Goal: Task Accomplishment & Management: Use online tool/utility

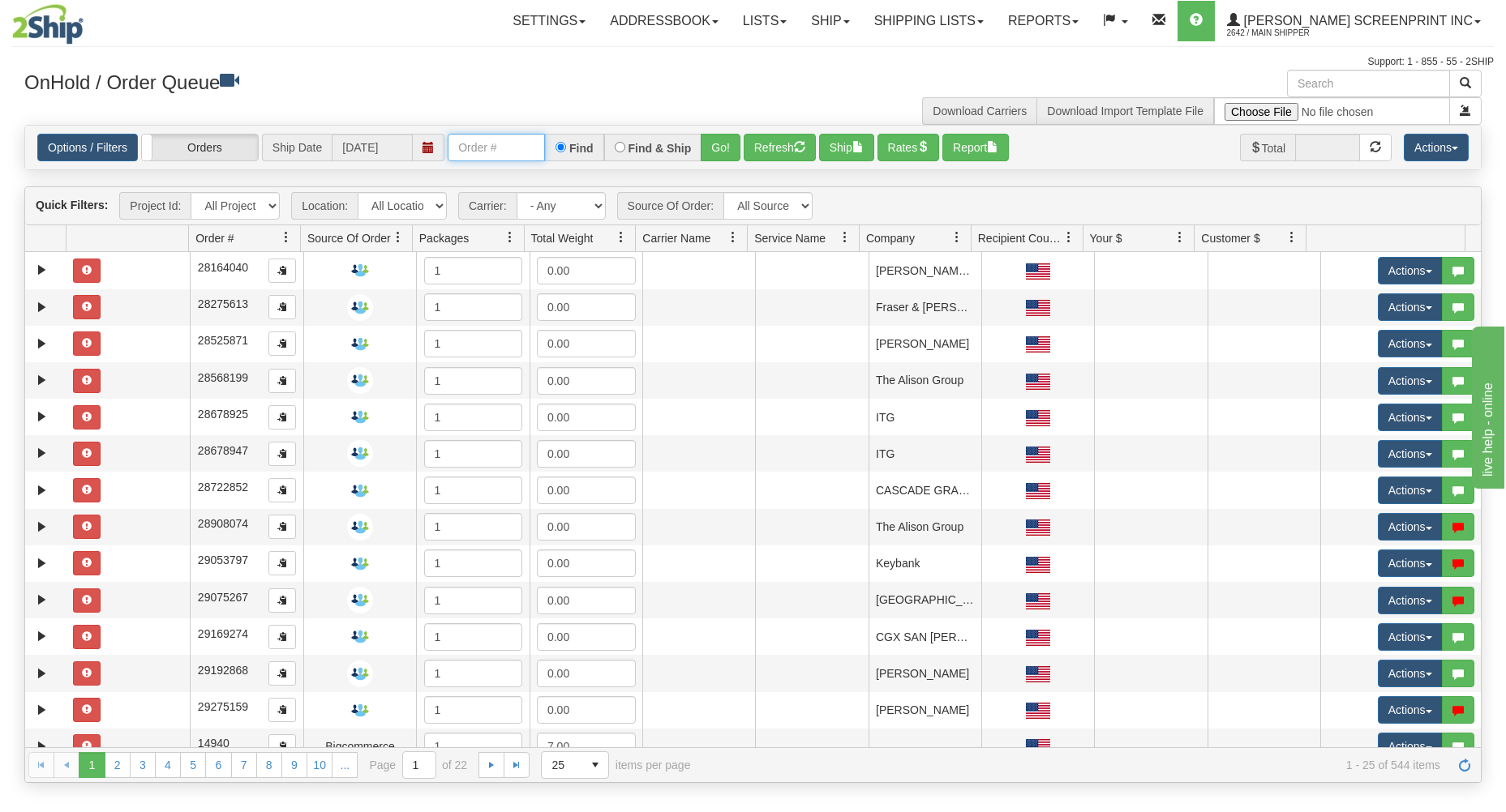
click at [483, 153] on input "text" at bounding box center [497, 147] width 97 height 27
type input "31747721"
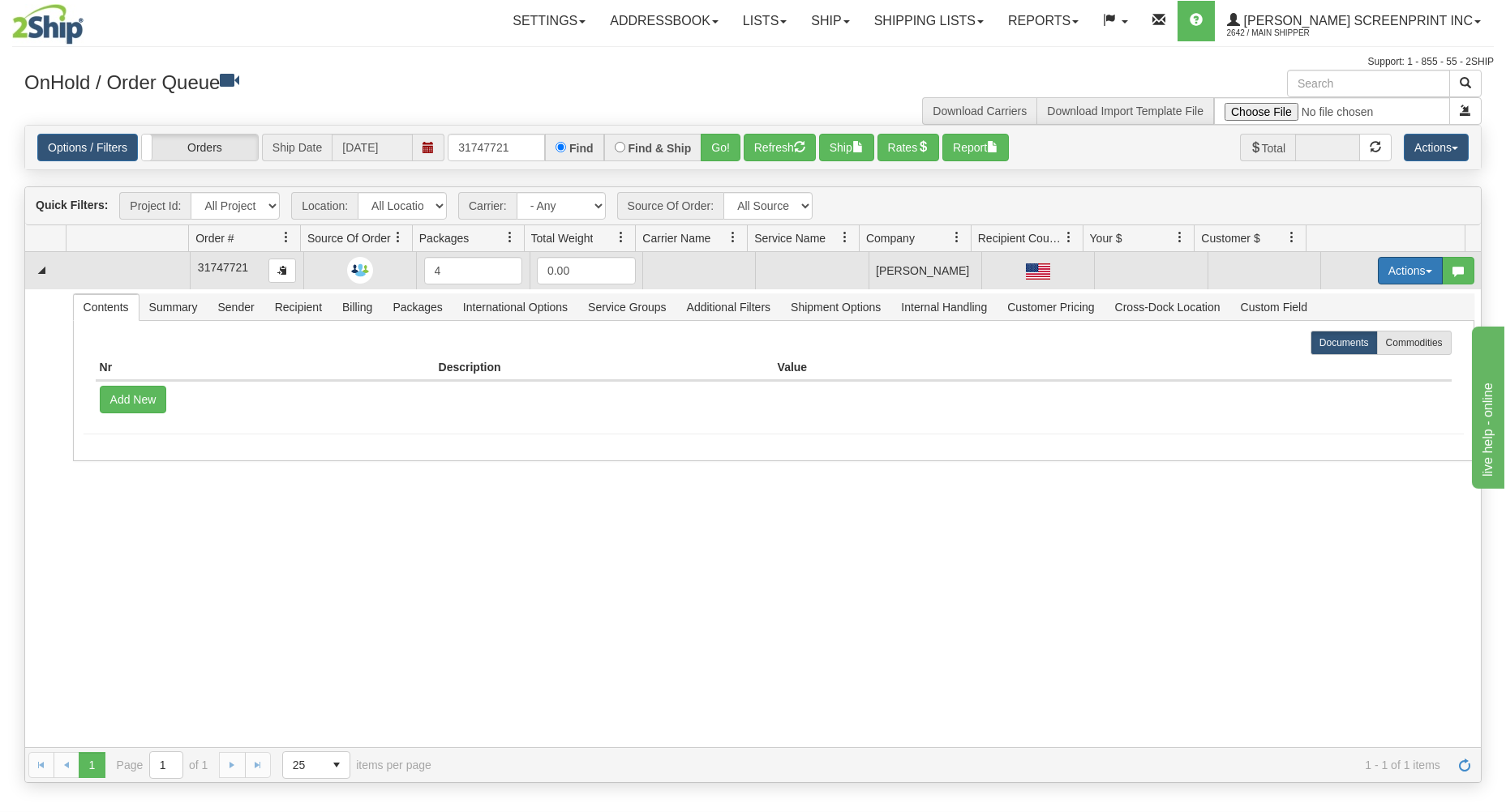
click at [1395, 274] on button "Actions" at bounding box center [1410, 270] width 65 height 27
click at [1376, 310] on link "Open" at bounding box center [1377, 302] width 129 height 21
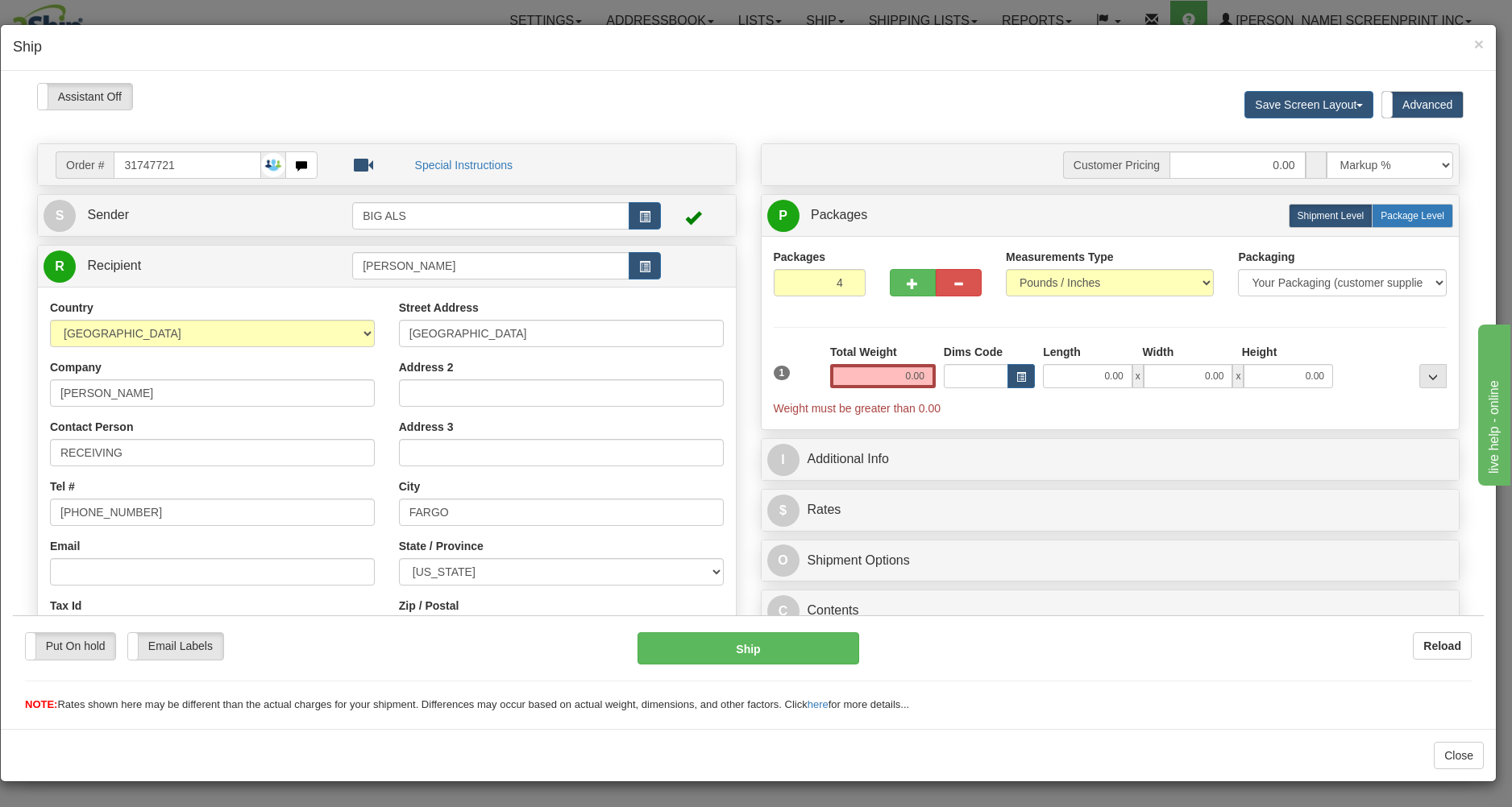
click at [1402, 215] on span "Package Level" at bounding box center [1413, 215] width 64 height 11
radio input "true"
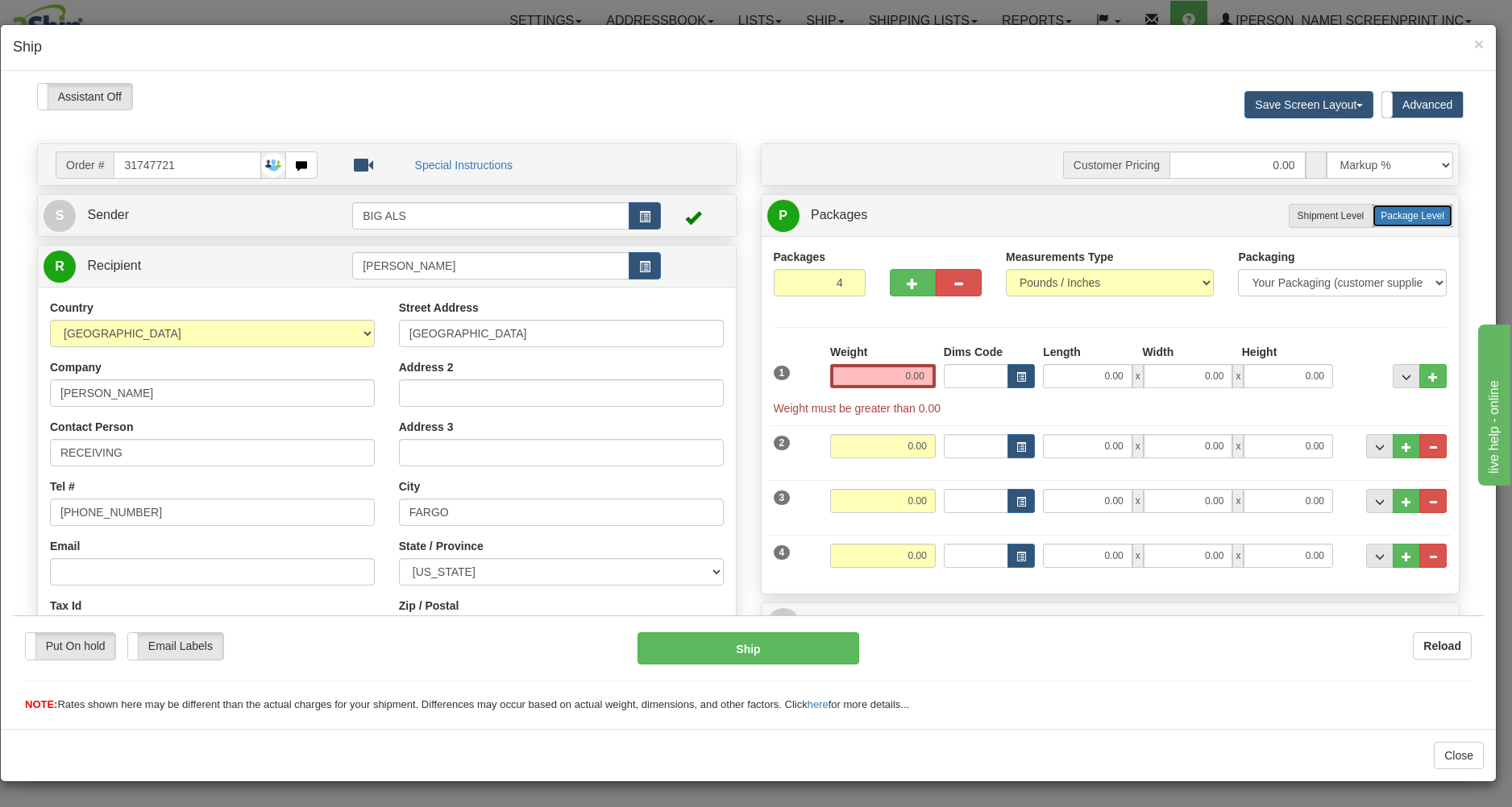
type input "21.40"
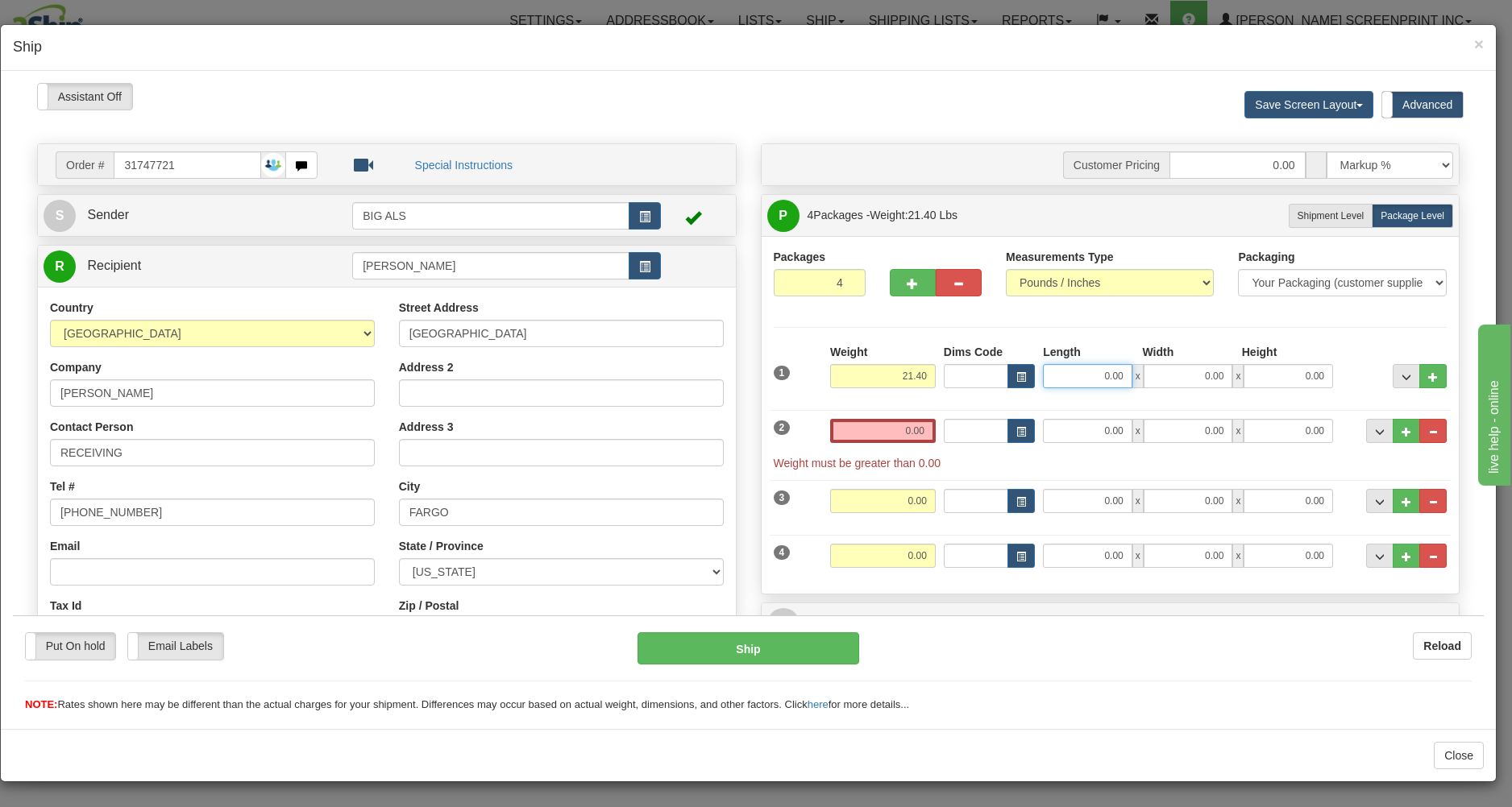
drag, startPoint x: 1086, startPoint y: 374, endPoint x: 1159, endPoint y: 375, distance: 73.0
click at [1133, 377] on input "0.00" at bounding box center [1087, 375] width 89 height 25
type input "21.40"
type input "31.00"
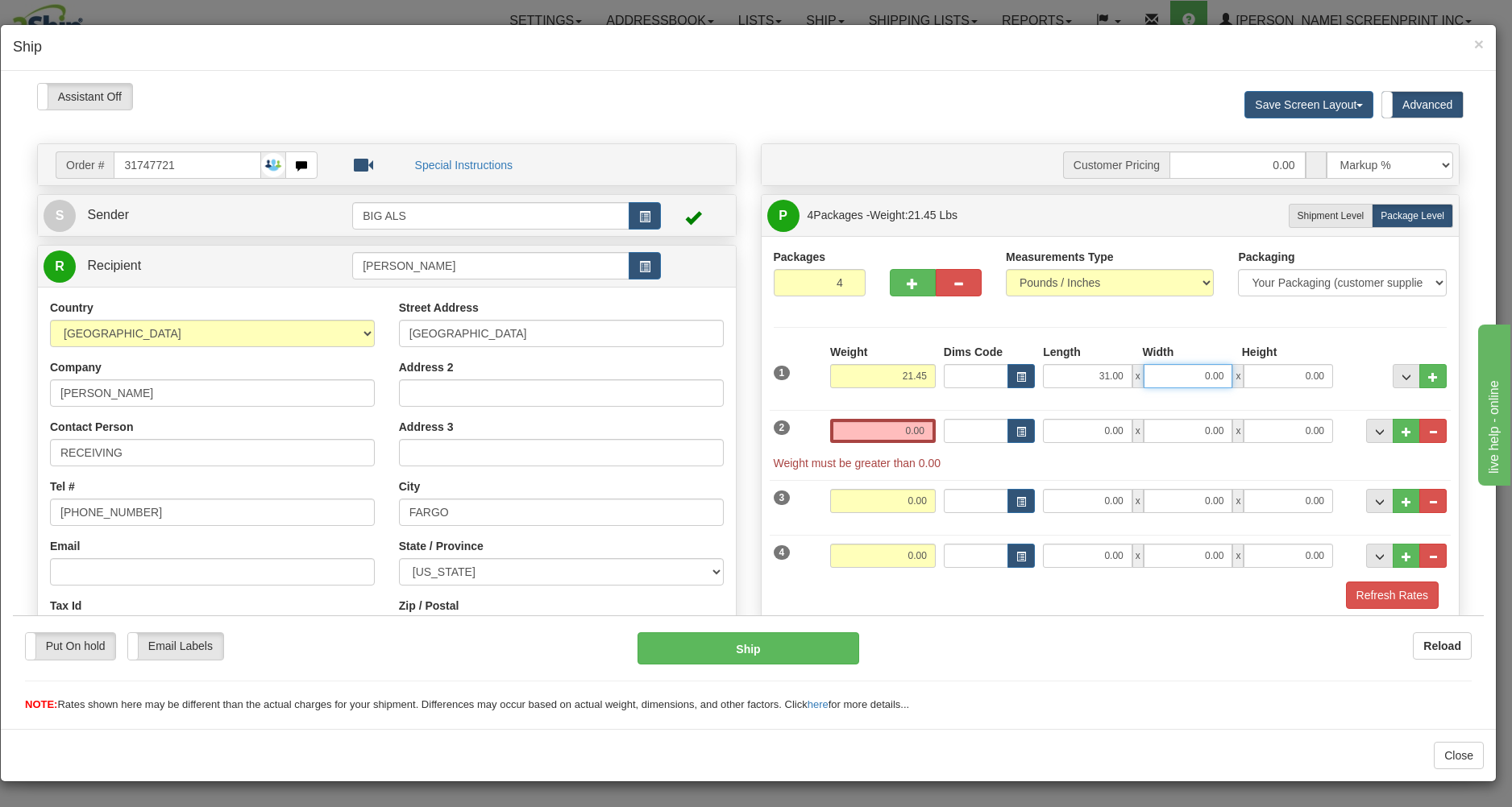
type input "21.40"
type input "19.00"
type input "21.40"
type input "11.00"
click at [866, 435] on input "0.00" at bounding box center [883, 430] width 106 height 25
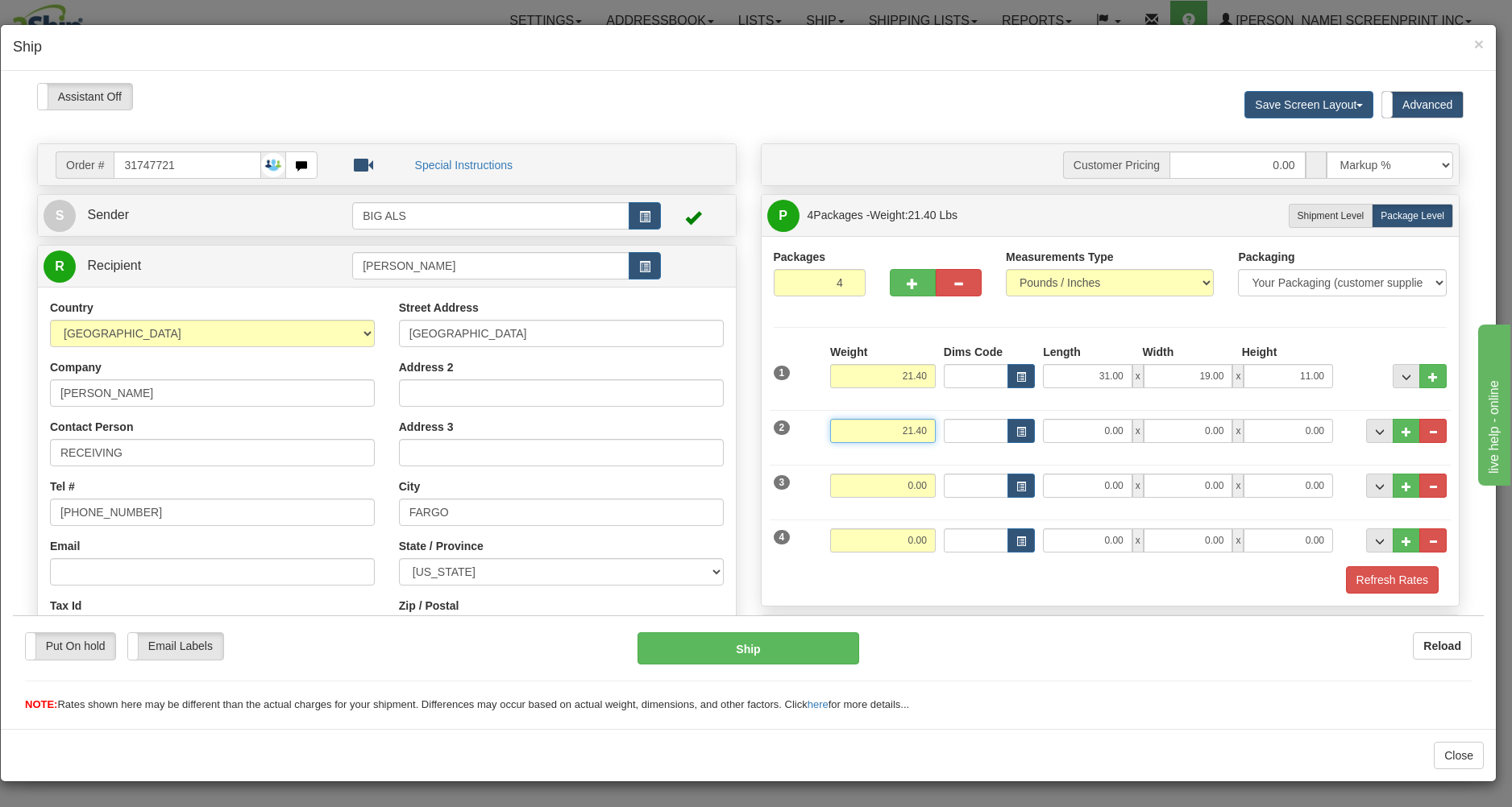
type input "21.40"
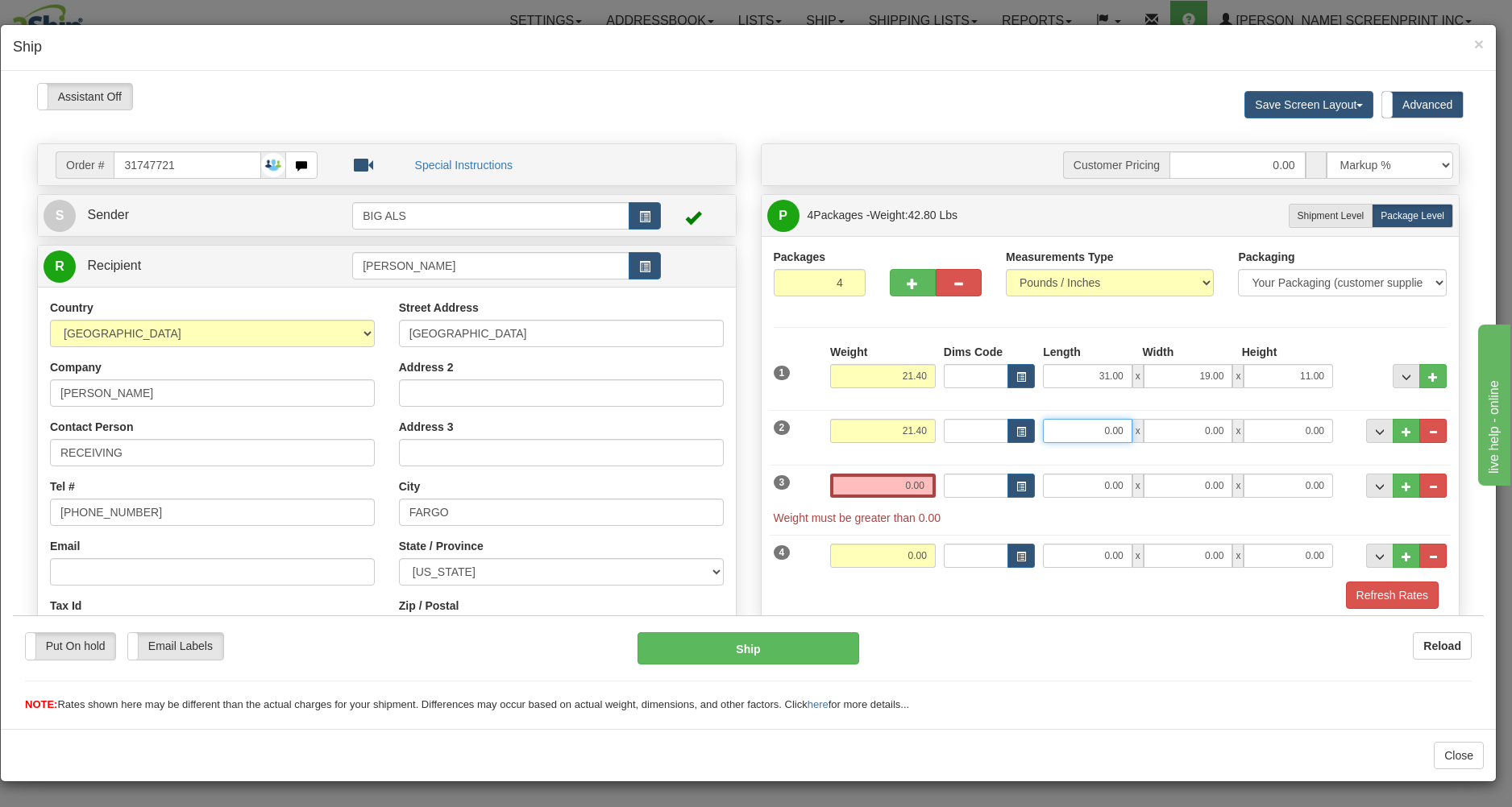
drag, startPoint x: 1076, startPoint y: 435, endPoint x: 1137, endPoint y: 428, distance: 61.4
click at [1133, 428] on input "0.00" at bounding box center [1087, 430] width 89 height 25
type input "31.00"
type input "19.00"
type input "11"
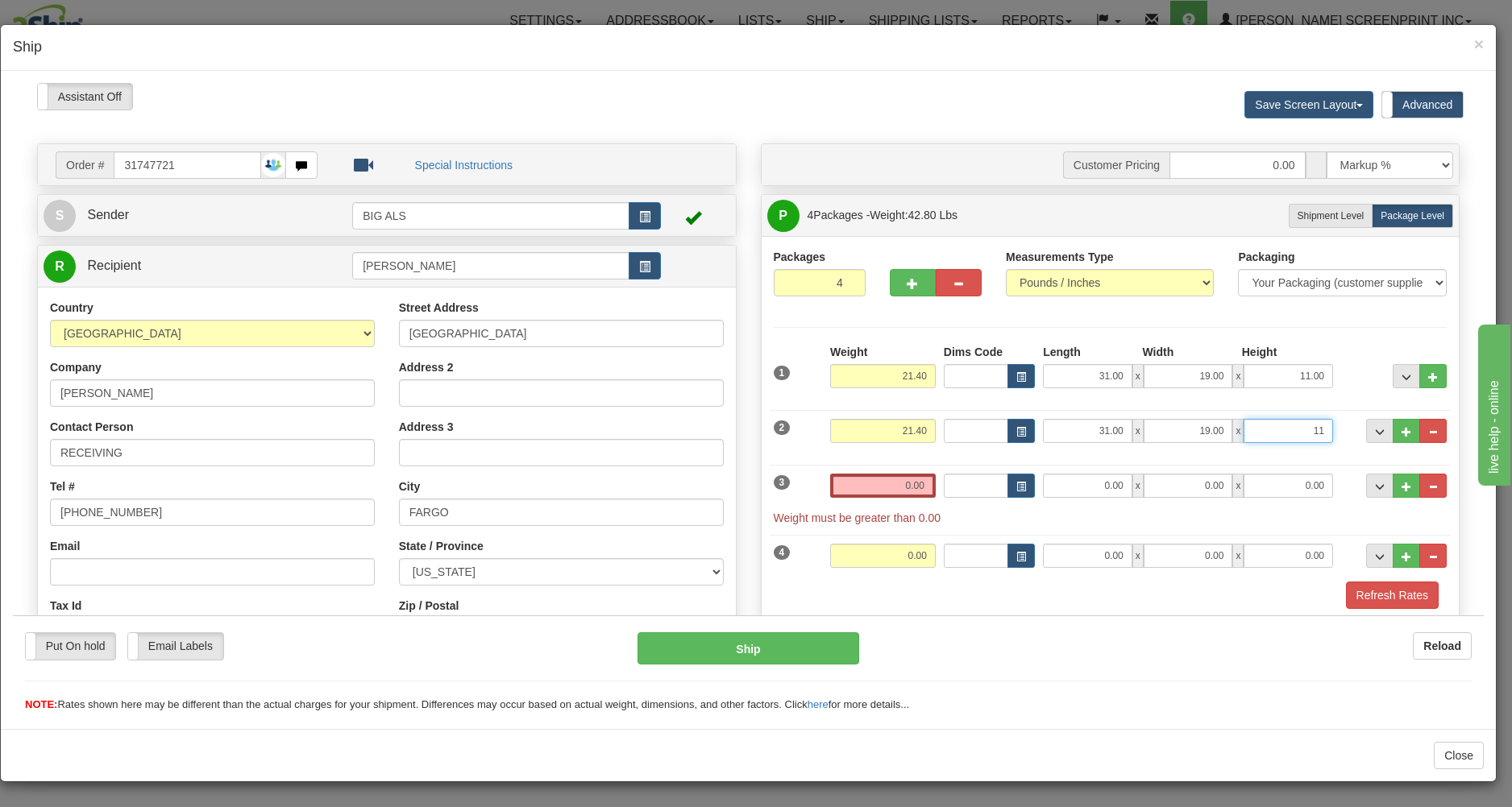
type input "21.35"
type input "11.00"
type input "22.10"
click at [900, 493] on input "0.00" at bounding box center [883, 485] width 106 height 25
type input "0.00"
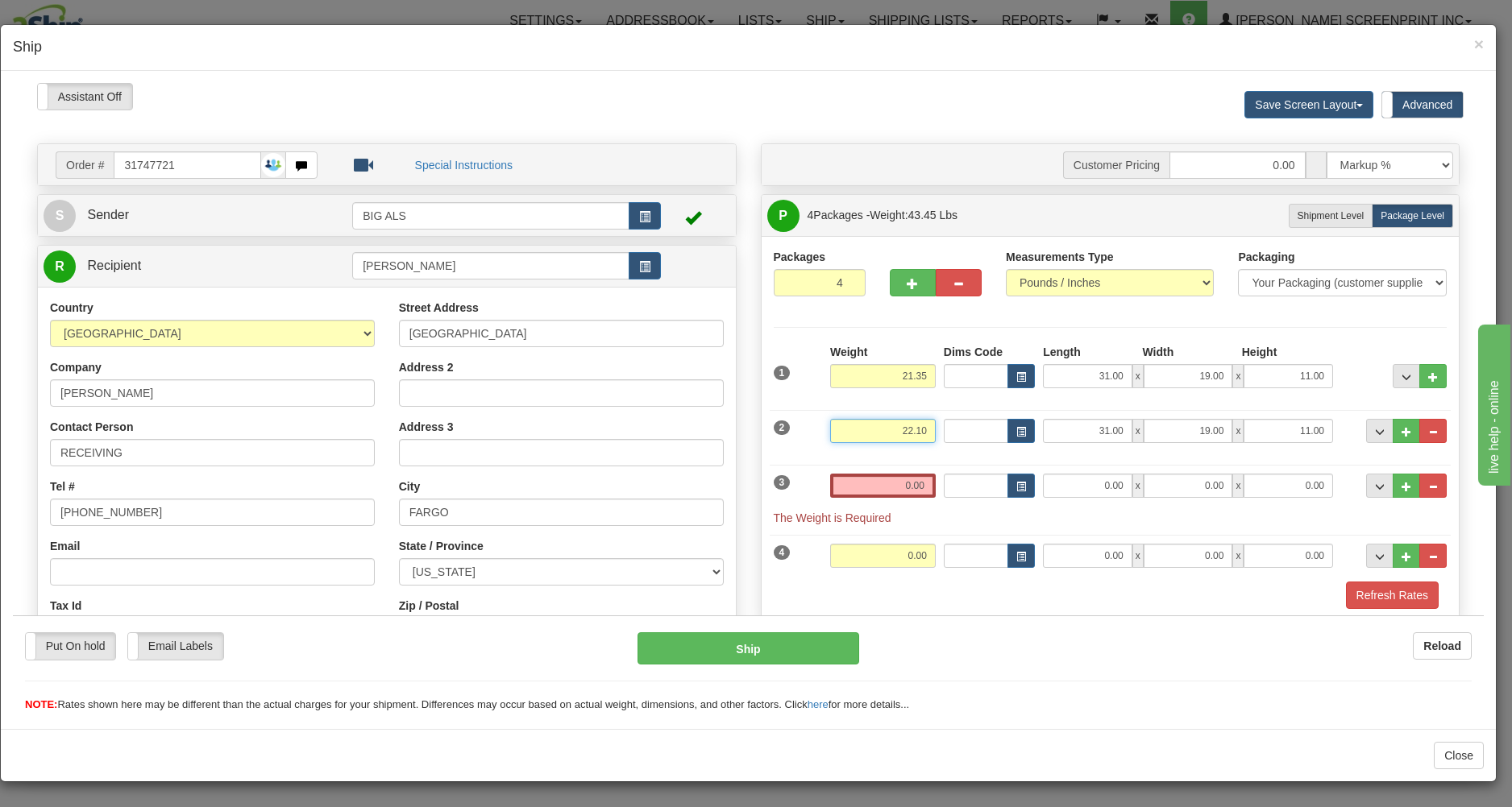
drag, startPoint x: 889, startPoint y: 433, endPoint x: 989, endPoint y: 423, distance: 100.5
click at [936, 423] on input "22.10" at bounding box center [883, 430] width 106 height 25
type input "21.35"
click at [844, 492] on input "0.00" at bounding box center [883, 485] width 106 height 25
type input "22.05"
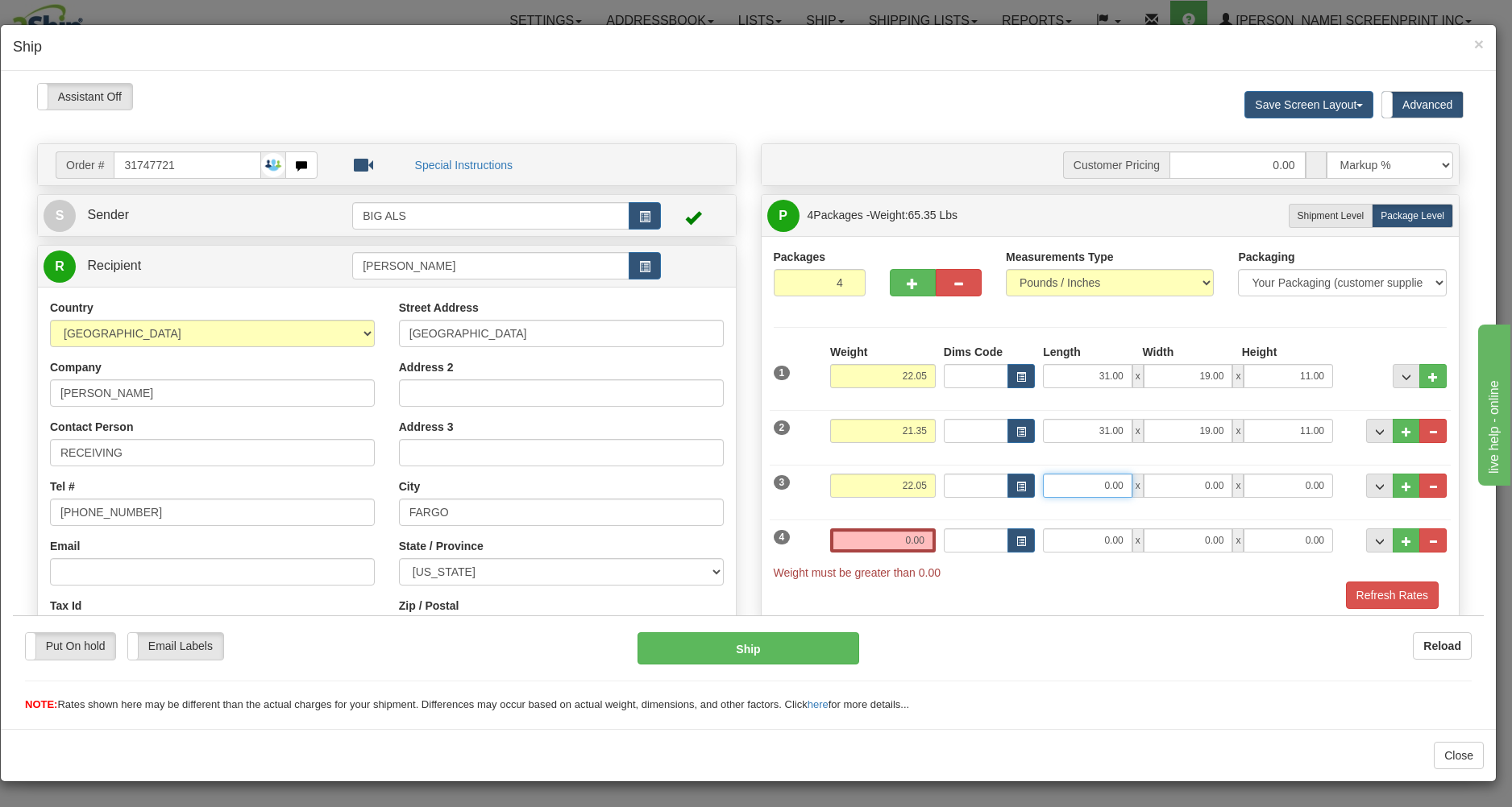
type input "22.10"
type input "27.00"
type input "19.00"
type input "11.00"
click at [912, 544] on input "0.00" at bounding box center [883, 540] width 106 height 25
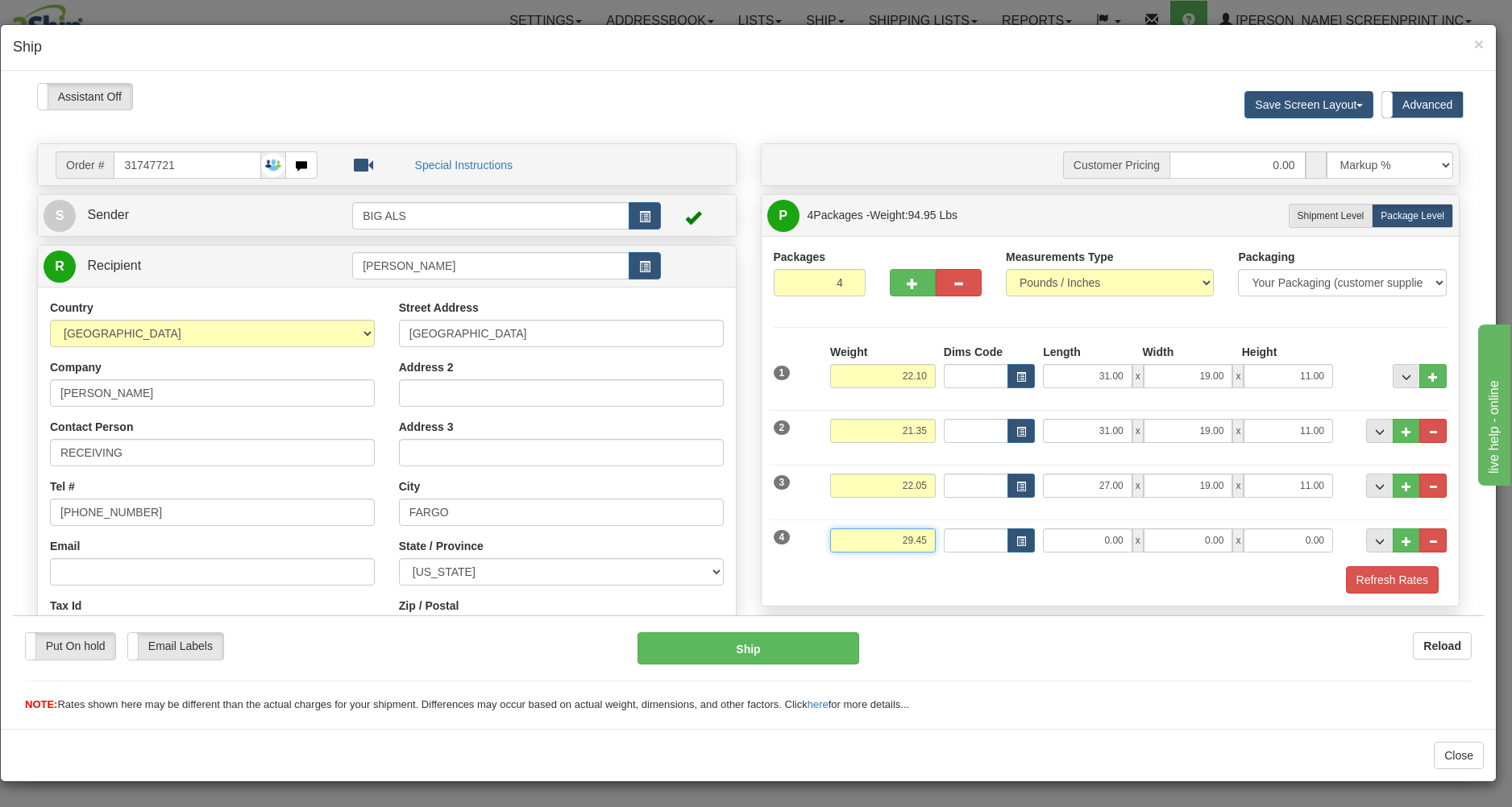
type input "28.35"
drag, startPoint x: 1090, startPoint y: 546, endPoint x: 1138, endPoint y: 532, distance: 50.0
click at [1133, 532] on input "0.00" at bounding box center [1087, 540] width 89 height 25
type input "27.00"
type input "28.70"
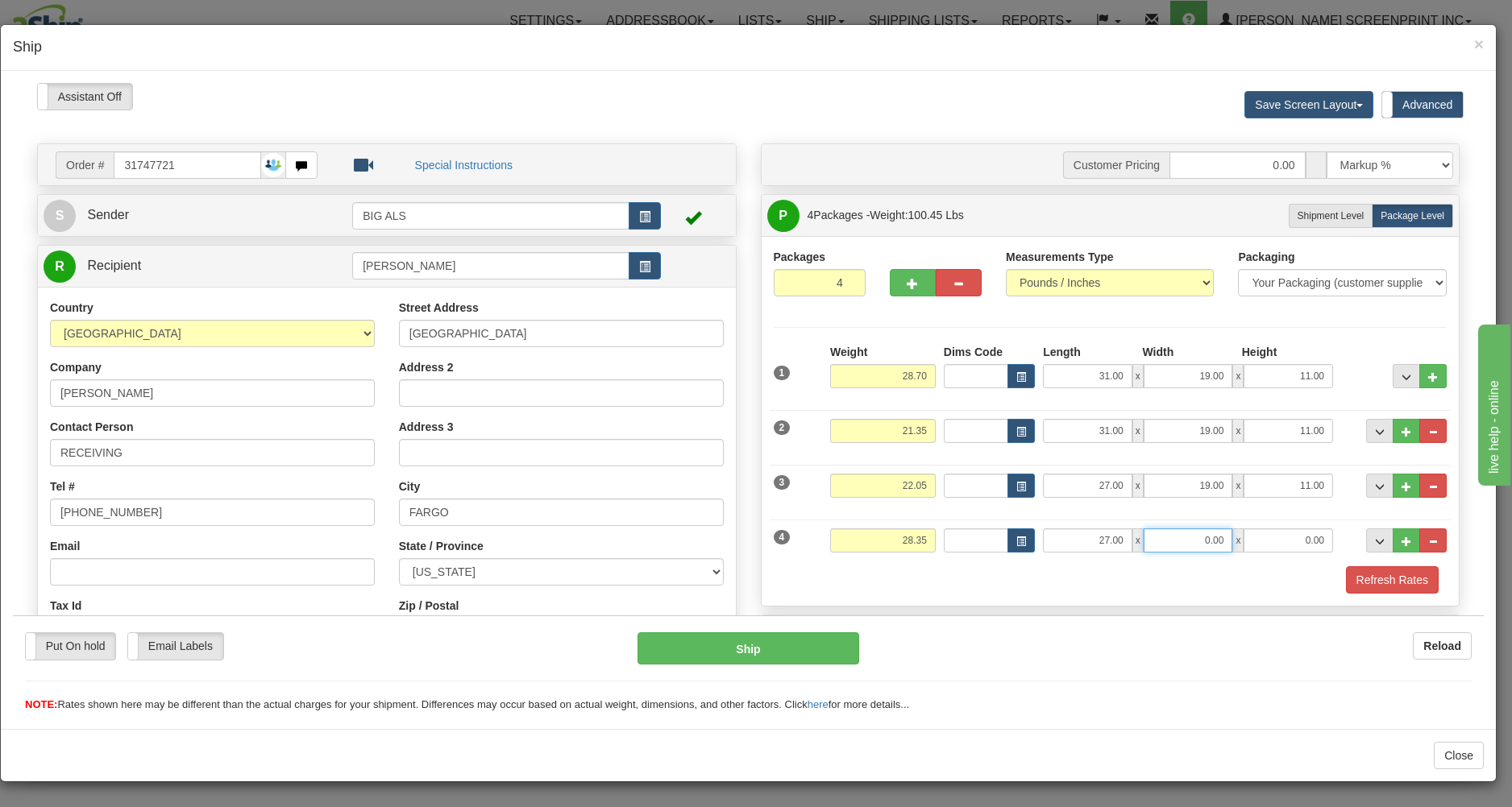
type input "1"
type input "28.45"
type input "17"
type input "28.35"
type input "17.00"
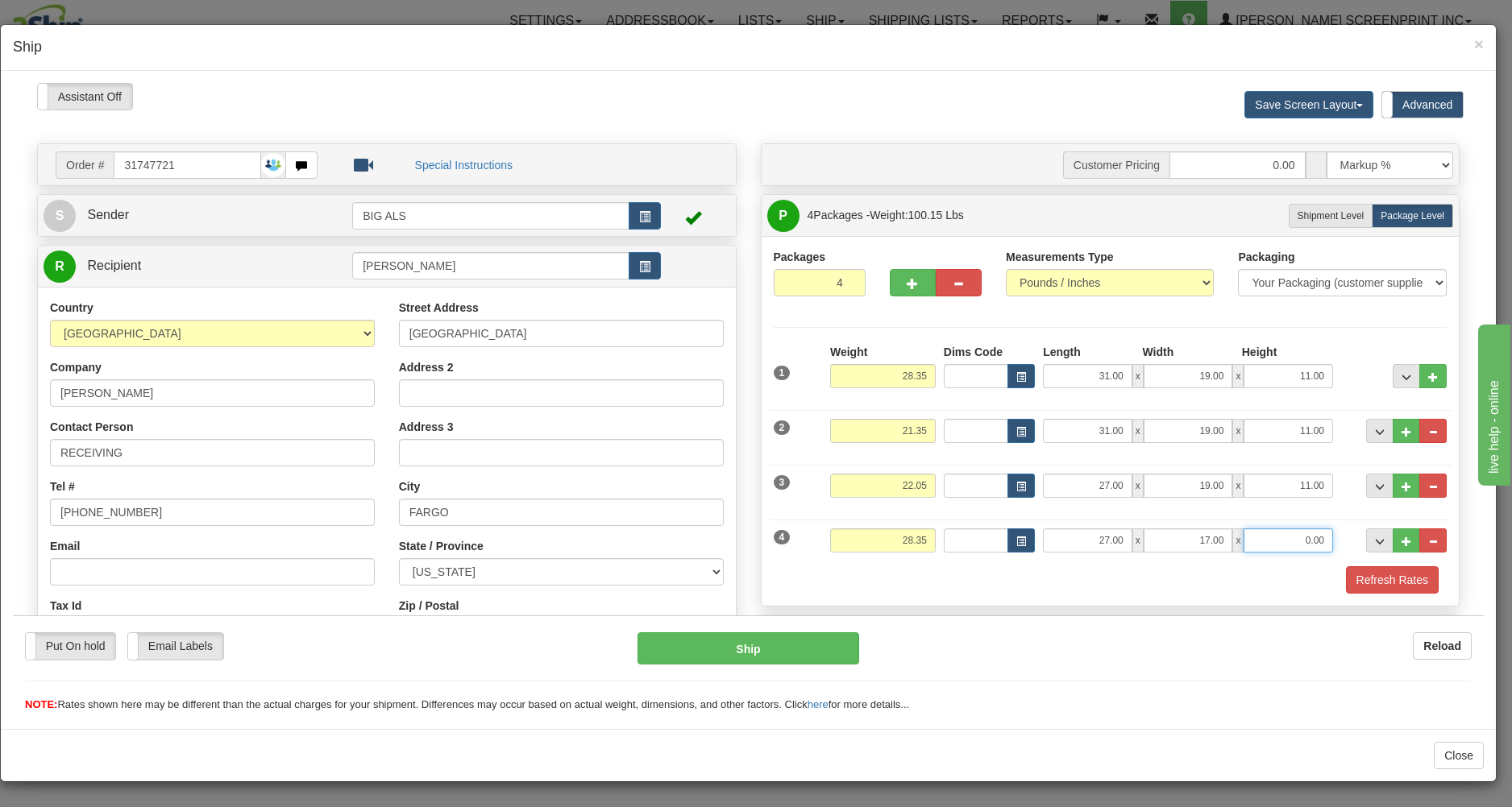
type input "28.40"
type input "19"
type input "28.35"
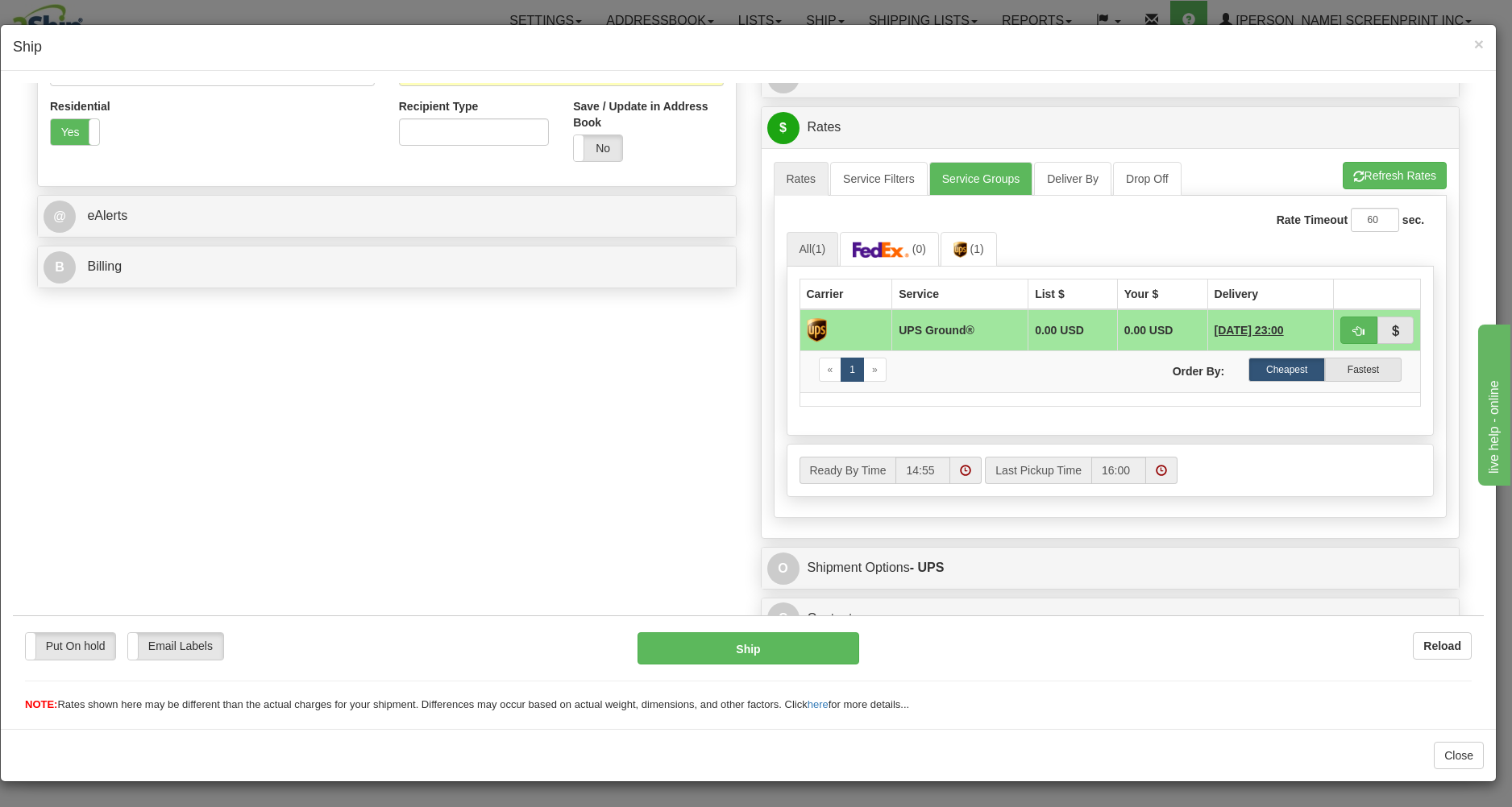
scroll to position [583, 0]
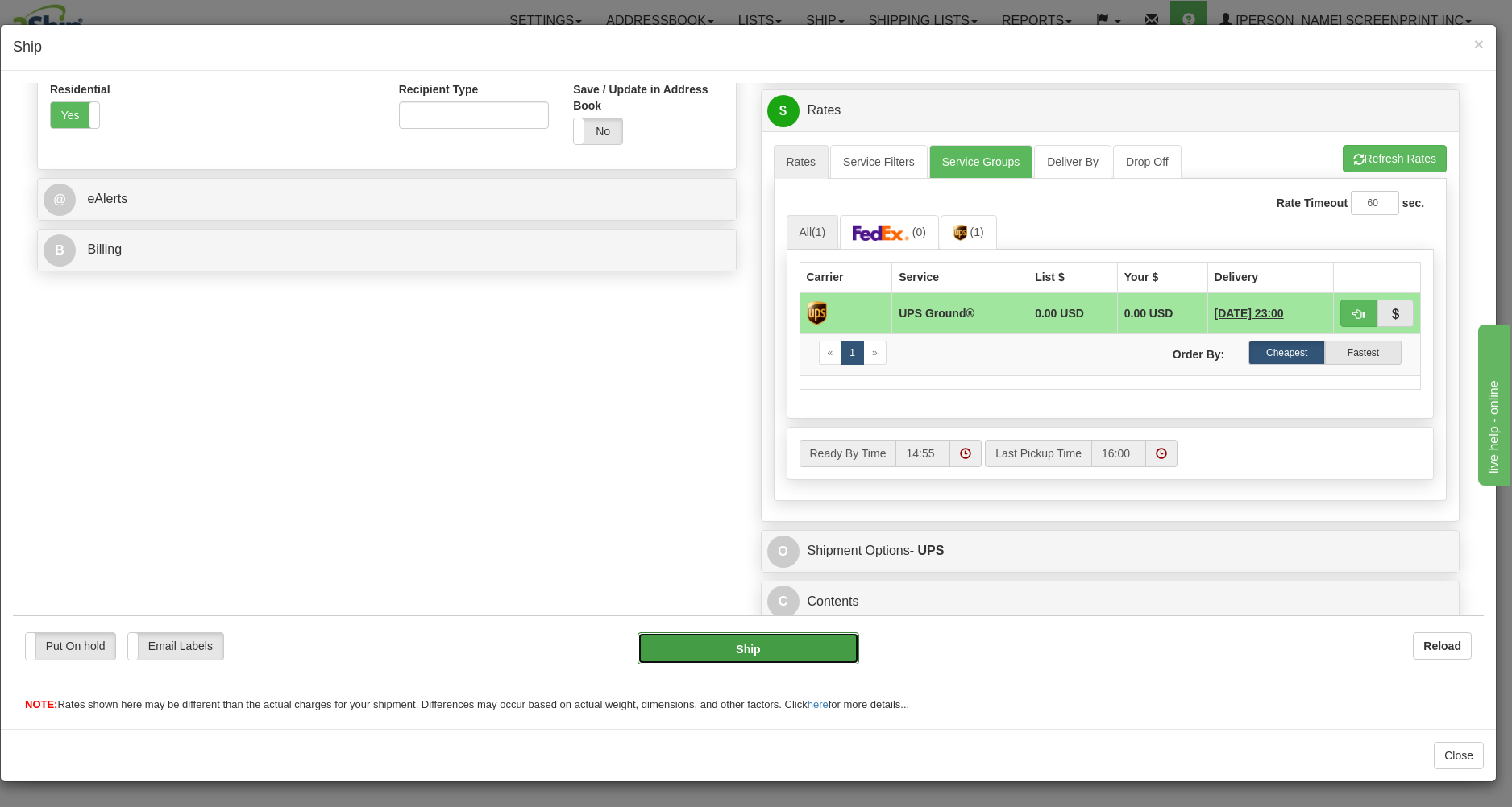
type input "19.00"
click at [747, 650] on button "Ship" at bounding box center [747, 647] width 220 height 32
type input "03"
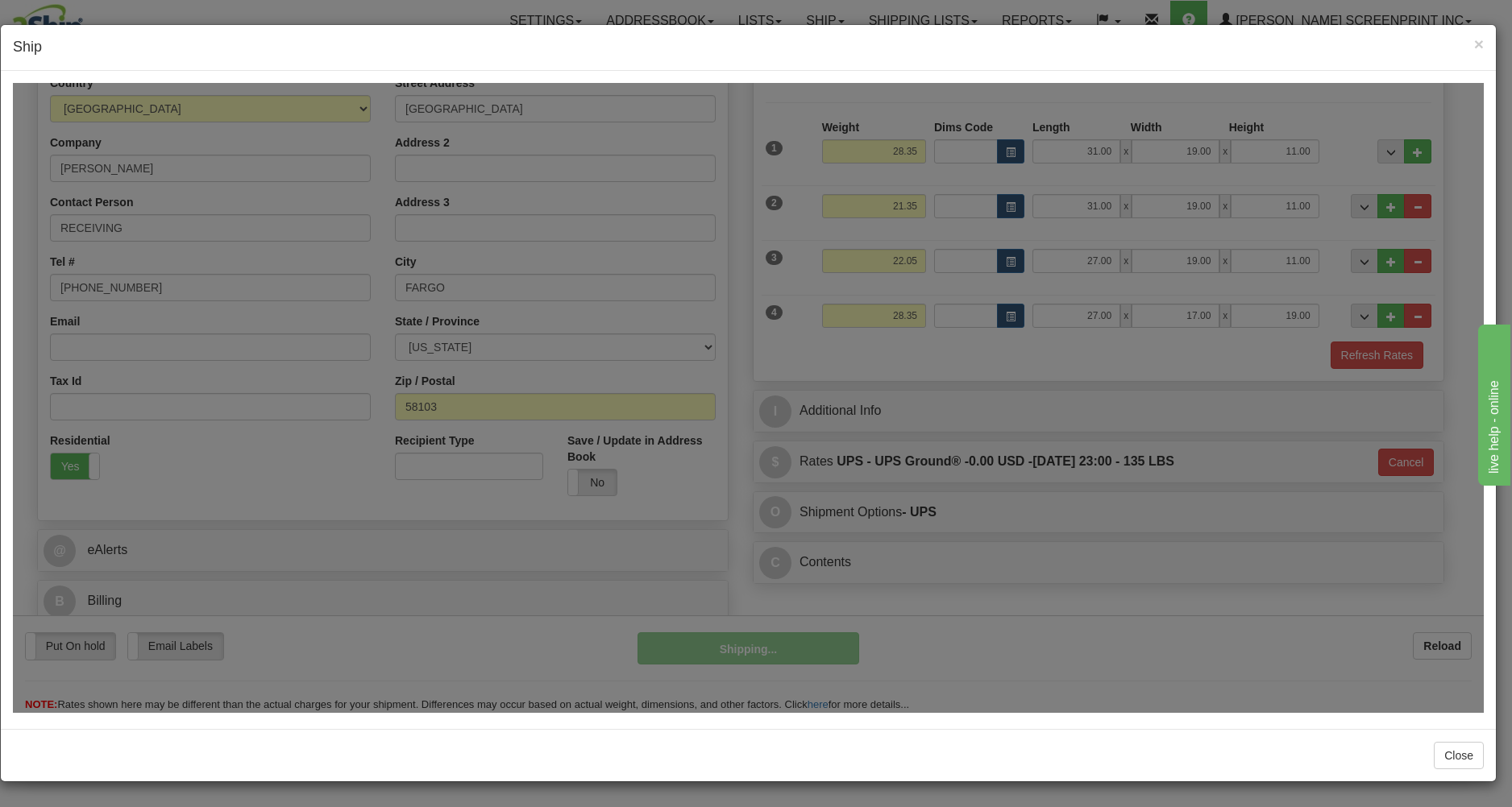
scroll to position [228, 0]
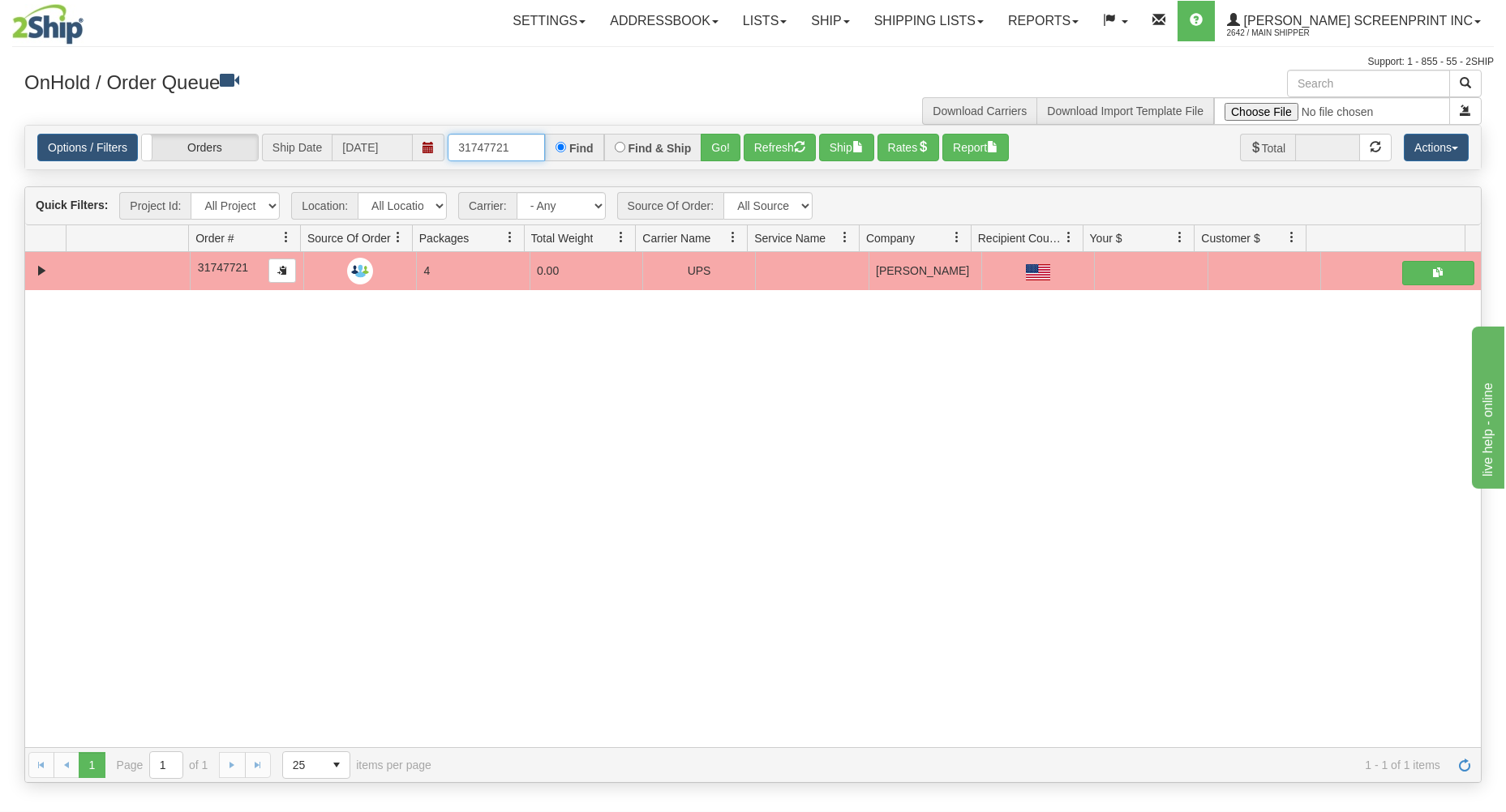
drag, startPoint x: 519, startPoint y: 149, endPoint x: 426, endPoint y: 136, distance: 93.9
click at [448, 145] on input "31747721" at bounding box center [497, 147] width 97 height 27
type input "31747661"
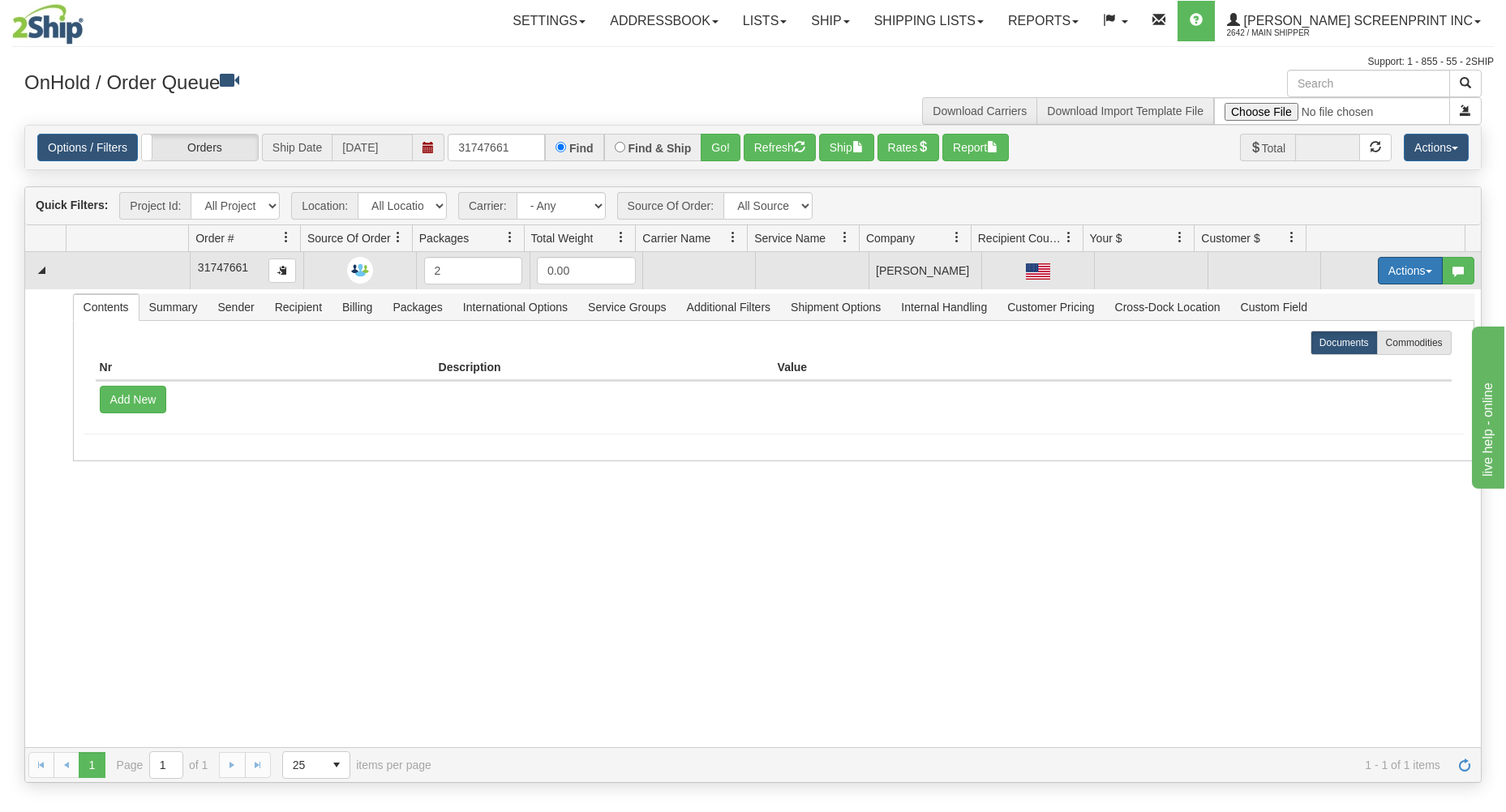
click at [1394, 270] on button "Actions" at bounding box center [1410, 270] width 65 height 27
click at [1385, 311] on link "Open" at bounding box center [1377, 302] width 129 height 21
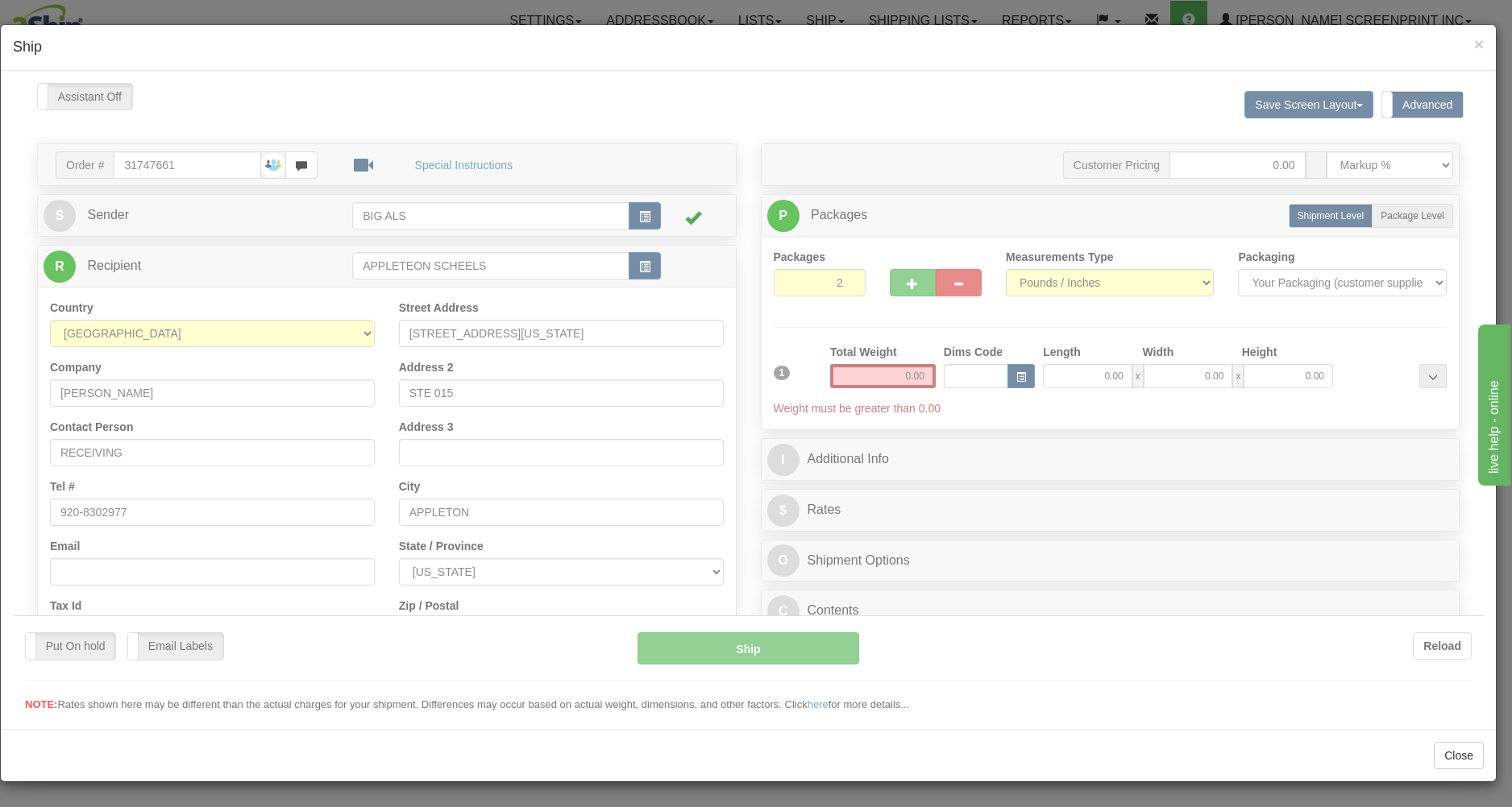
scroll to position [0, 0]
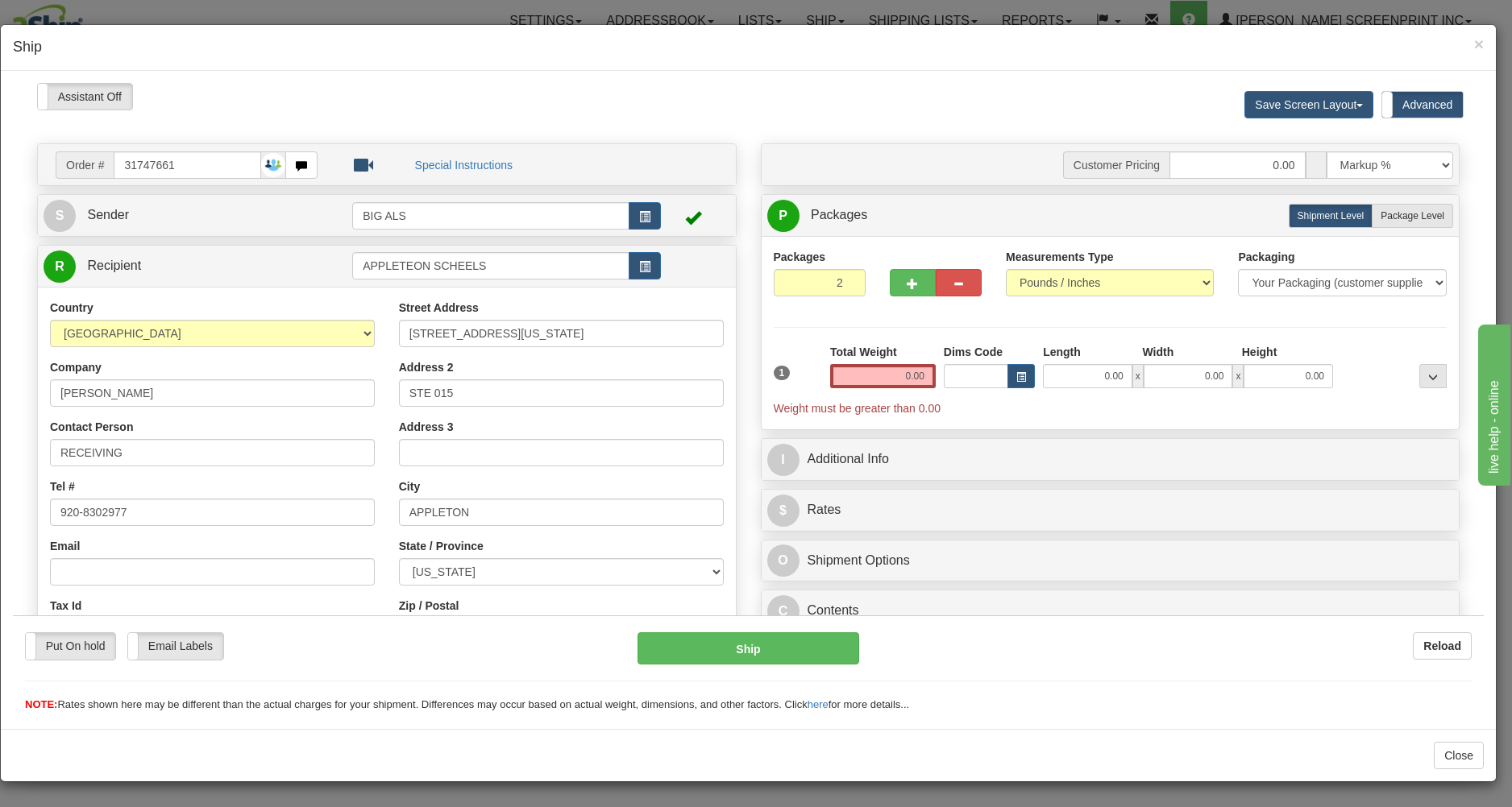
click at [1405, 221] on div "Please wait... Attention! Ok Add to Bidding... Preview Custom Documents Preview…" at bounding box center [748, 509] width 1471 height 855
click at [1405, 221] on label "Package Level Pack.." at bounding box center [1412, 215] width 81 height 25
radio input "true"
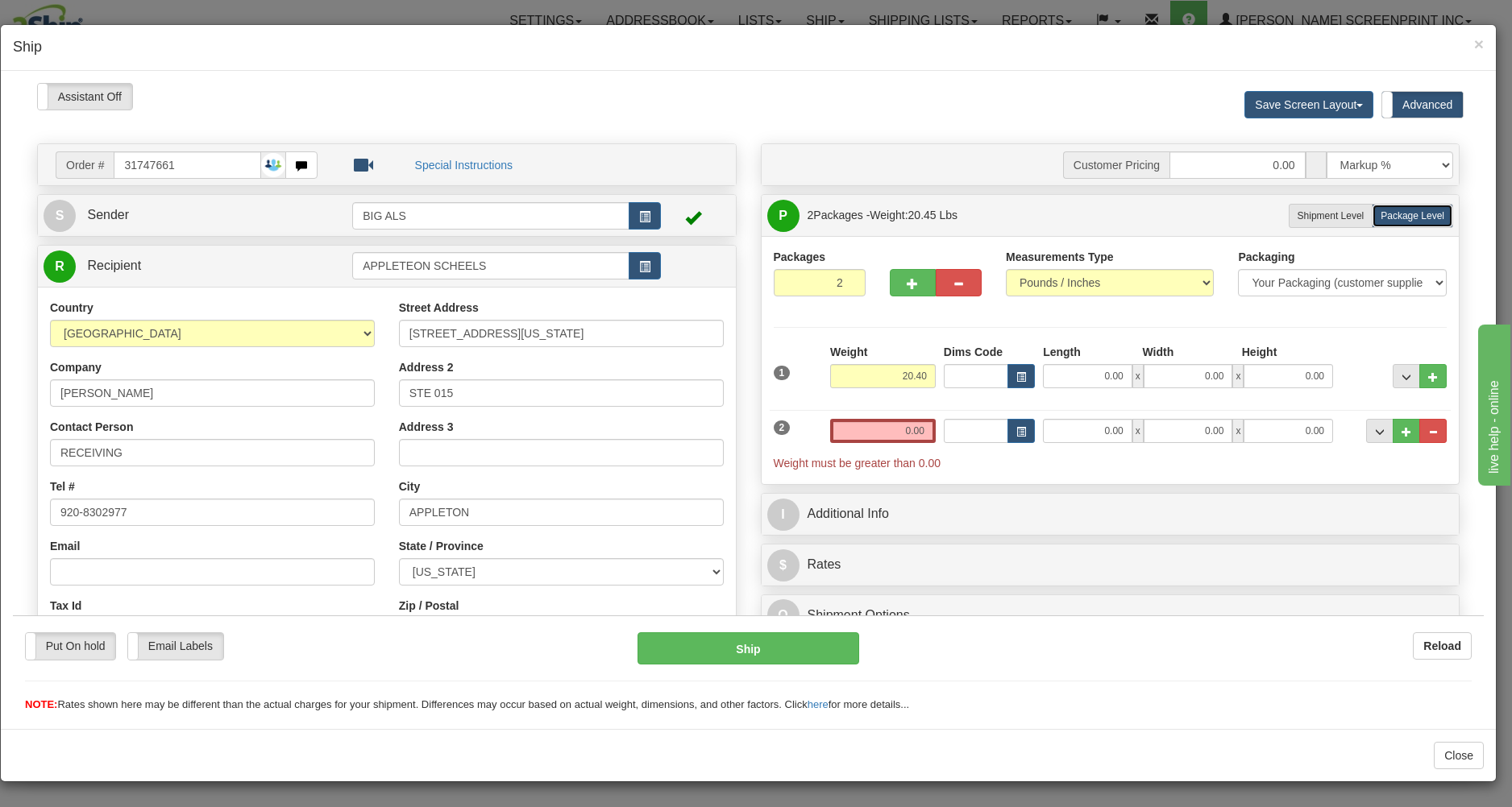
type input "20.35"
drag, startPoint x: 1051, startPoint y: 370, endPoint x: 1153, endPoint y: 371, distance: 102.0
click at [1133, 374] on input "0.00" at bounding box center [1087, 375] width 89 height 25
type input "27.00"
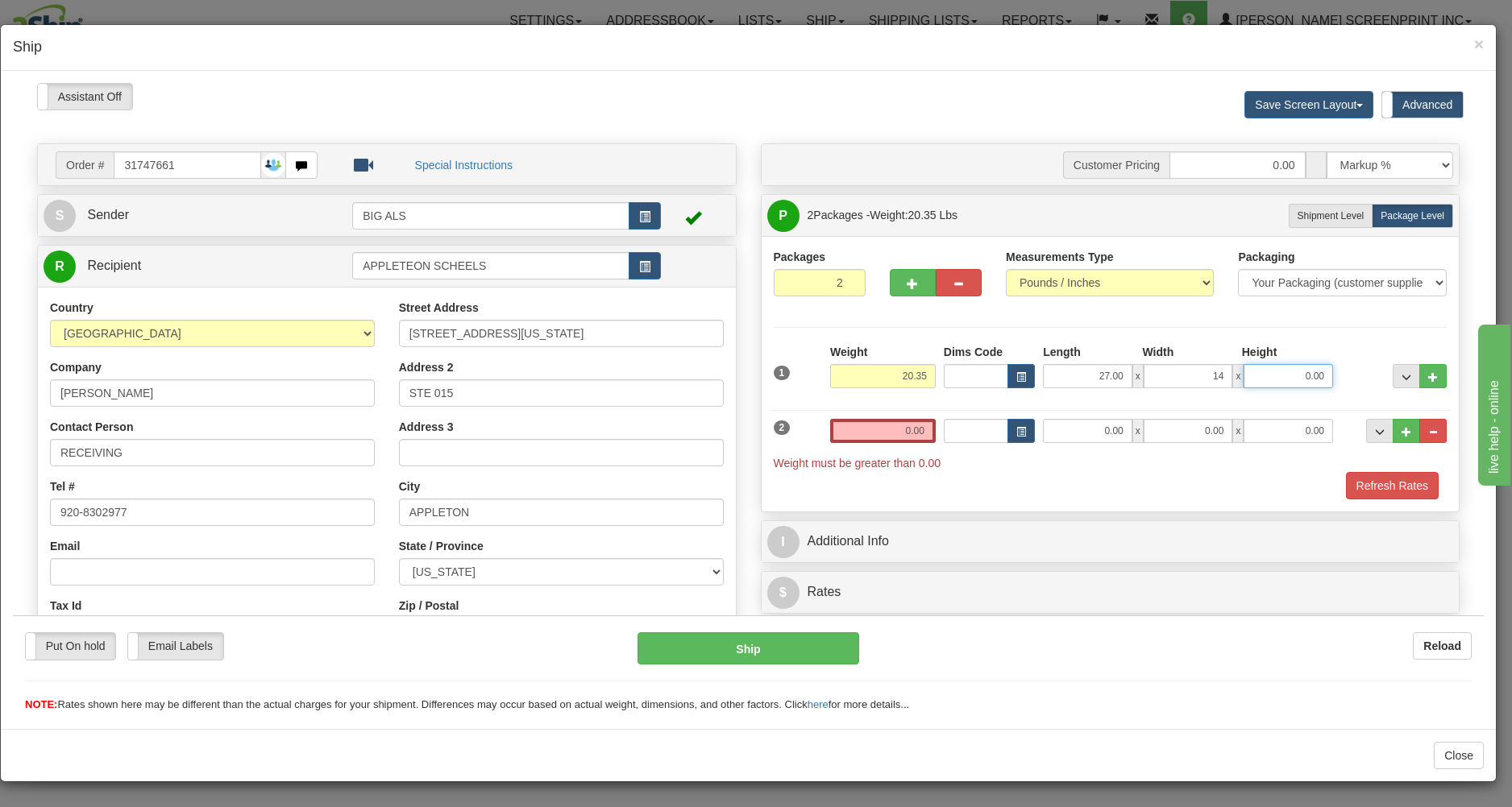
type input "14.00"
type input "19.00"
click at [936, 430] on input "0.00" at bounding box center [883, 430] width 106 height 25
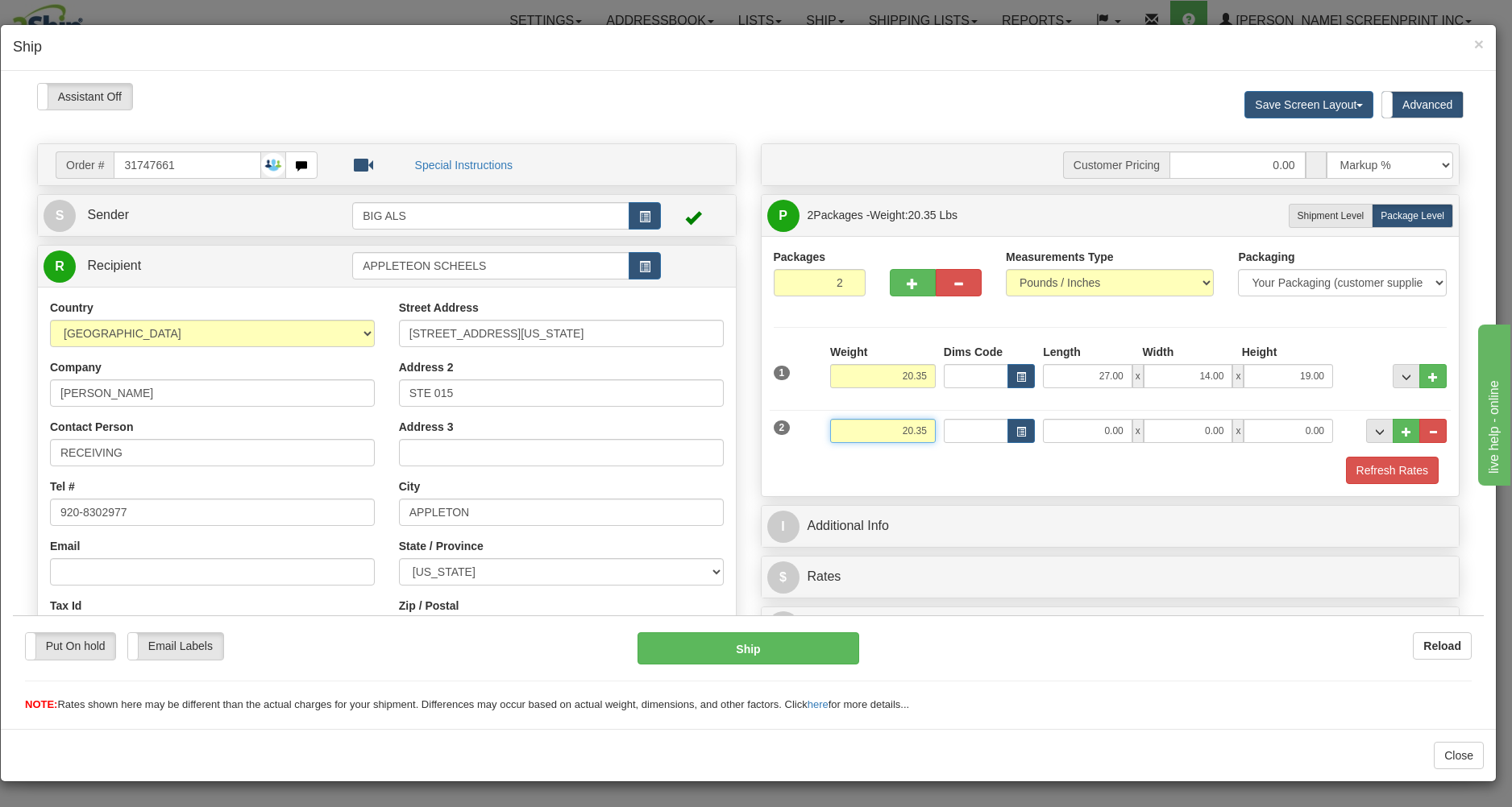
type input "20.35"
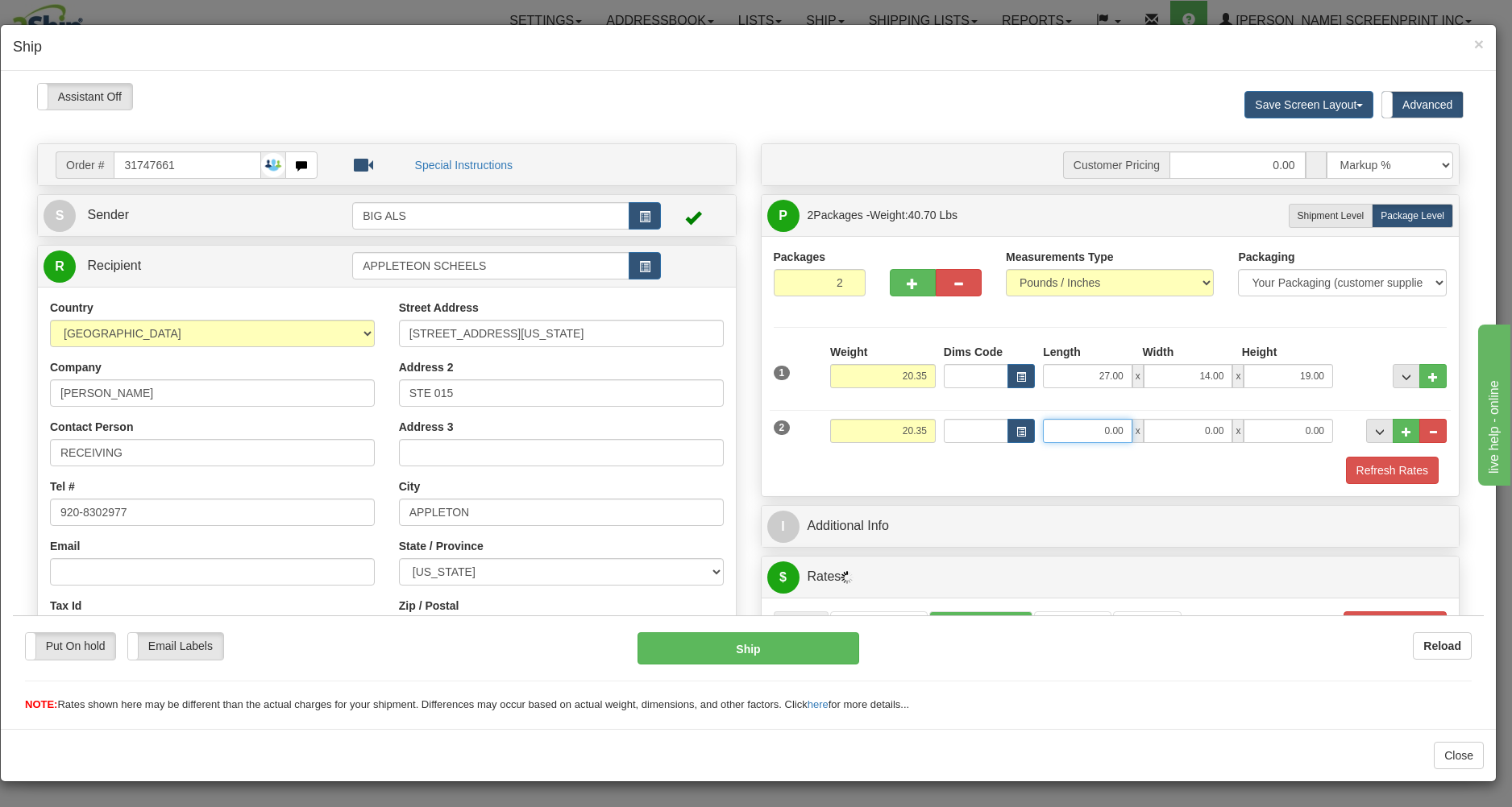
drag, startPoint x: 1129, startPoint y: 424, endPoint x: 1144, endPoint y: 423, distance: 15.0
click at [1133, 423] on input "0.00" at bounding box center [1087, 430] width 89 height 25
type input "27.00"
type input "14.00"
type input "19.00"
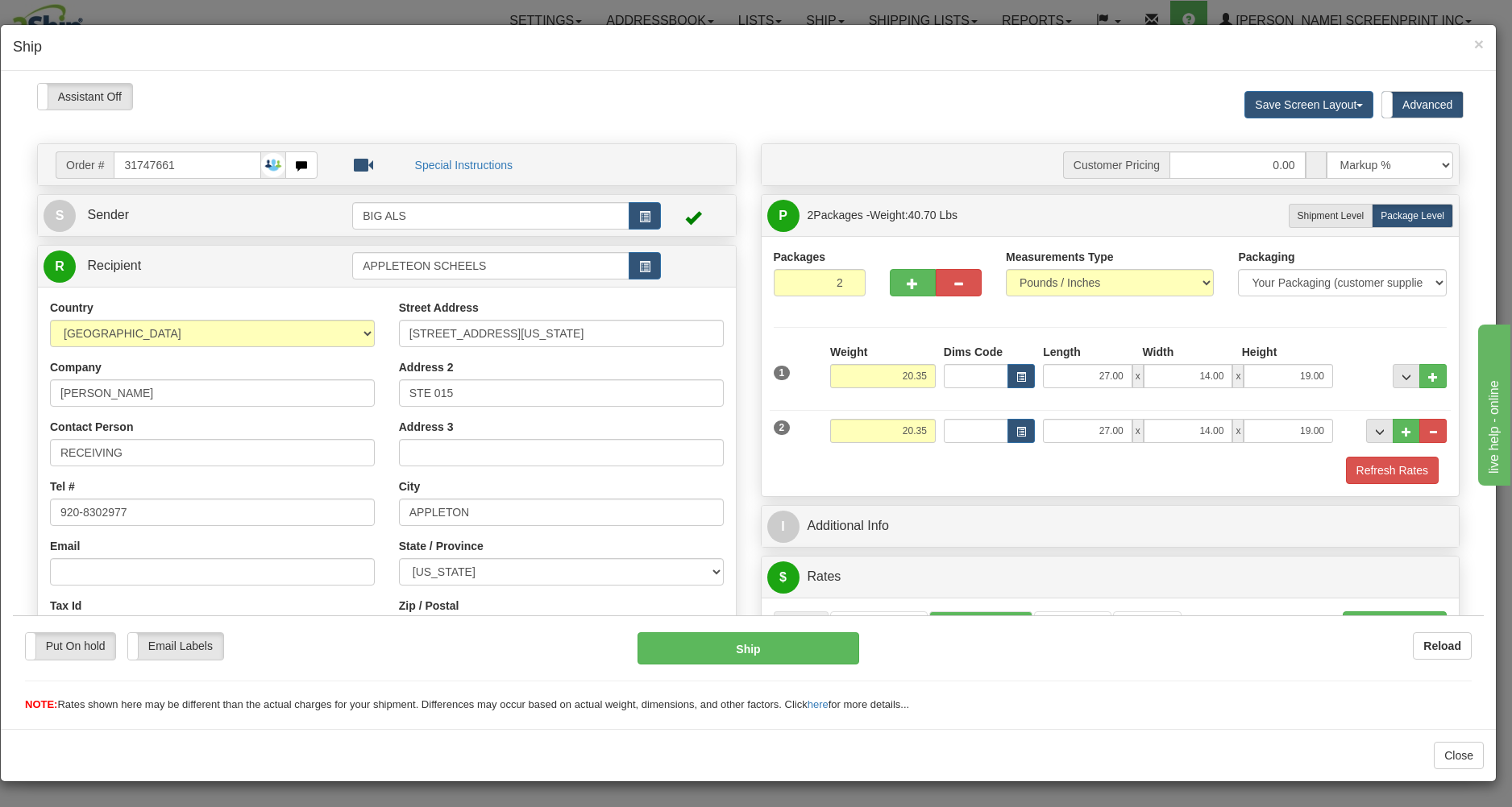
click at [1451, 509] on div "Customer Pricing 0.00 Markup % Discount % Flat Amount Per Pound Flat Amount Mar…" at bounding box center [1110, 640] width 724 height 995
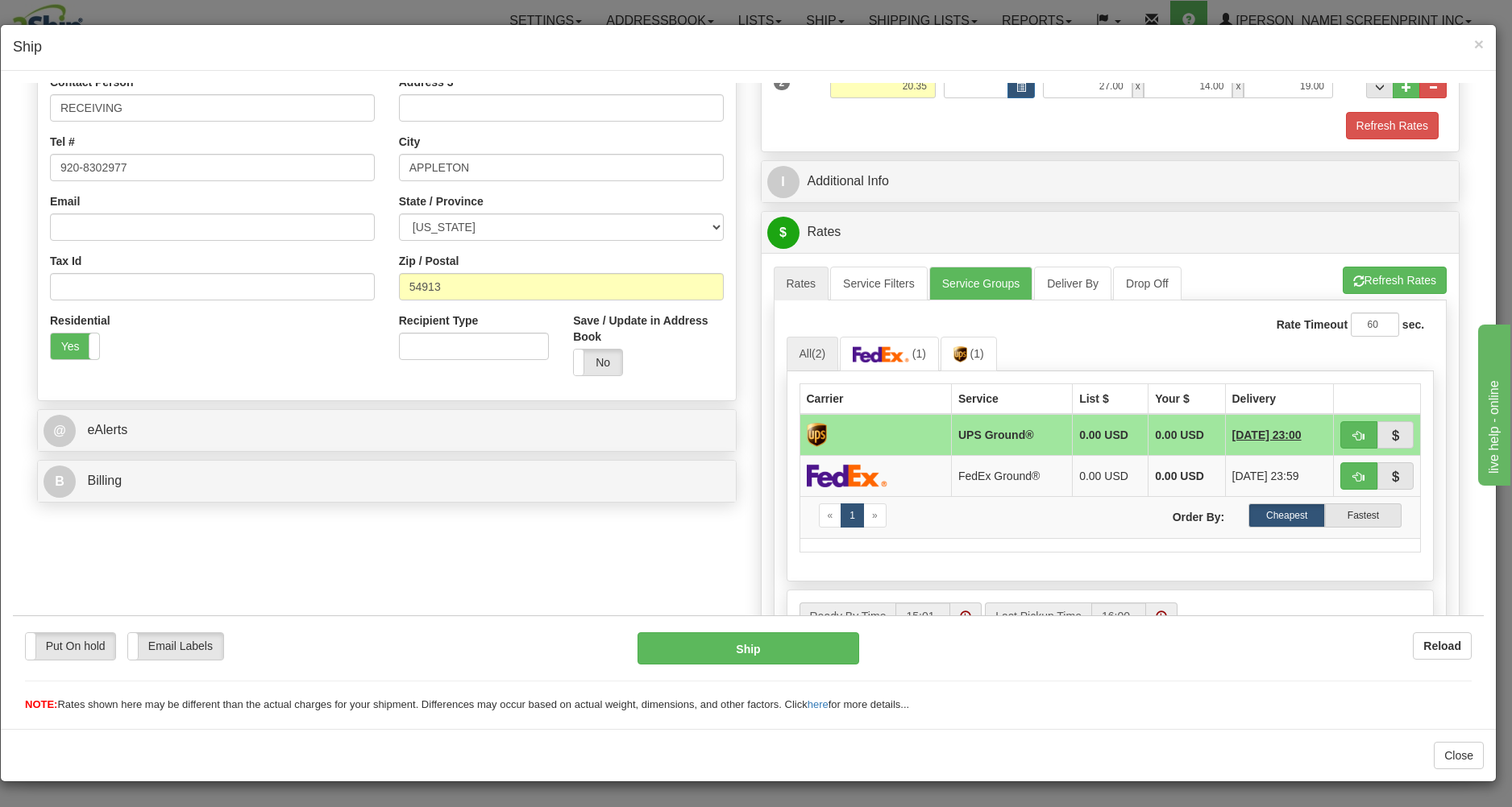
click at [915, 433] on td at bounding box center [874, 433] width 152 height 42
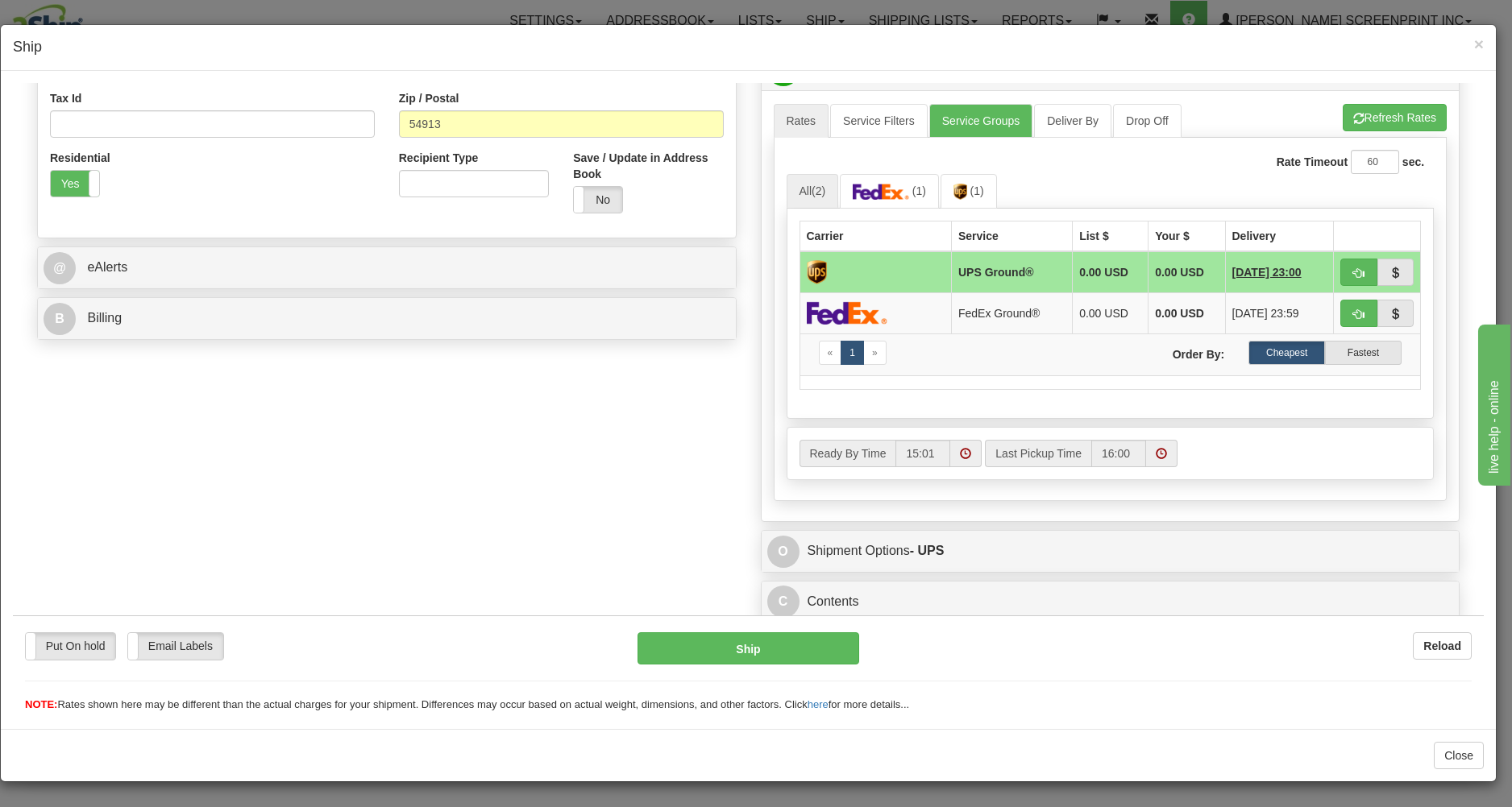
scroll to position [514, 0]
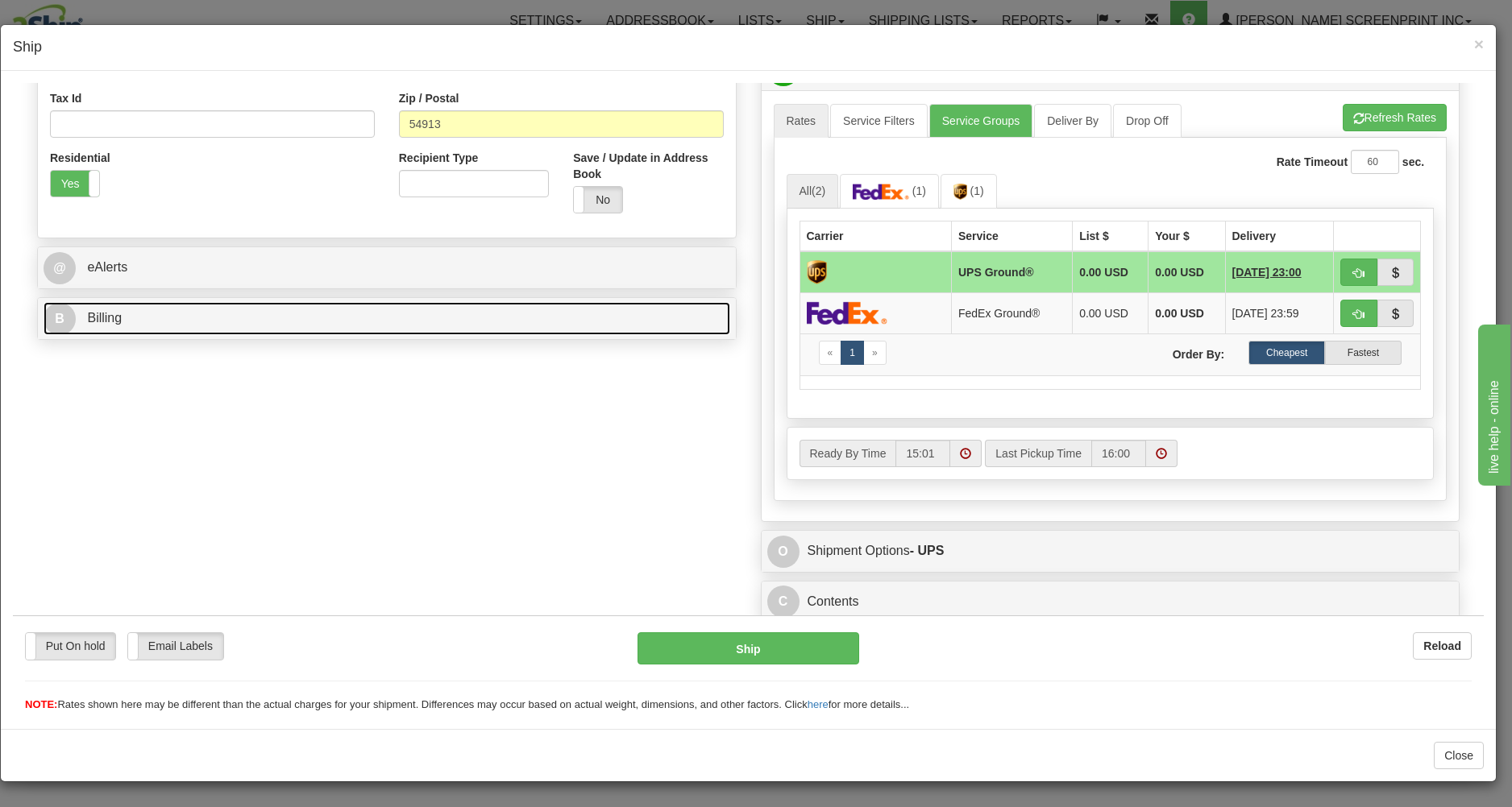
click at [594, 313] on link "B Billing" at bounding box center [387, 318] width 687 height 33
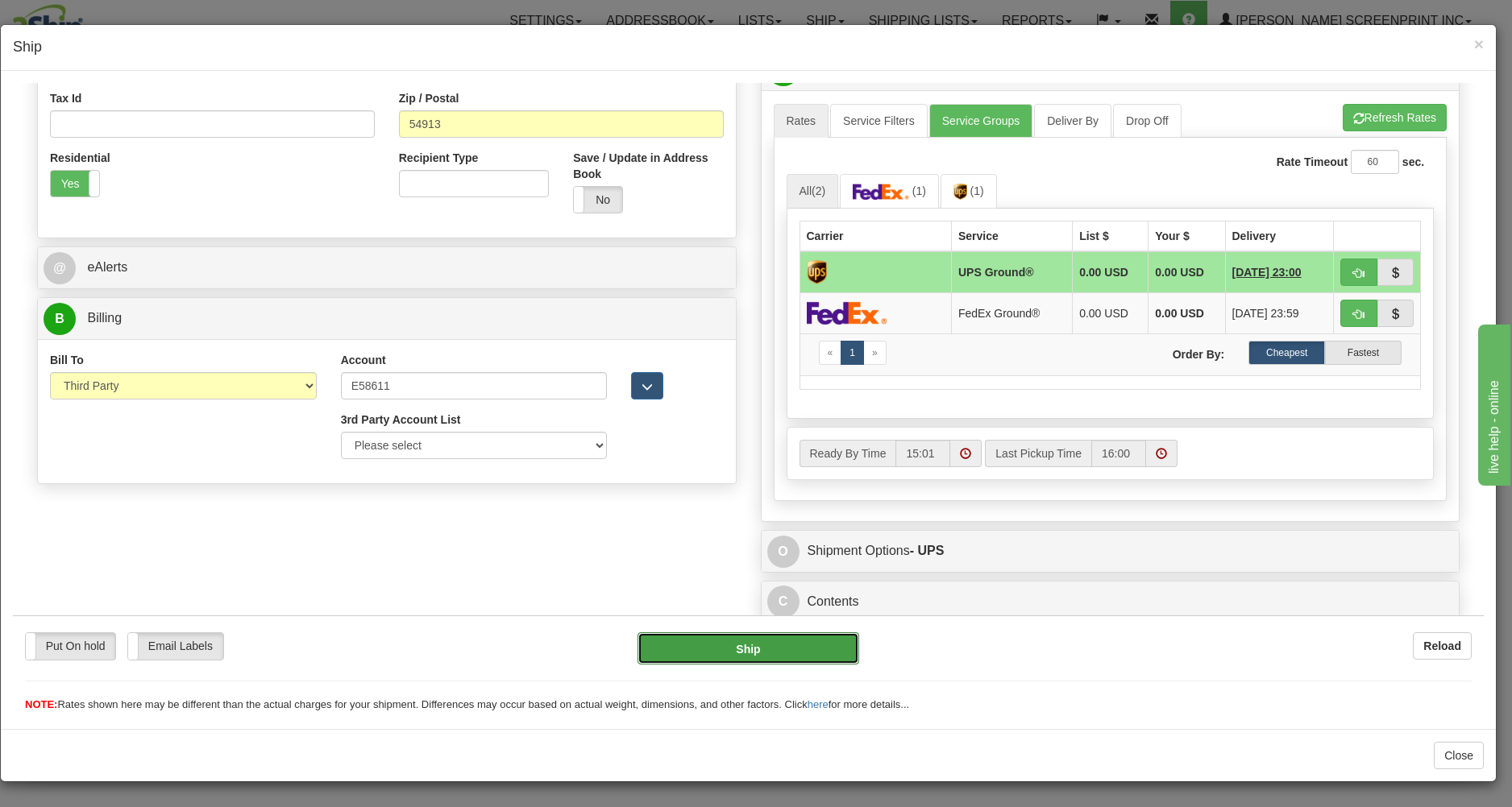
click at [812, 650] on button "Ship" at bounding box center [747, 647] width 220 height 32
type input "03"
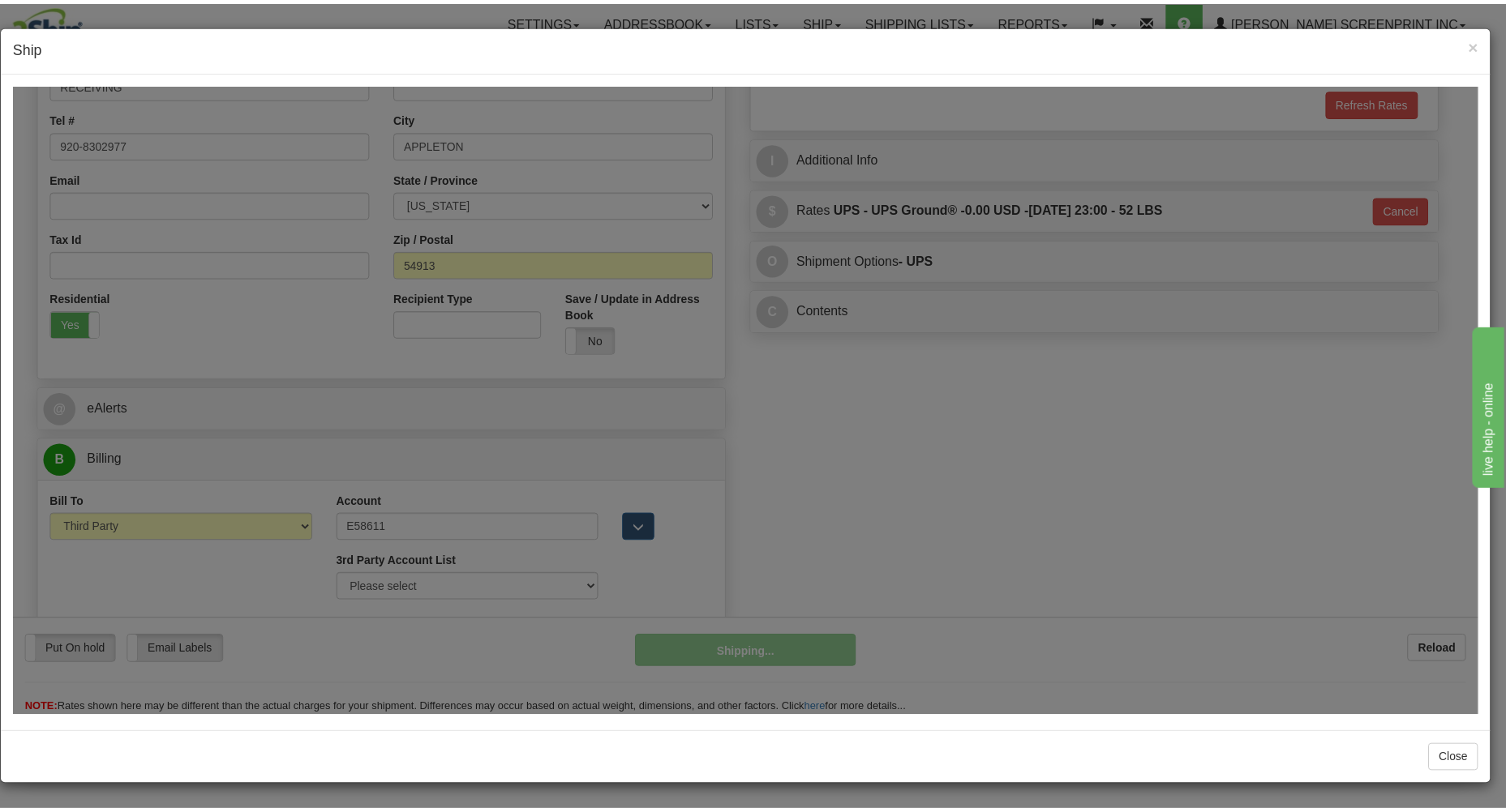
scroll to position [374, 0]
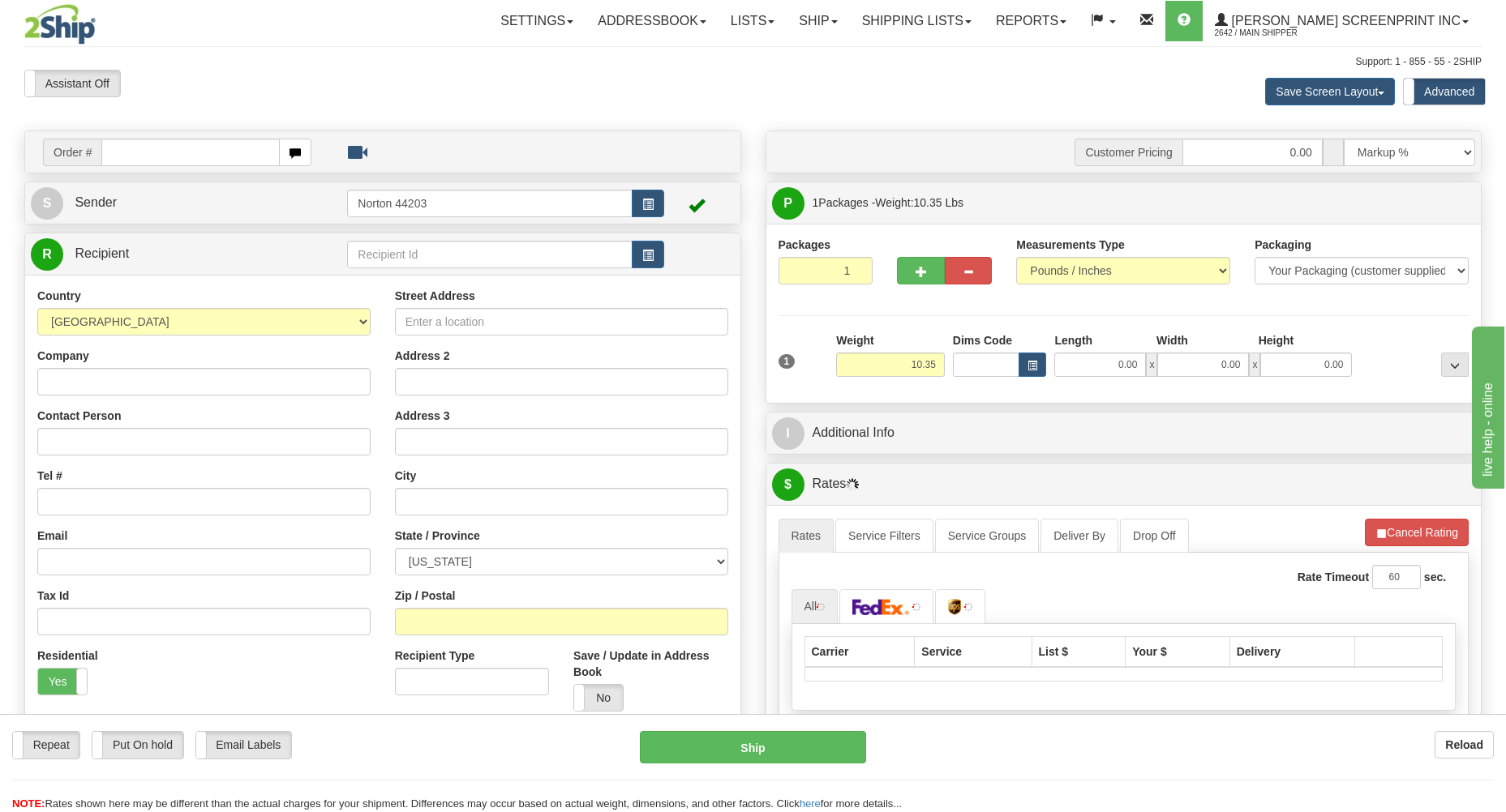
type input "10.30"
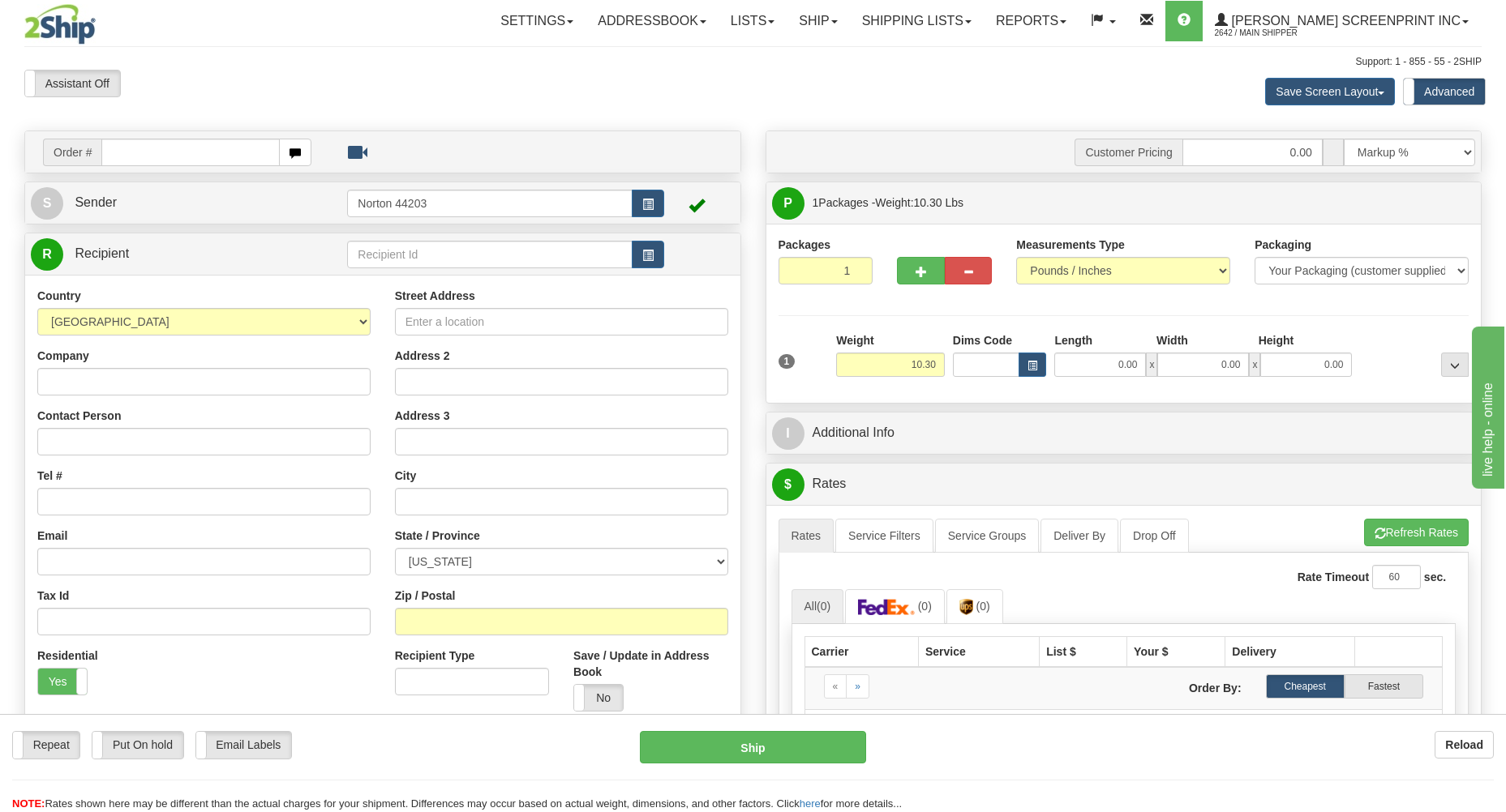
click at [188, 162] on input "text" at bounding box center [191, 152] width 178 height 27
click at [202, 148] on input "text" at bounding box center [191, 152] width 178 height 27
type input "17350"
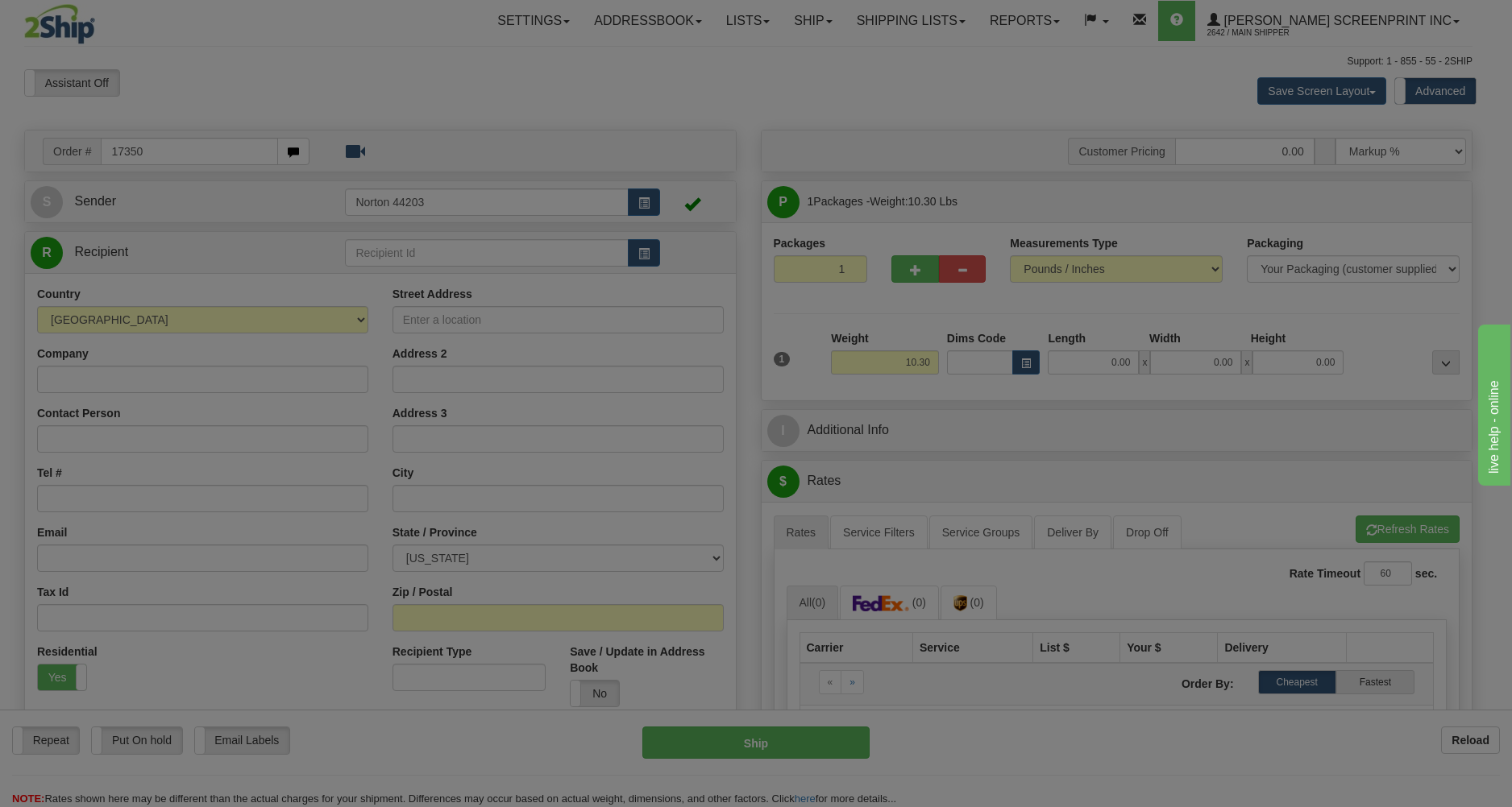
click at [225, 109] on body "Training Course Close Toggle navigation Settings Shipping Preferences New Recip…" at bounding box center [756, 403] width 1512 height 807
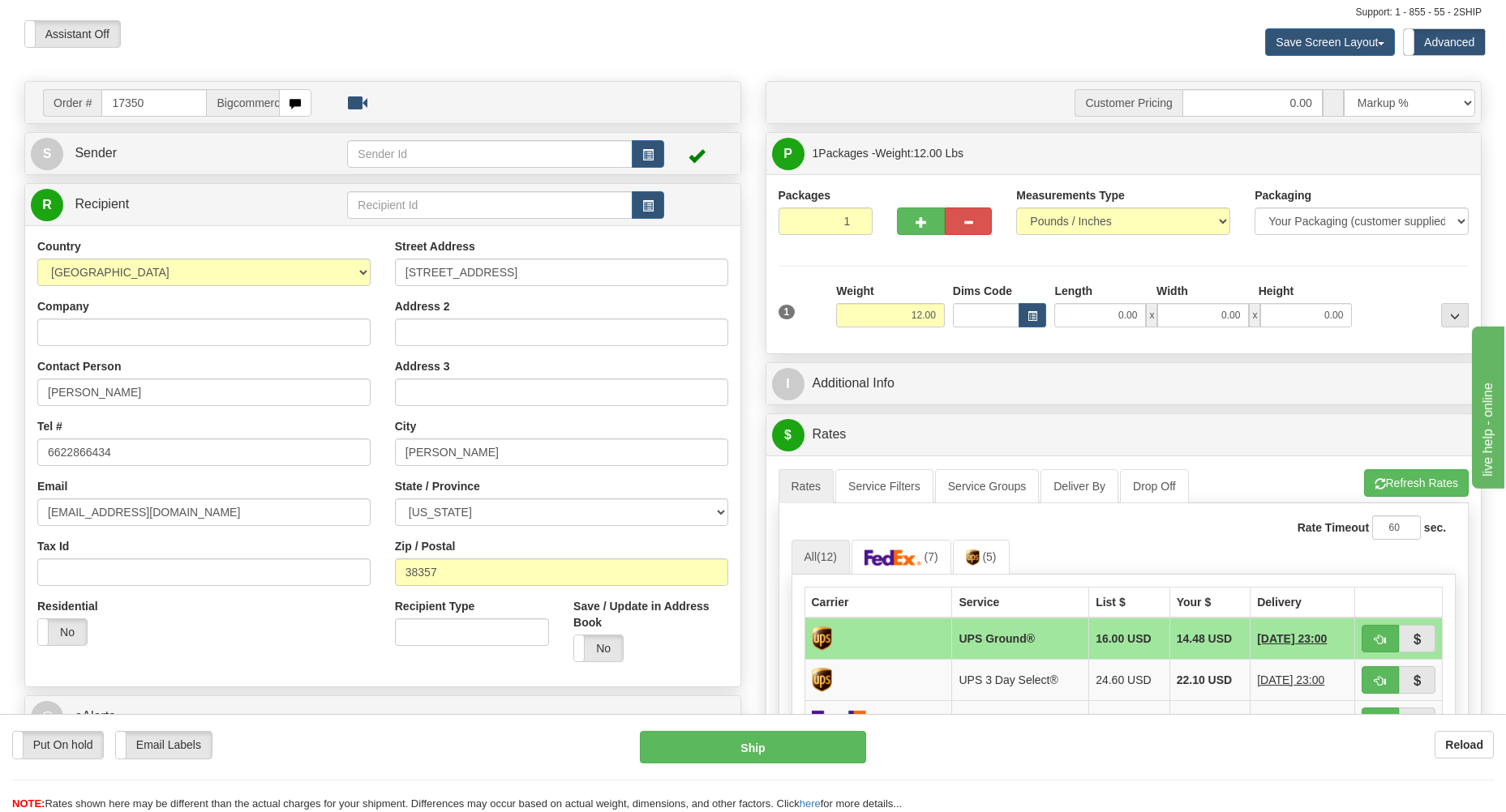
scroll to position [87, 0]
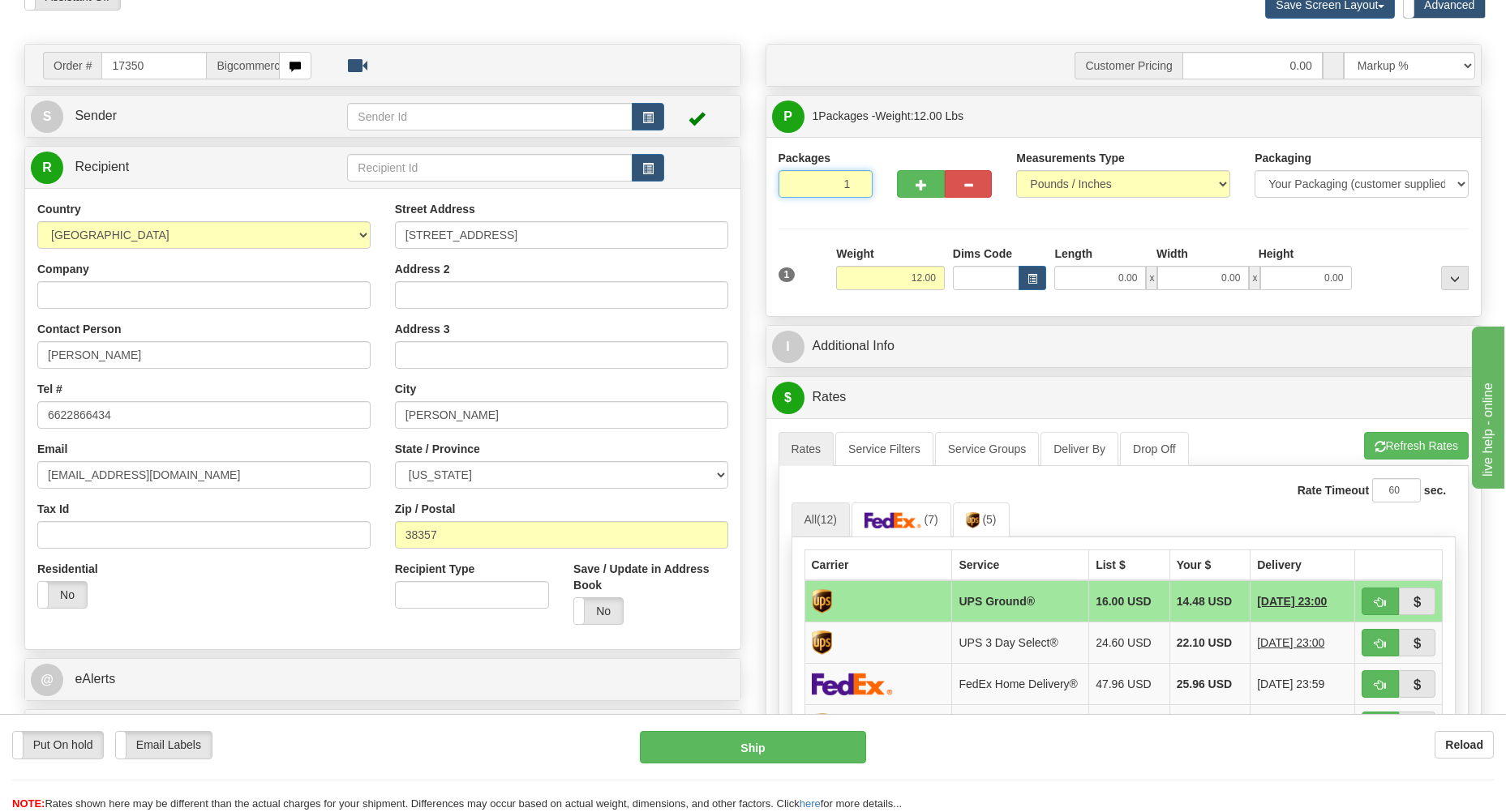
click at [817, 184] on input "1" at bounding box center [826, 184] width 95 height 27
click at [911, 277] on input "12.00" at bounding box center [891, 279] width 109 height 25
click at [1105, 279] on input "0.00" at bounding box center [1099, 279] width 92 height 25
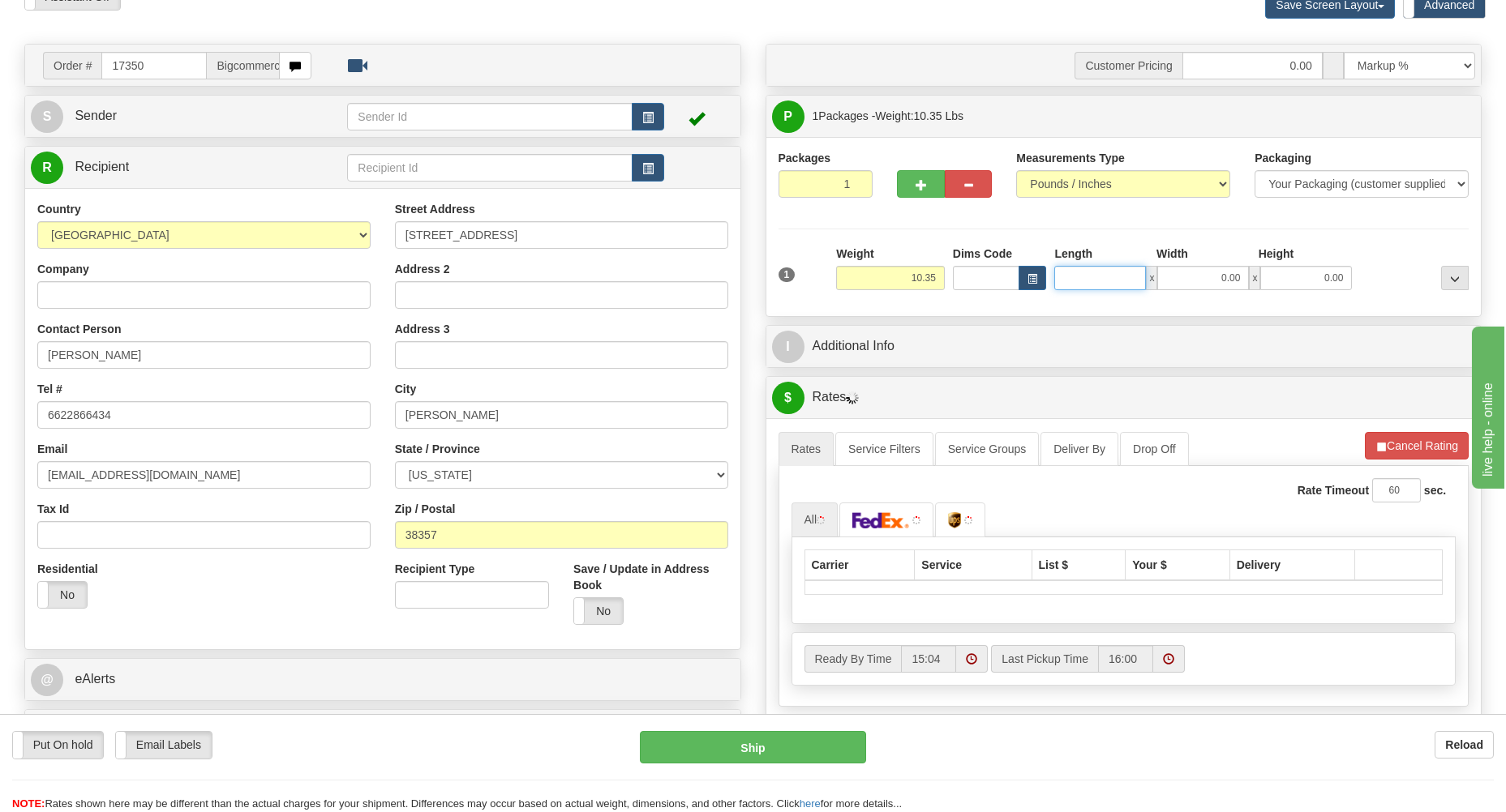
type input "10.40"
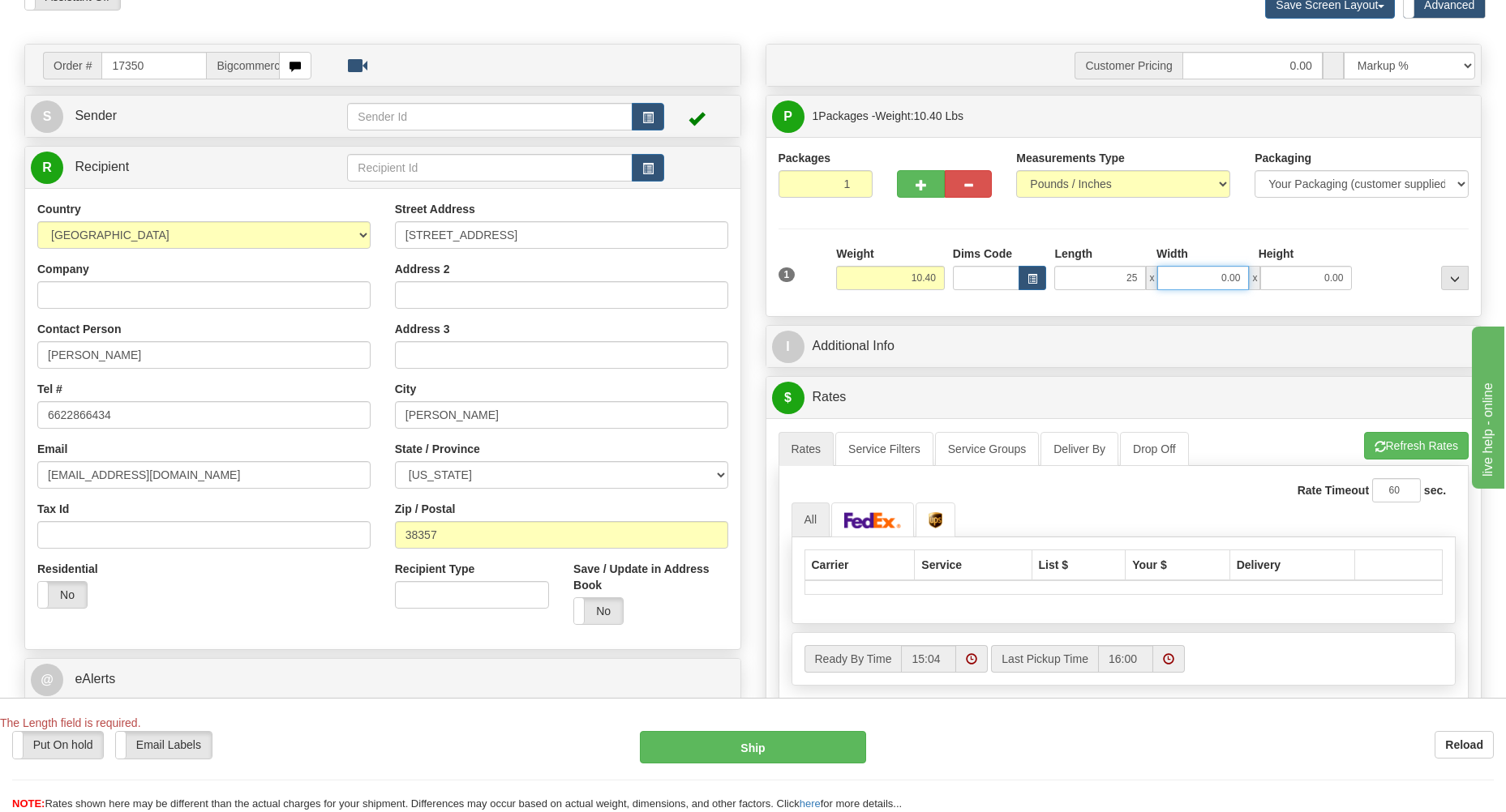
type input "25.00"
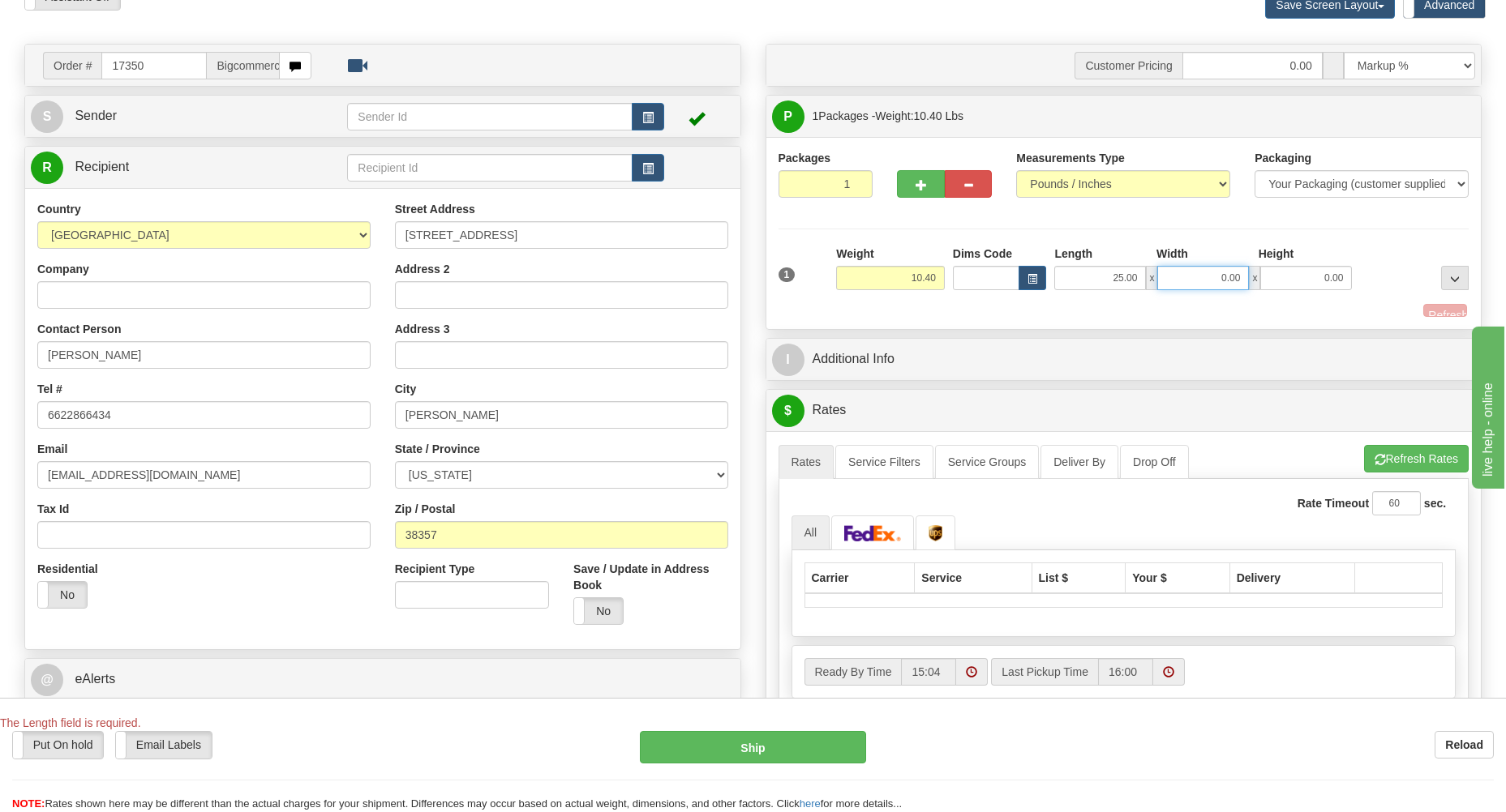
click at [1211, 286] on input "0.00" at bounding box center [1202, 279] width 92 height 25
type input "10.30"
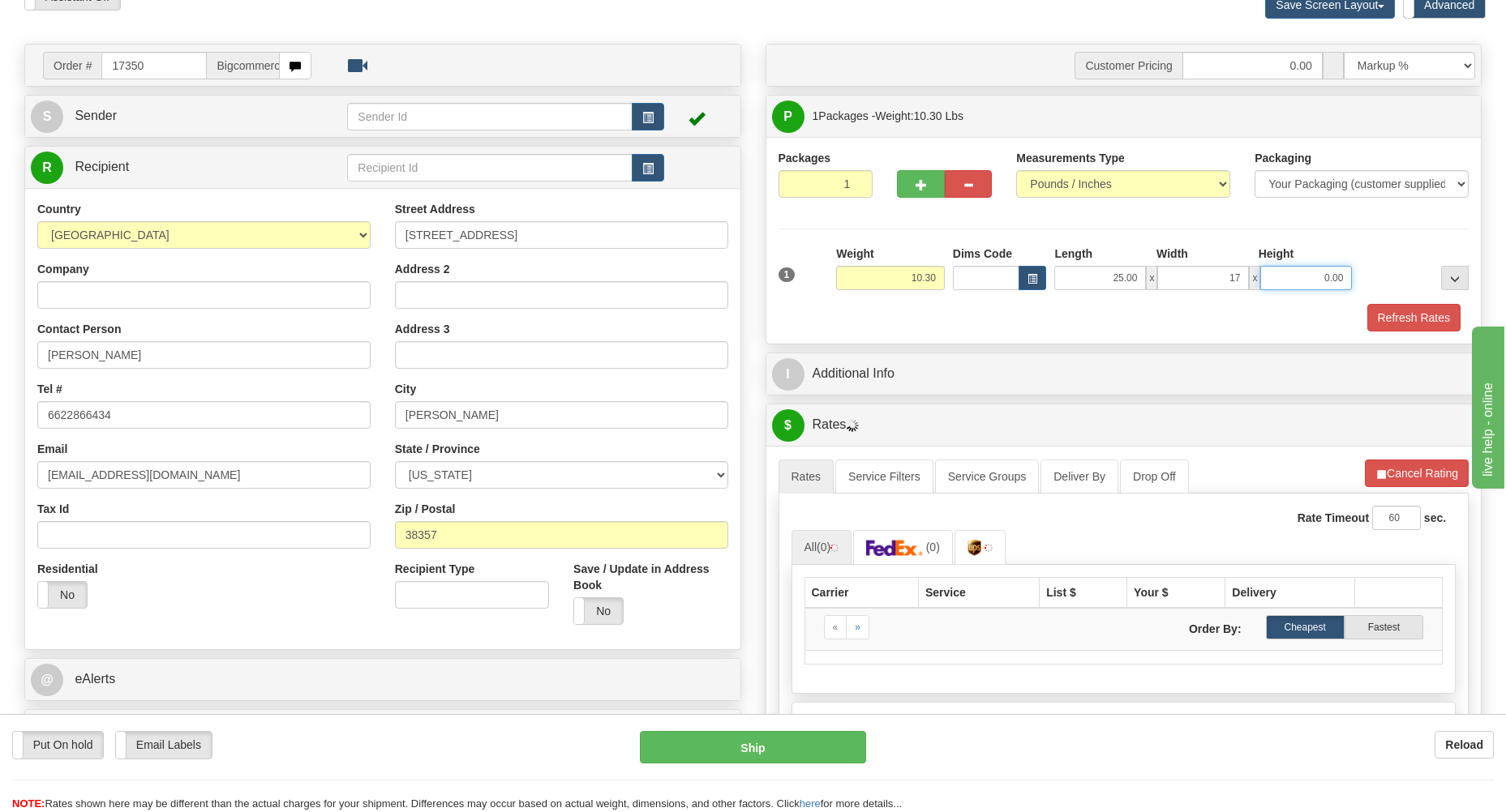
type input "17.00"
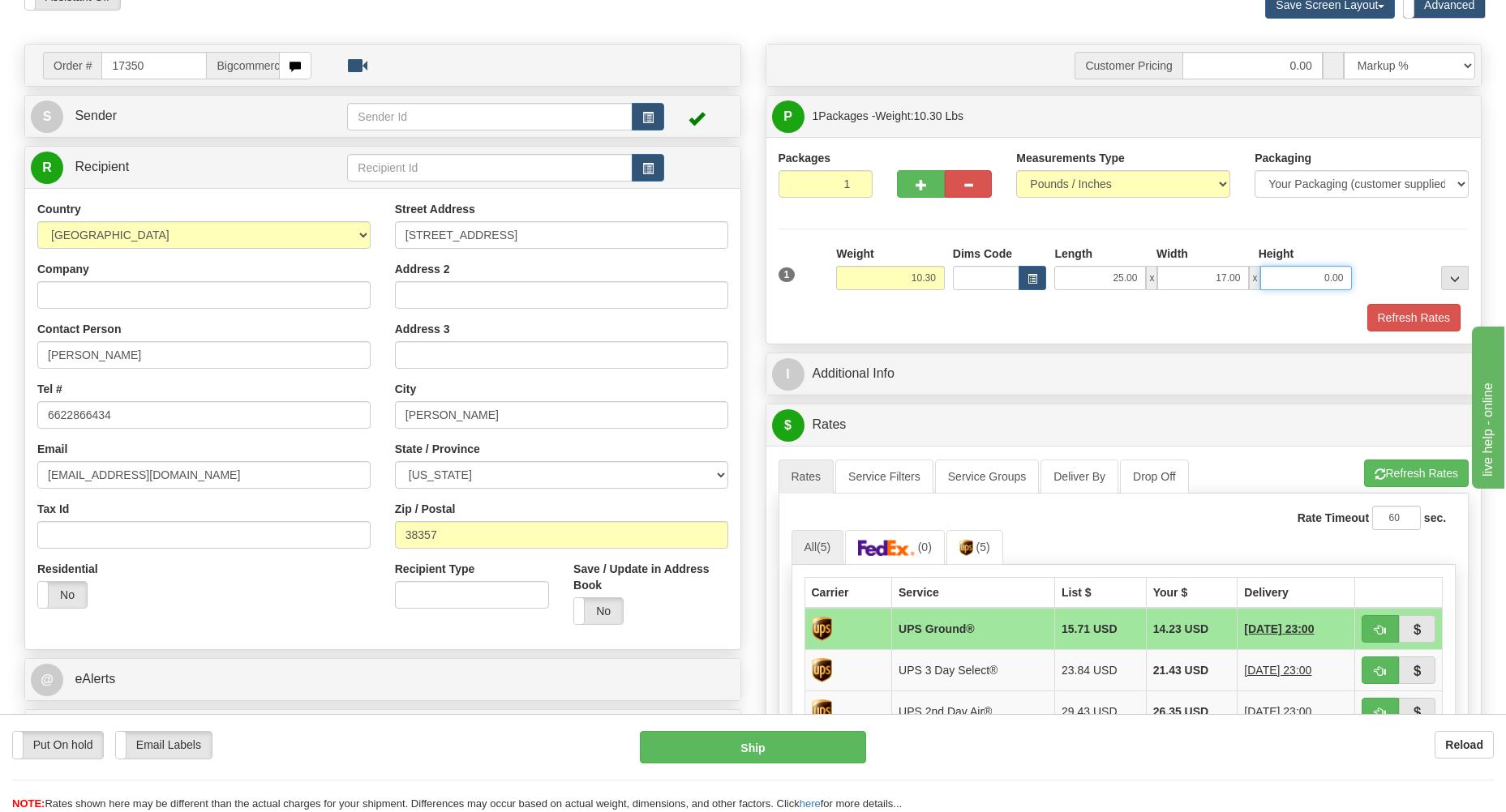
click at [1297, 273] on input "0.00" at bounding box center [1306, 279] width 92 height 25
type input "7"
type input "10.30"
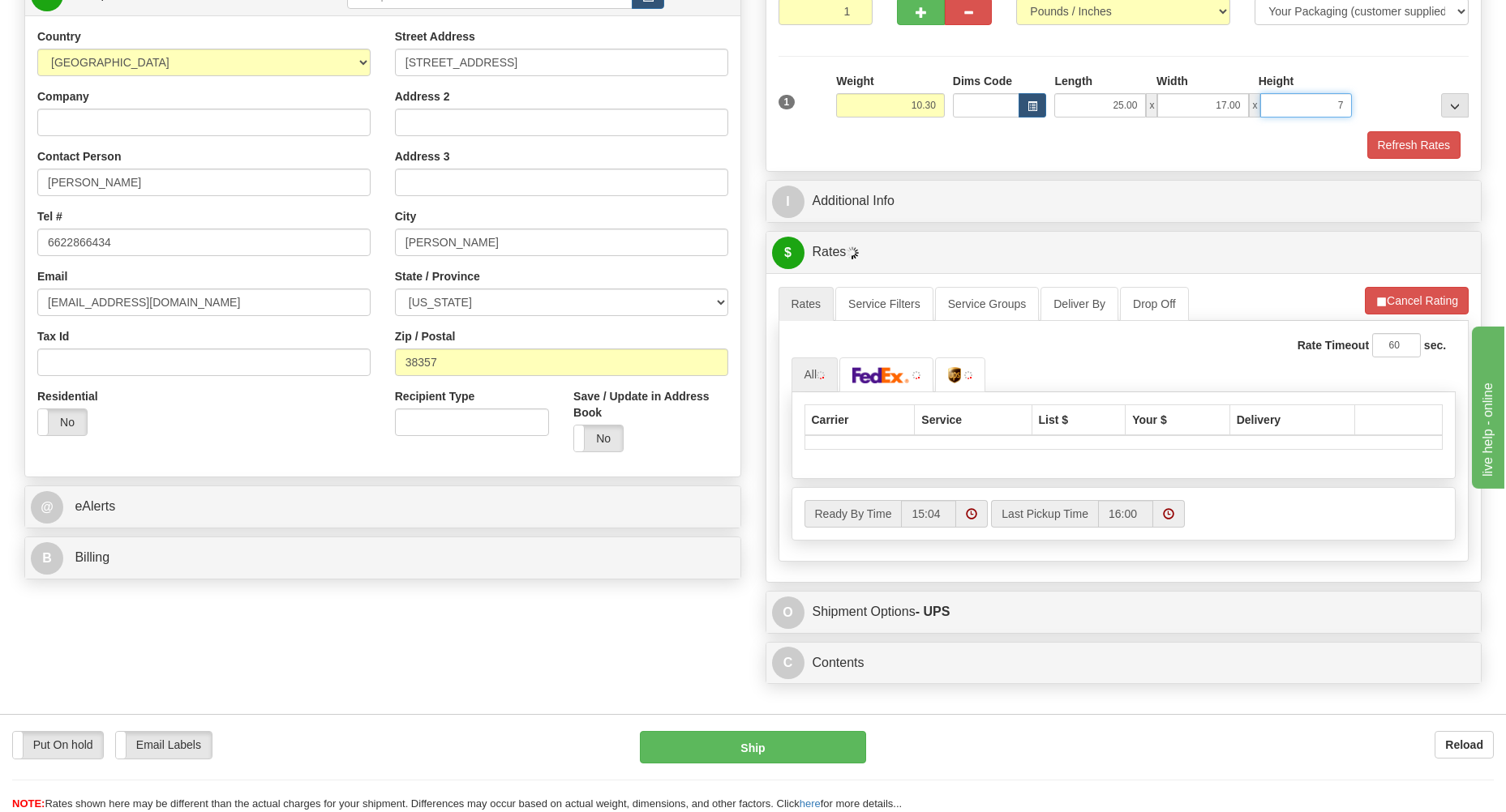
scroll to position [260, 0]
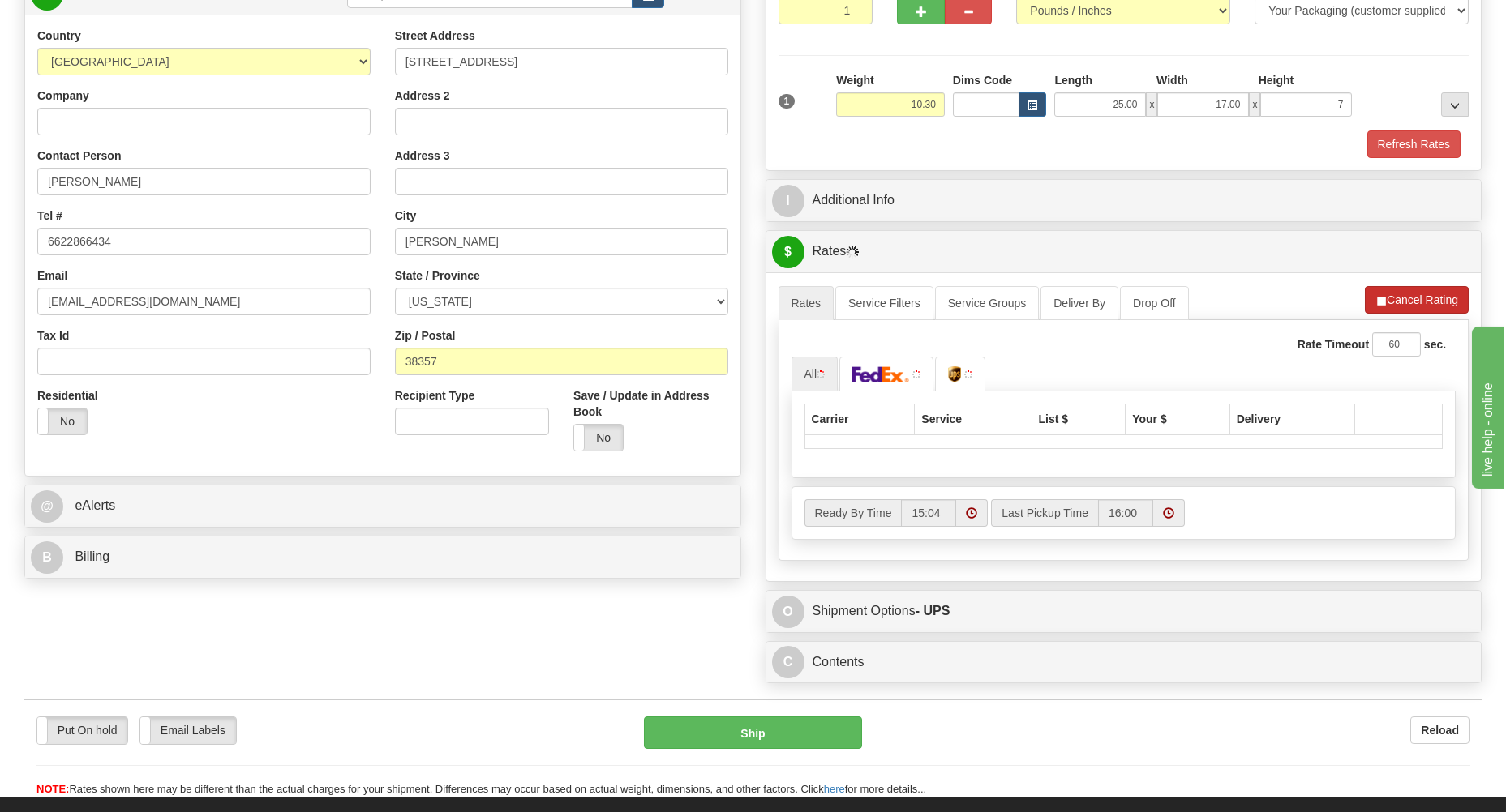
type input "7.00"
click at [1400, 309] on button "Cancel Rating" at bounding box center [1417, 299] width 104 height 27
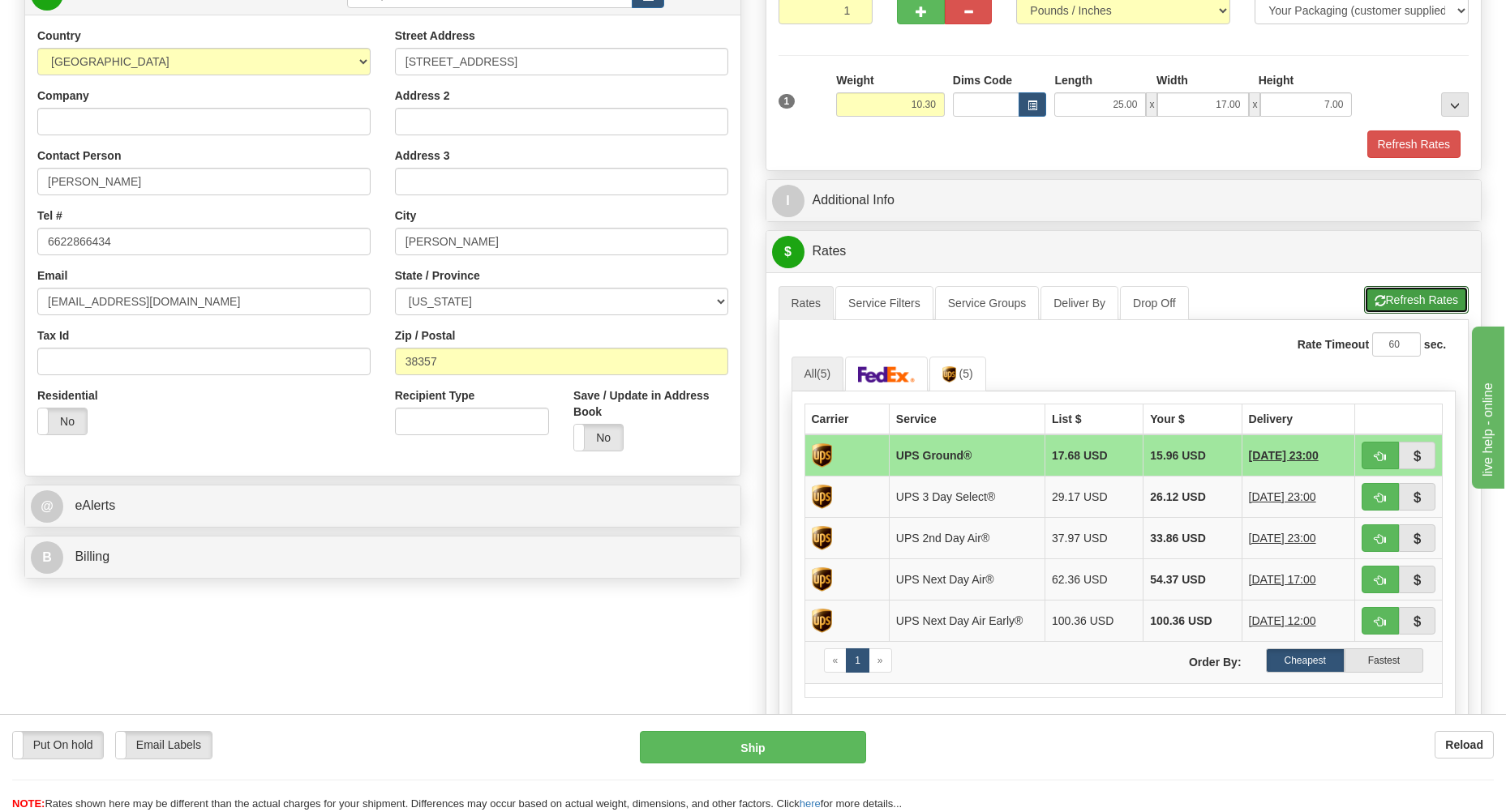
click at [1400, 309] on button "Refresh Rates" at bounding box center [1416, 299] width 105 height 27
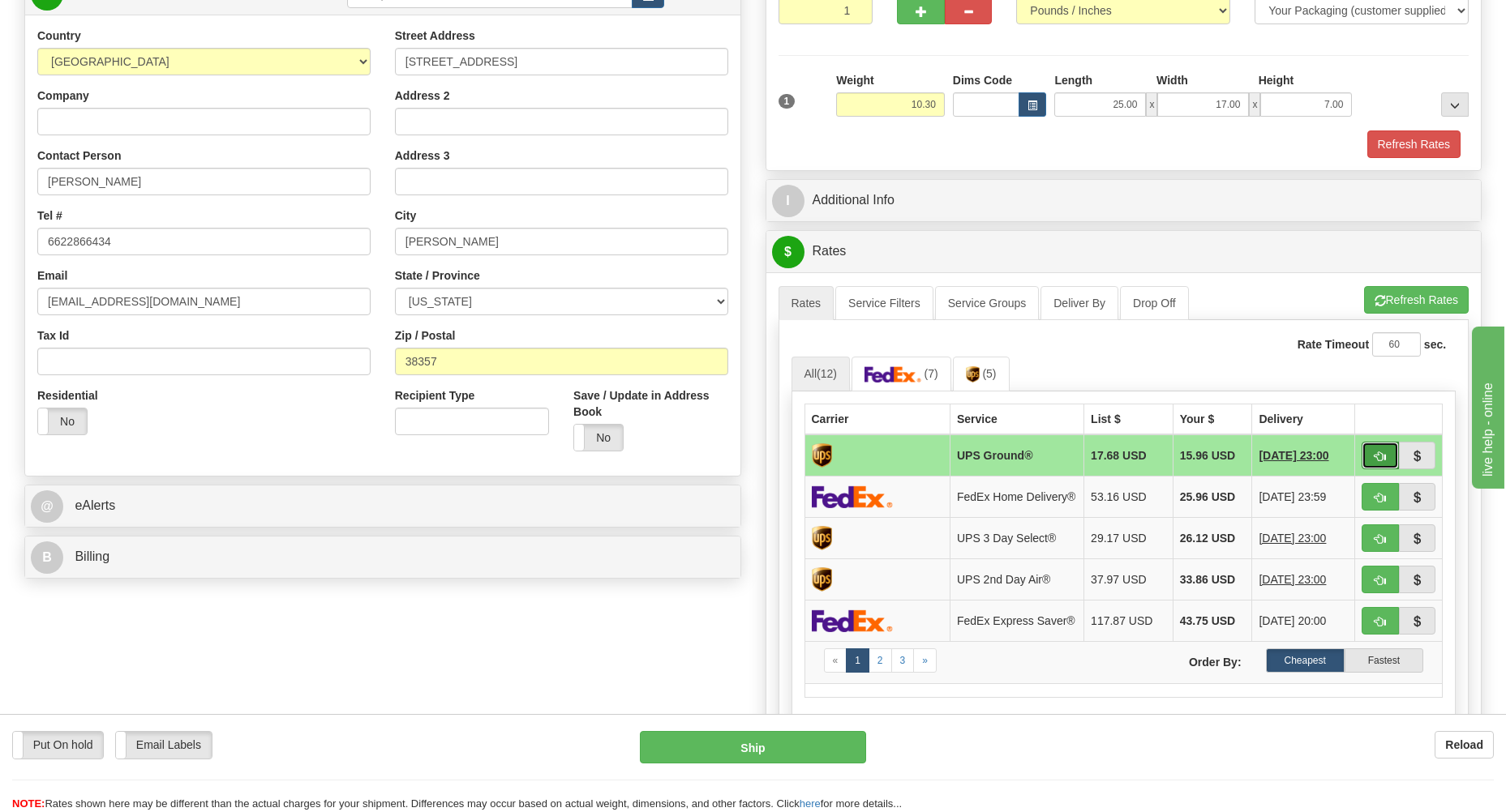
click at [1376, 460] on span "button" at bounding box center [1381, 457] width 12 height 11
type input "03"
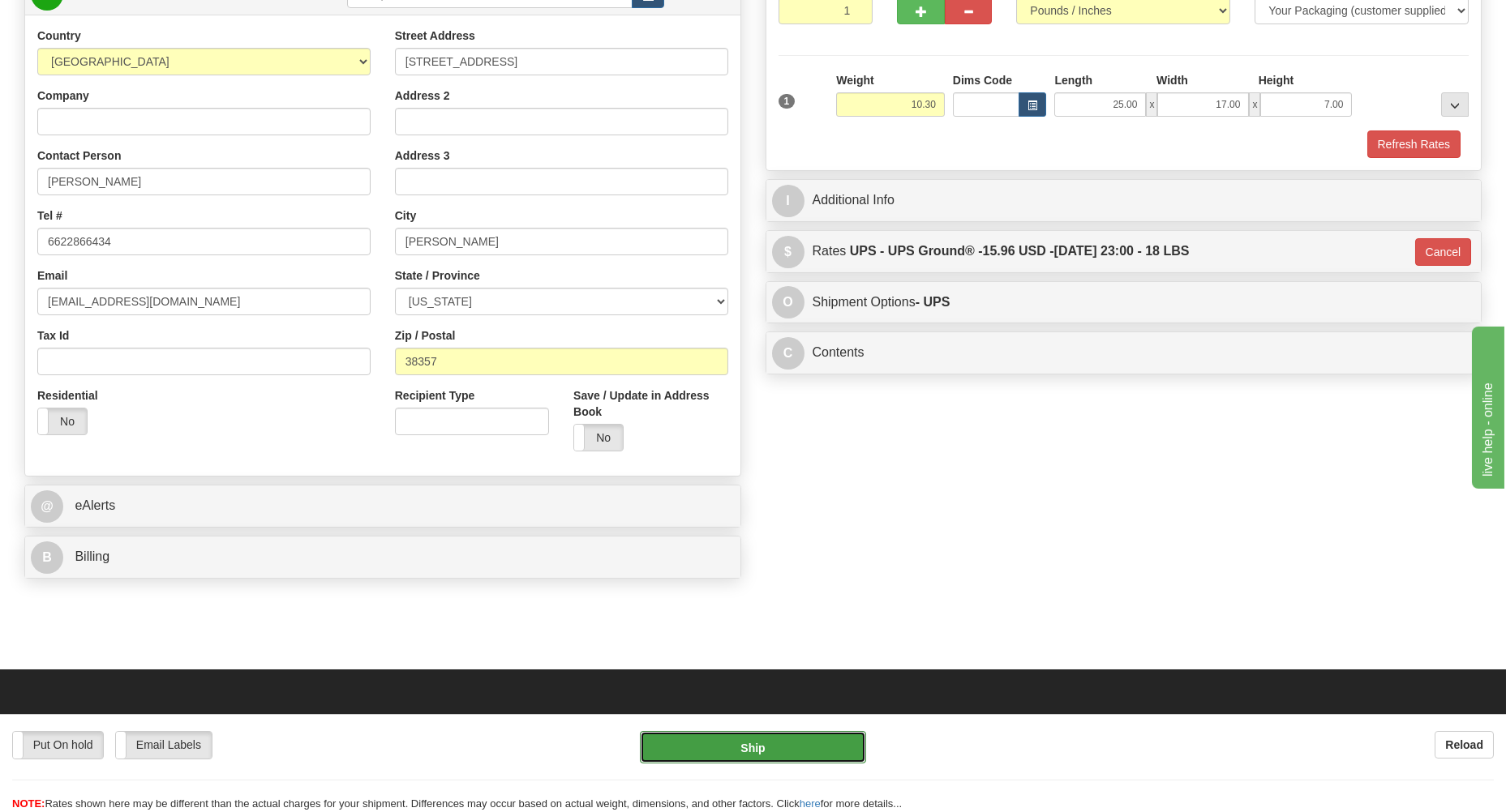
click at [815, 740] on button "Ship" at bounding box center [753, 747] width 226 height 32
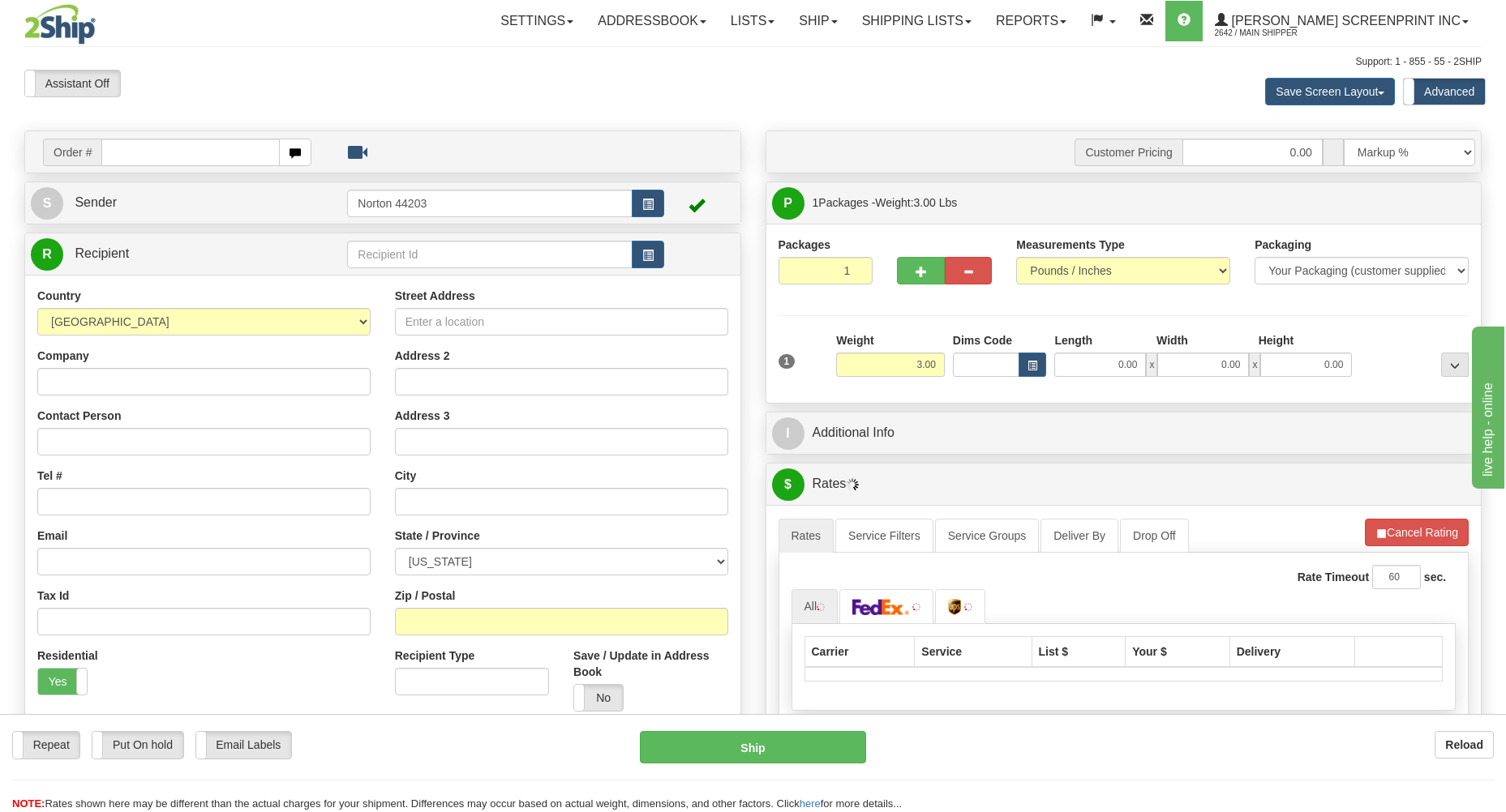
type input "2.95"
type input "31747012"
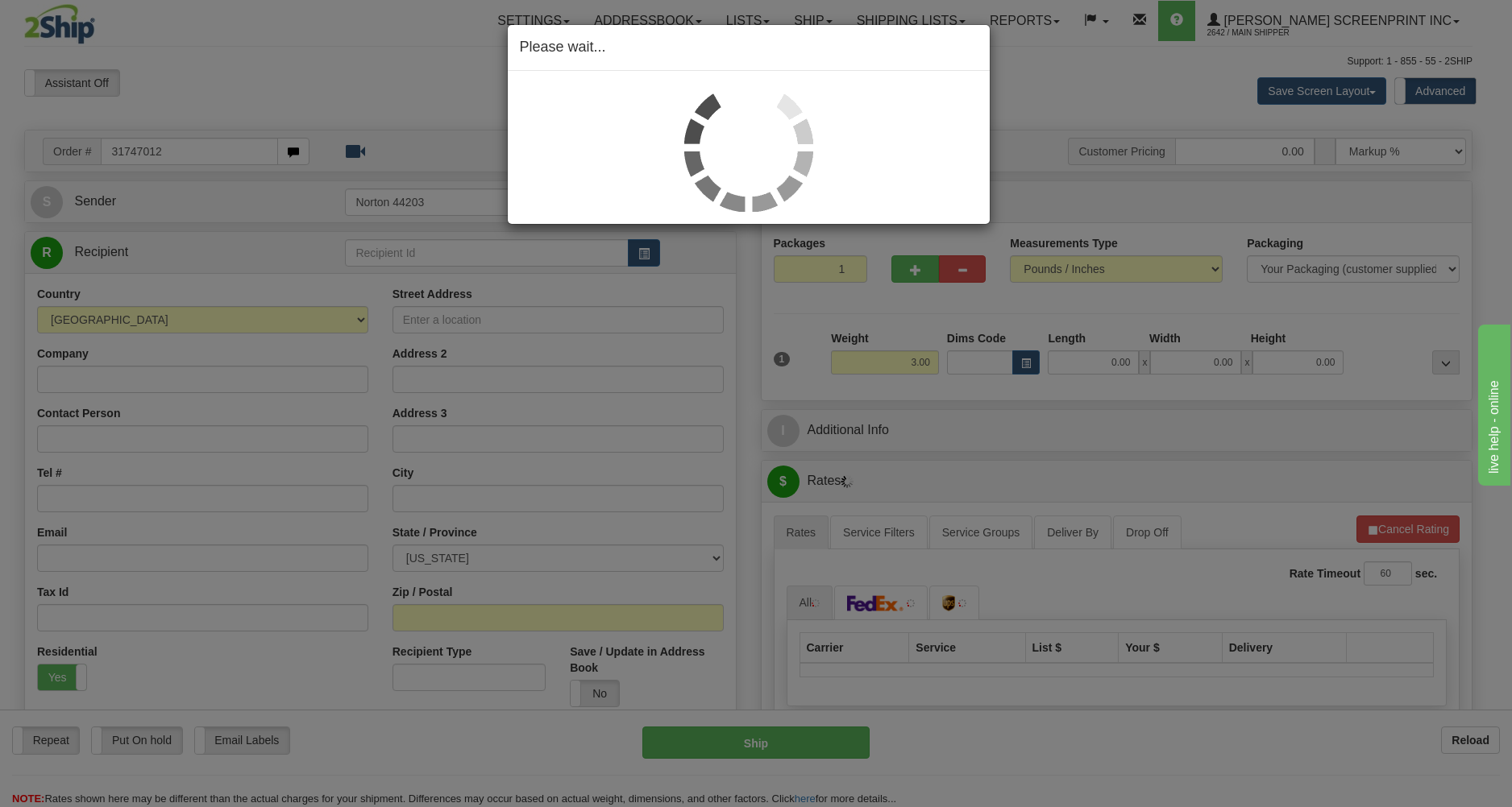
type input "2.95"
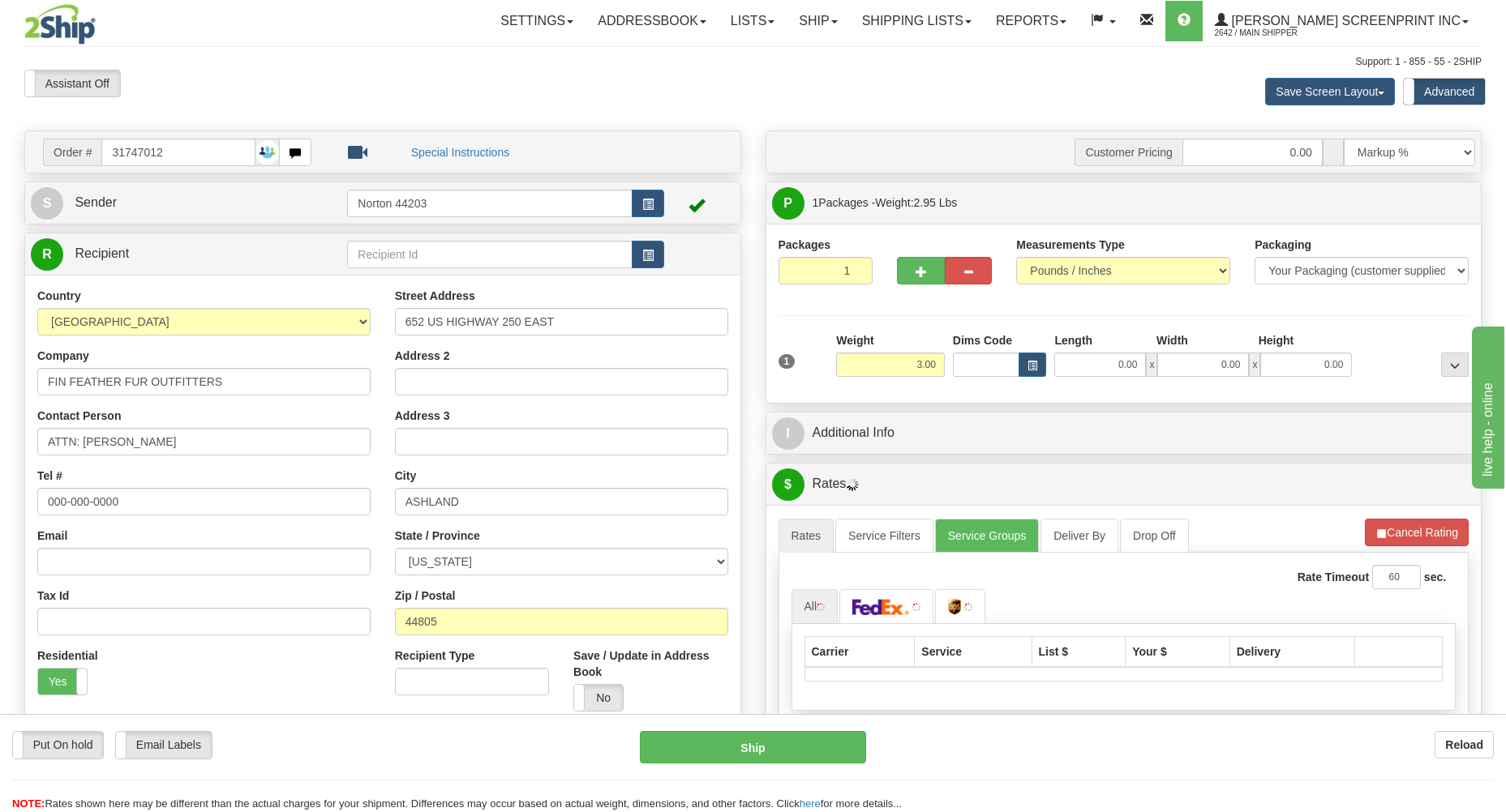
type input "2.95"
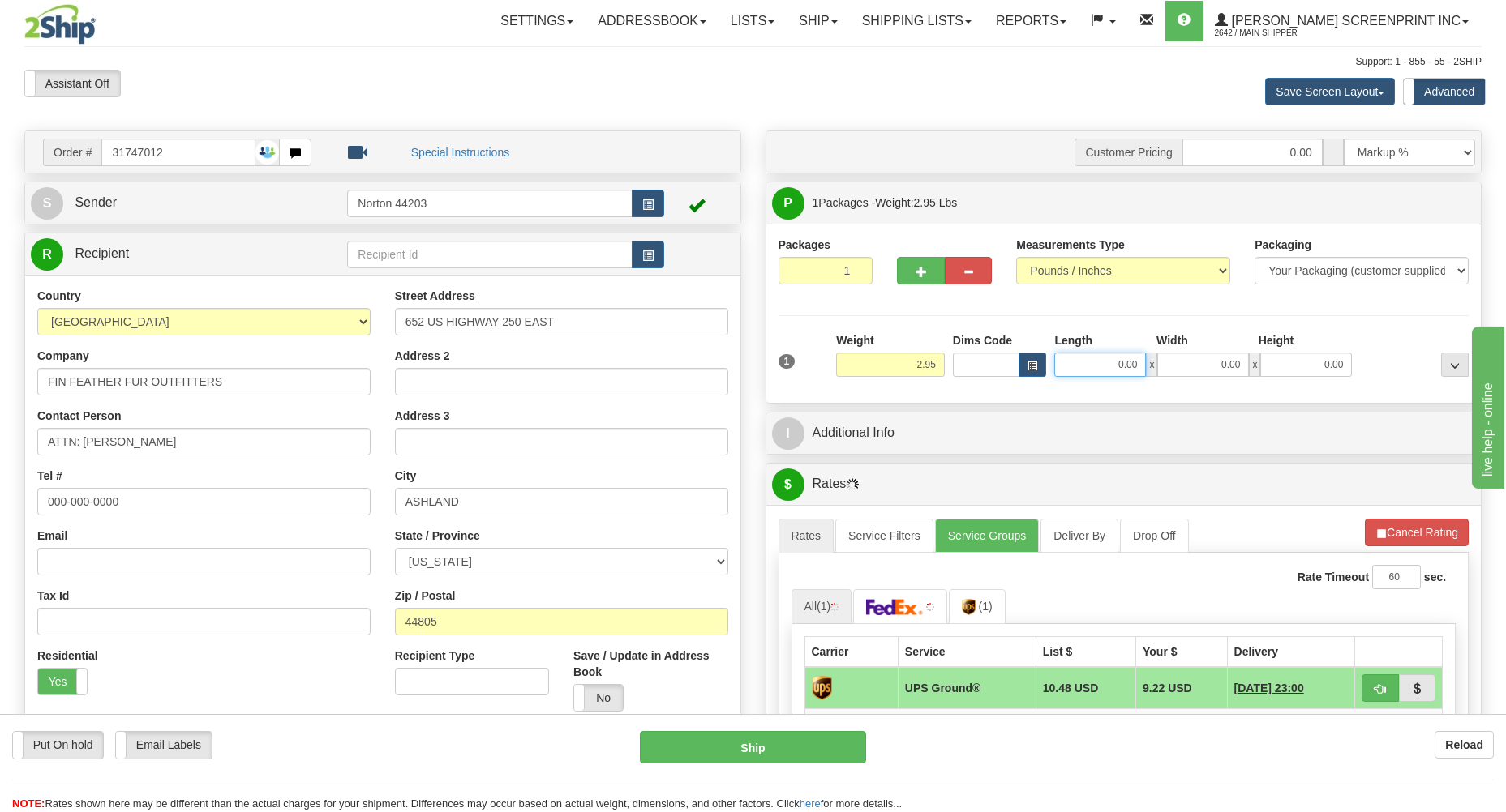
click at [1123, 368] on input "0.00" at bounding box center [1099, 365] width 92 height 25
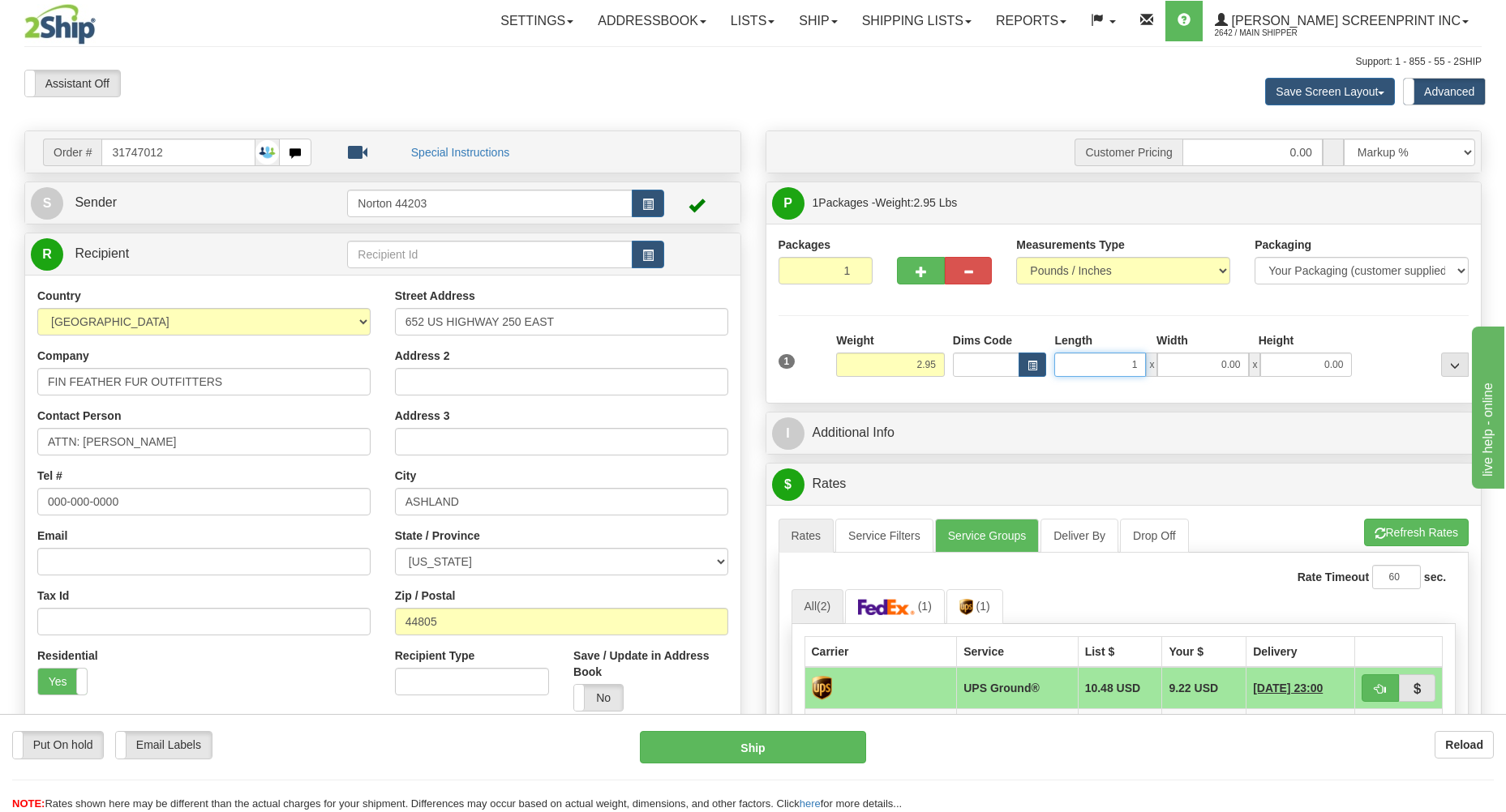
type input "12"
type input "3.00"
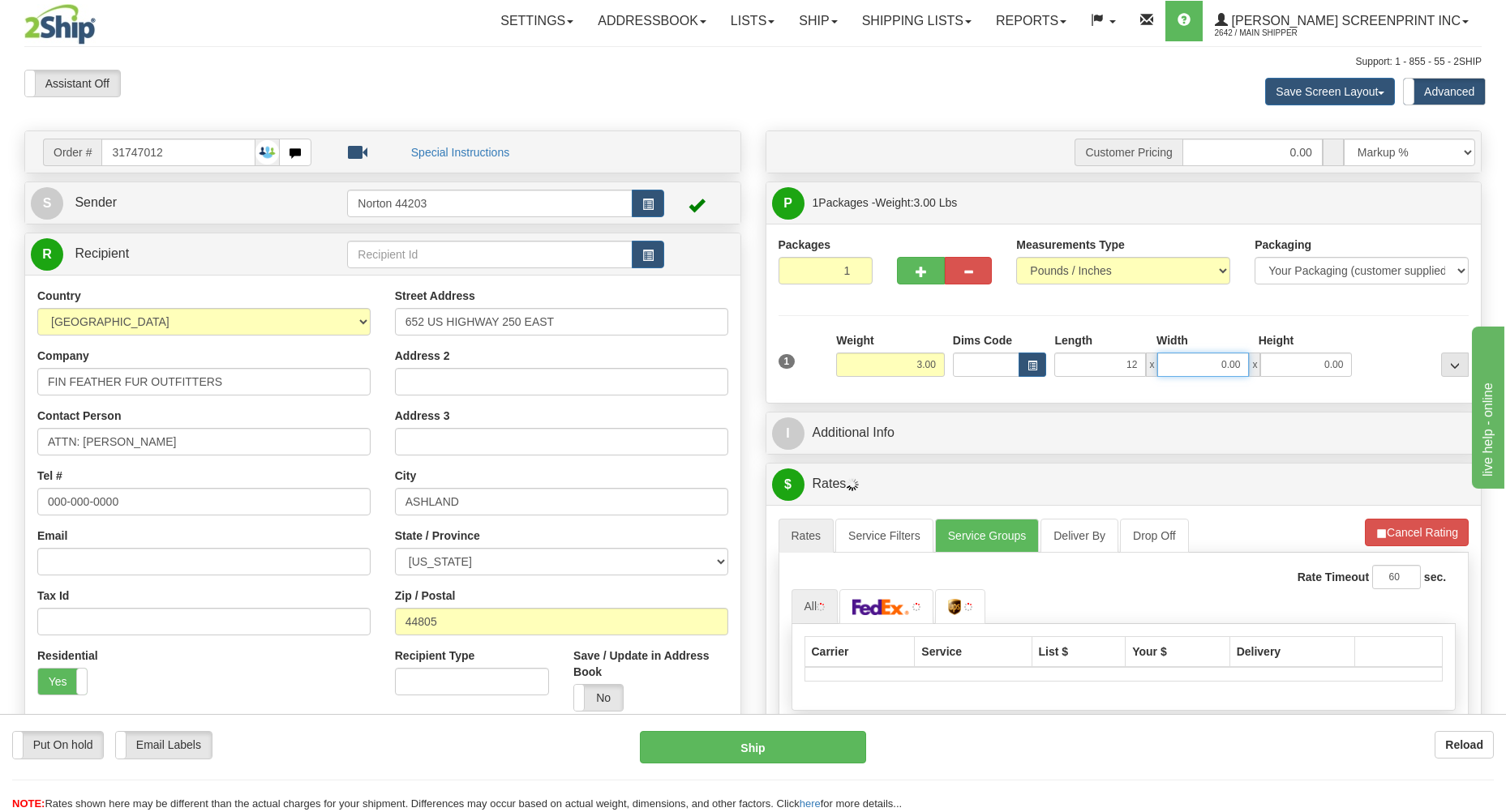
type input "12.00"
type input "2.95"
click at [1220, 368] on input "0.00" at bounding box center [1202, 365] width 92 height 25
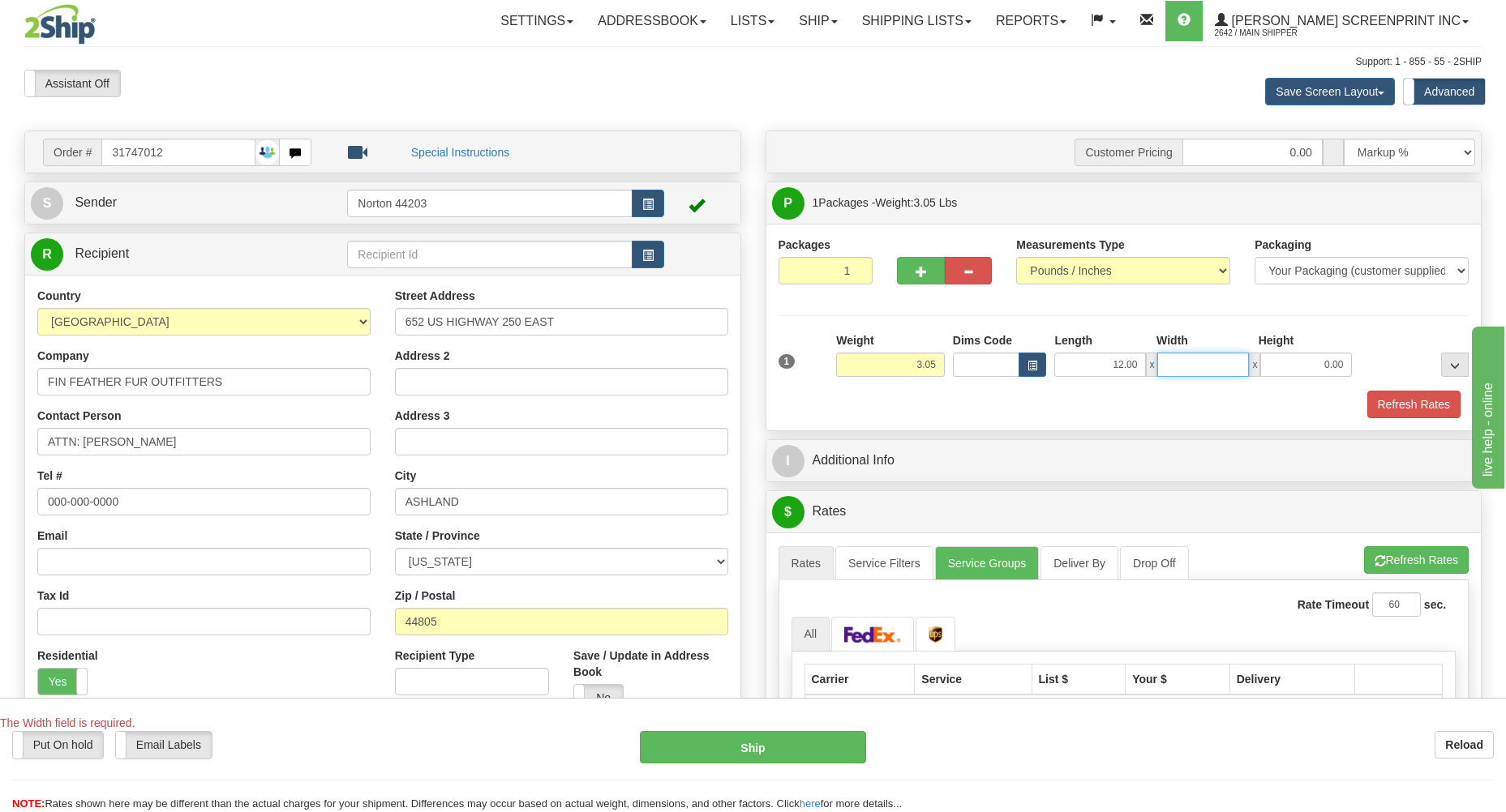
type input "3.00"
type input "9"
type input "2.95"
type input "9.00"
drag, startPoint x: 1304, startPoint y: 363, endPoint x: 1303, endPoint y: 354, distance: 9.1
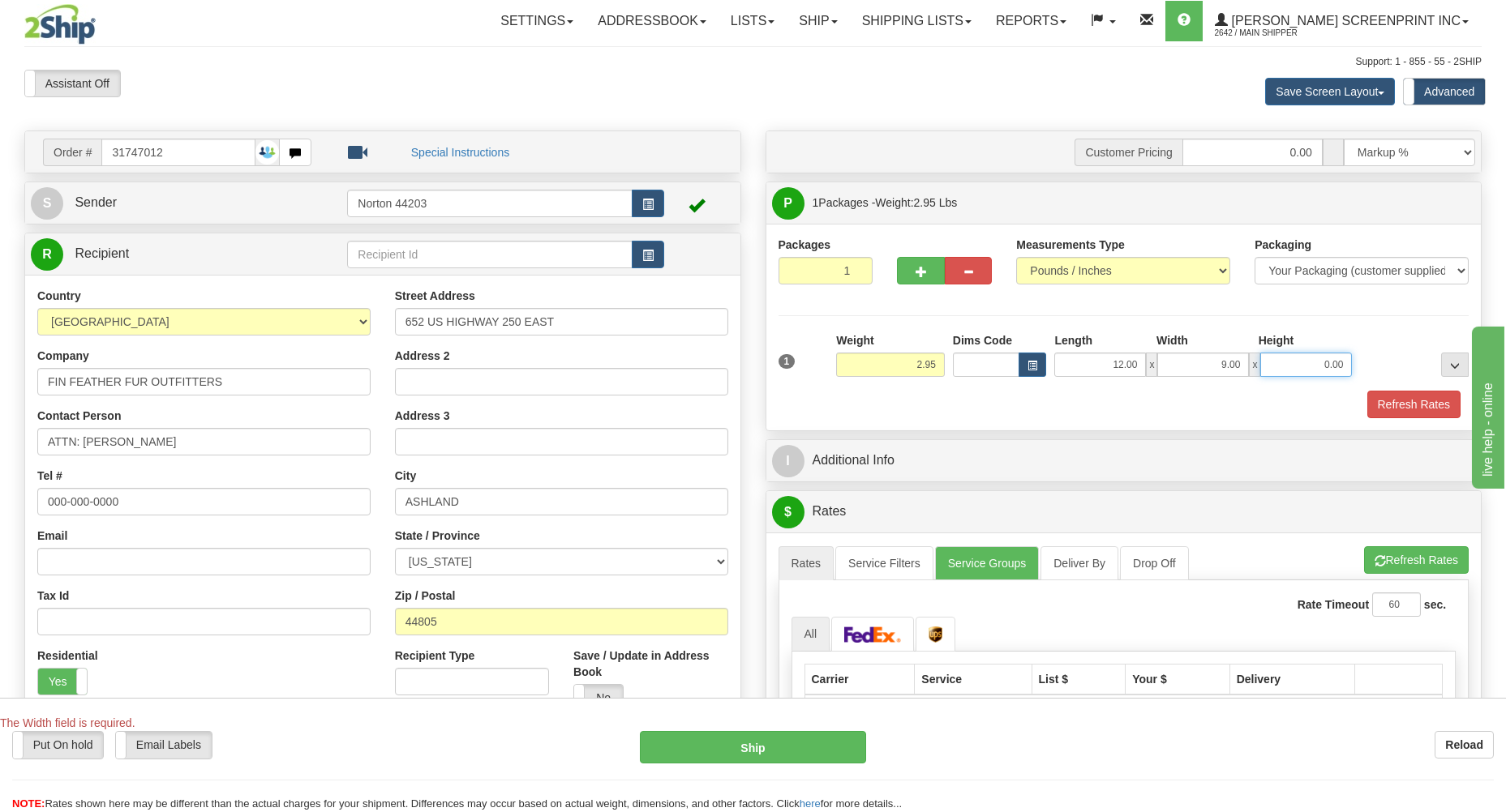
click at [1303, 355] on input "0.00" at bounding box center [1306, 365] width 92 height 25
type input "2.95"
type input "0.00"
click at [1243, 365] on input "9.00" at bounding box center [1202, 365] width 92 height 25
type input "9"
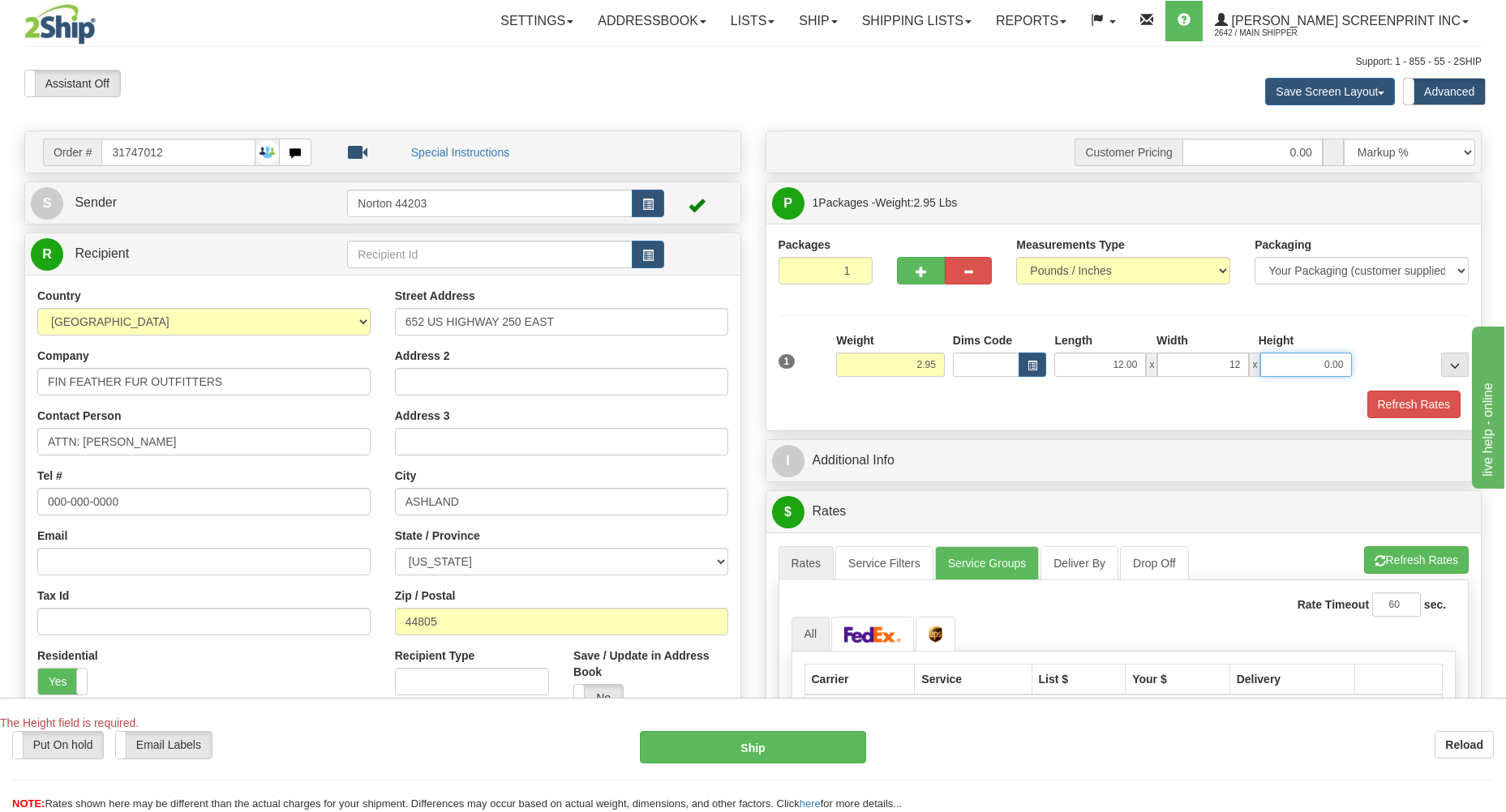
type input "12.00"
click at [1342, 363] on input "0.00" at bounding box center [1306, 365] width 92 height 25
type input "9"
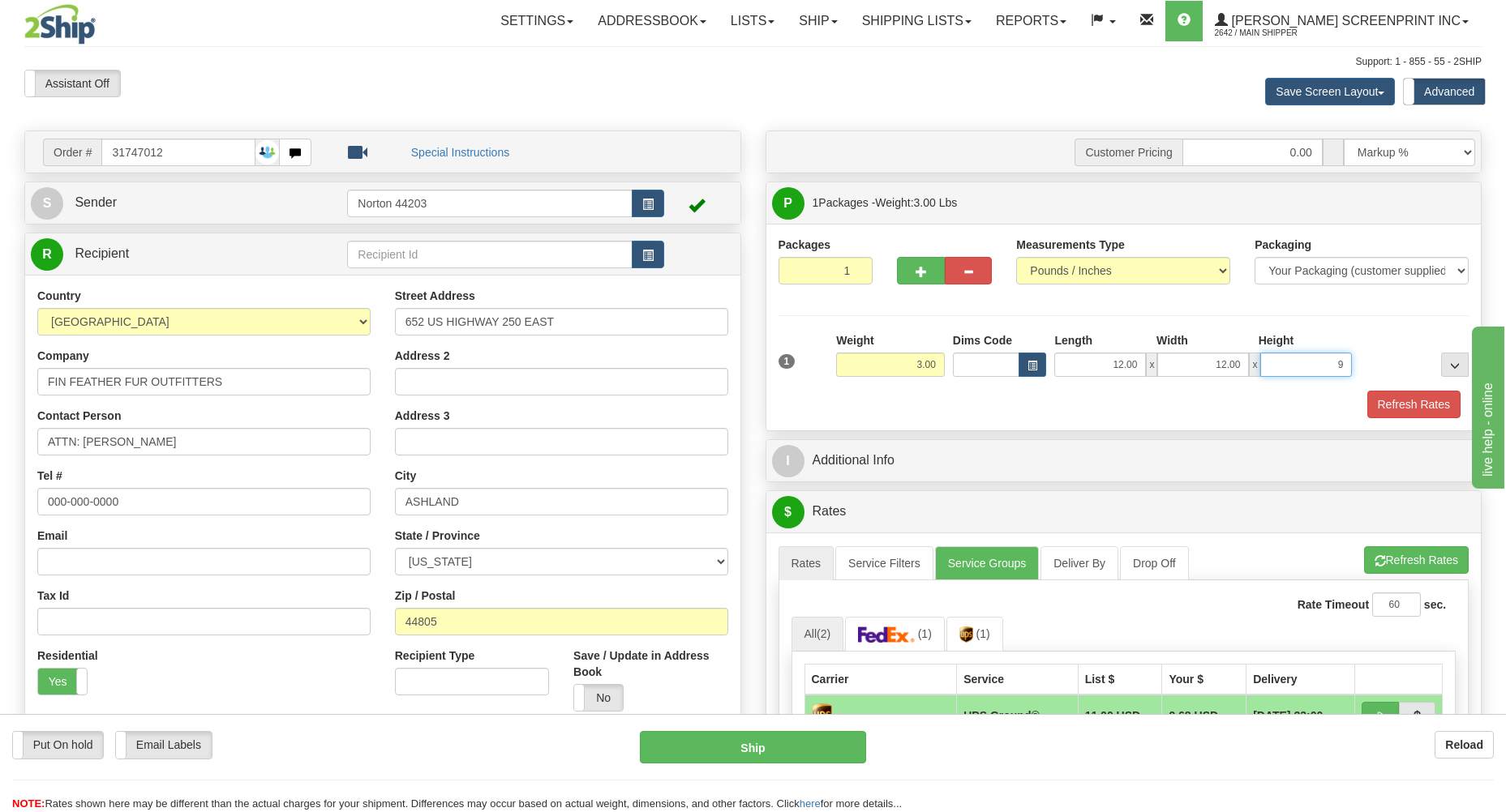
type input "2.95"
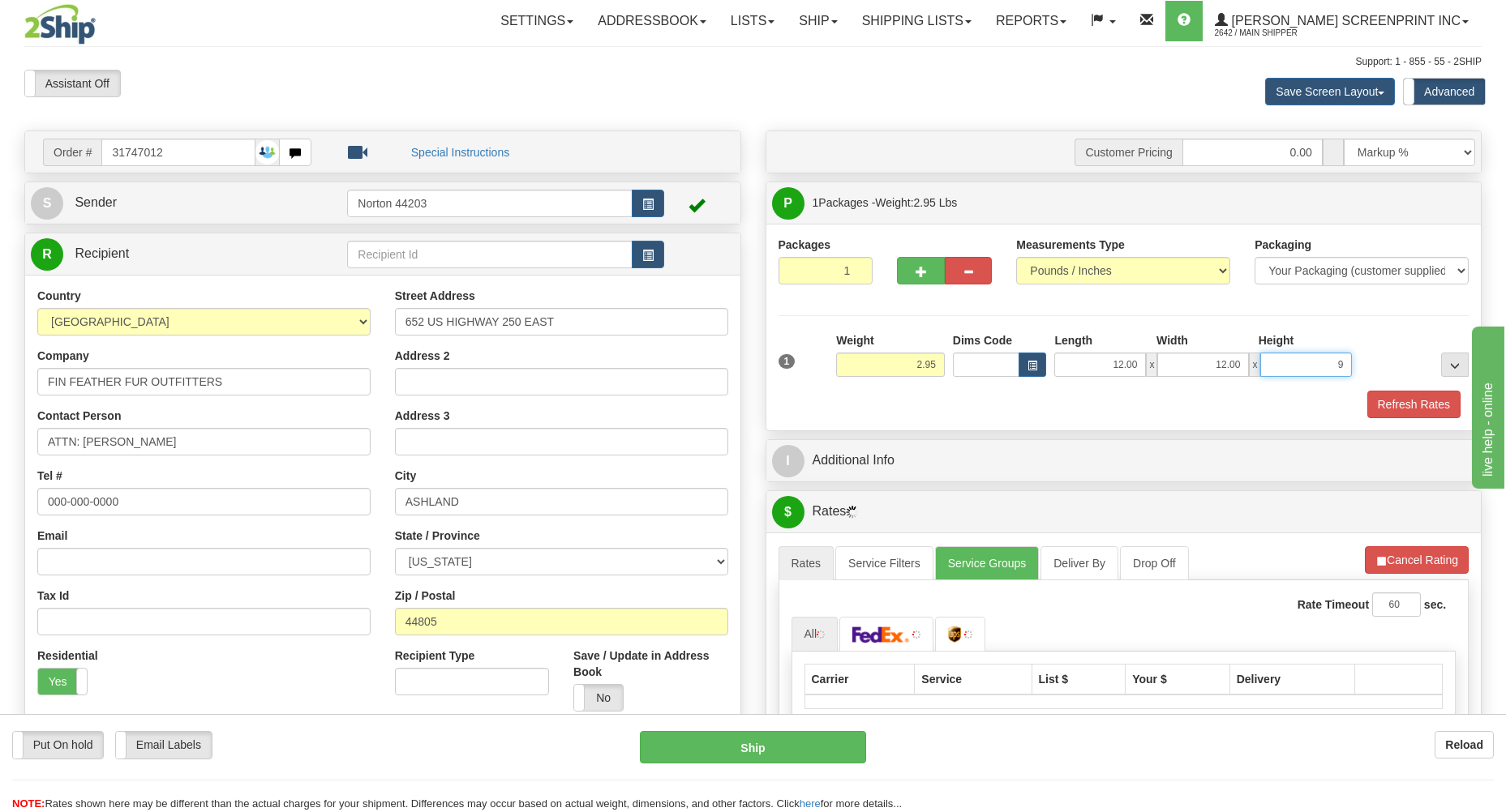
click at [1348, 369] on input "9" at bounding box center [1306, 365] width 92 height 25
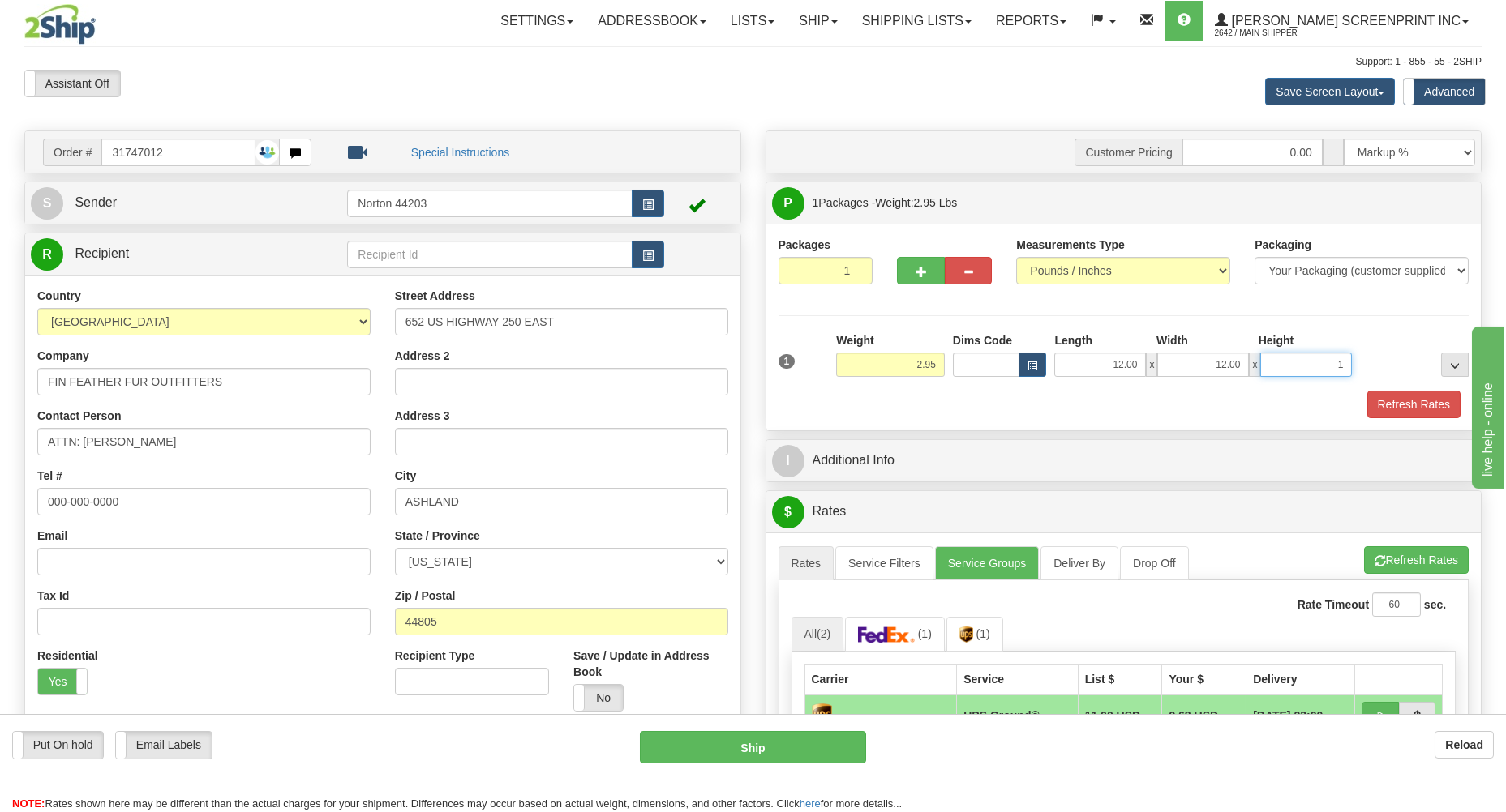
type input "10"
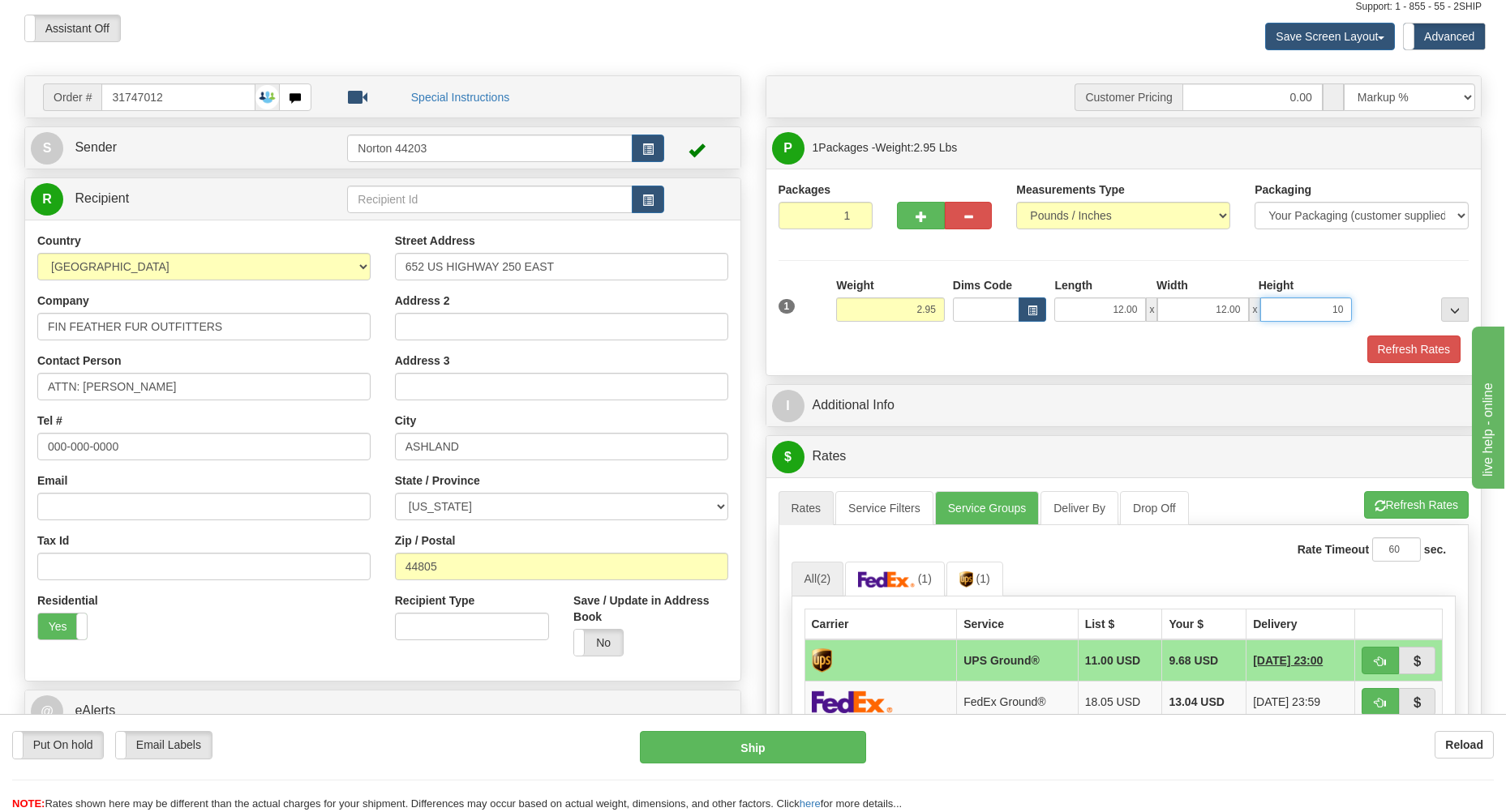
scroll to position [87, 0]
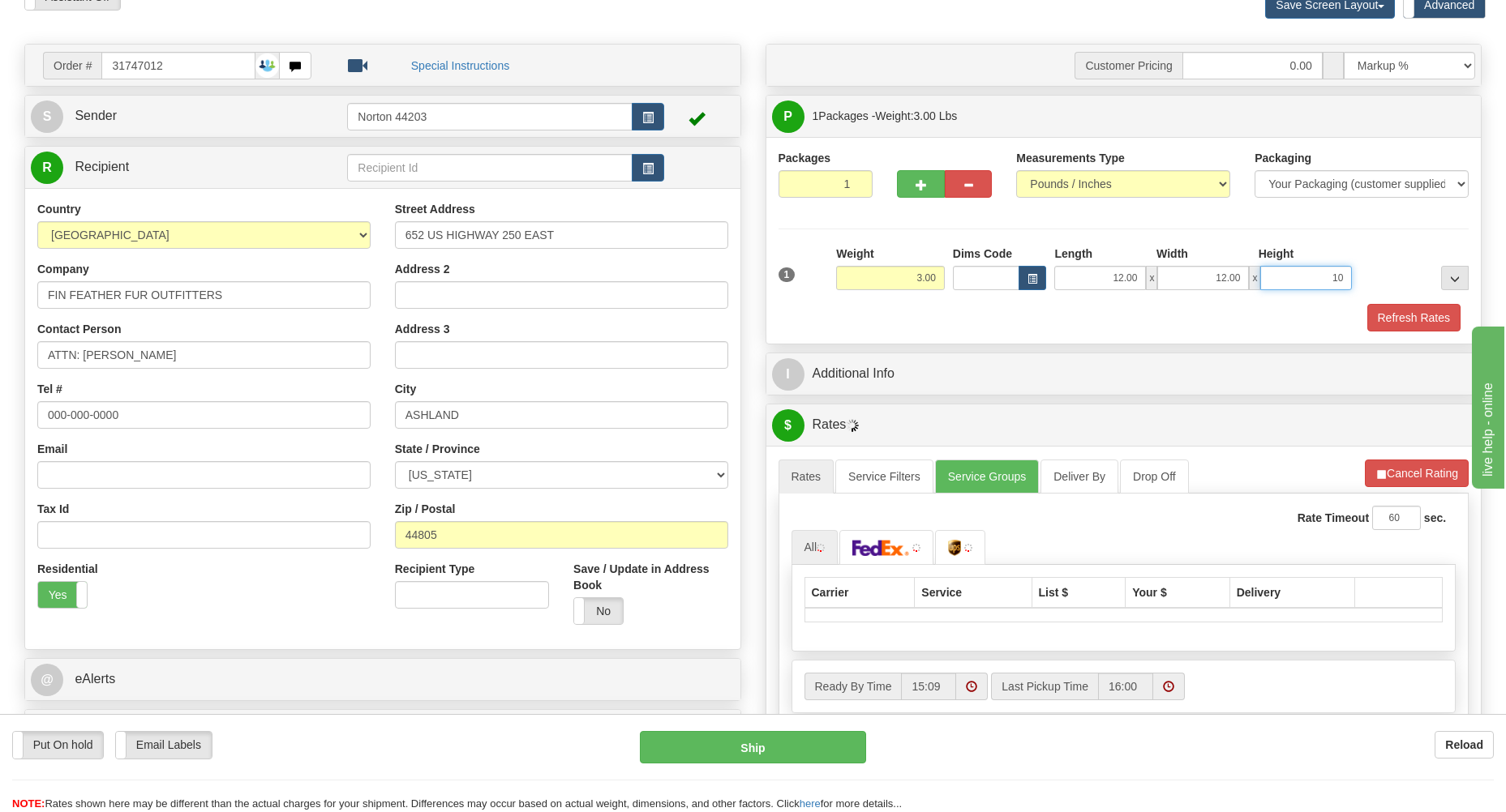
type input "2.95"
type input "10.00"
click at [1368, 467] on button "Cancel Rating" at bounding box center [1417, 473] width 104 height 27
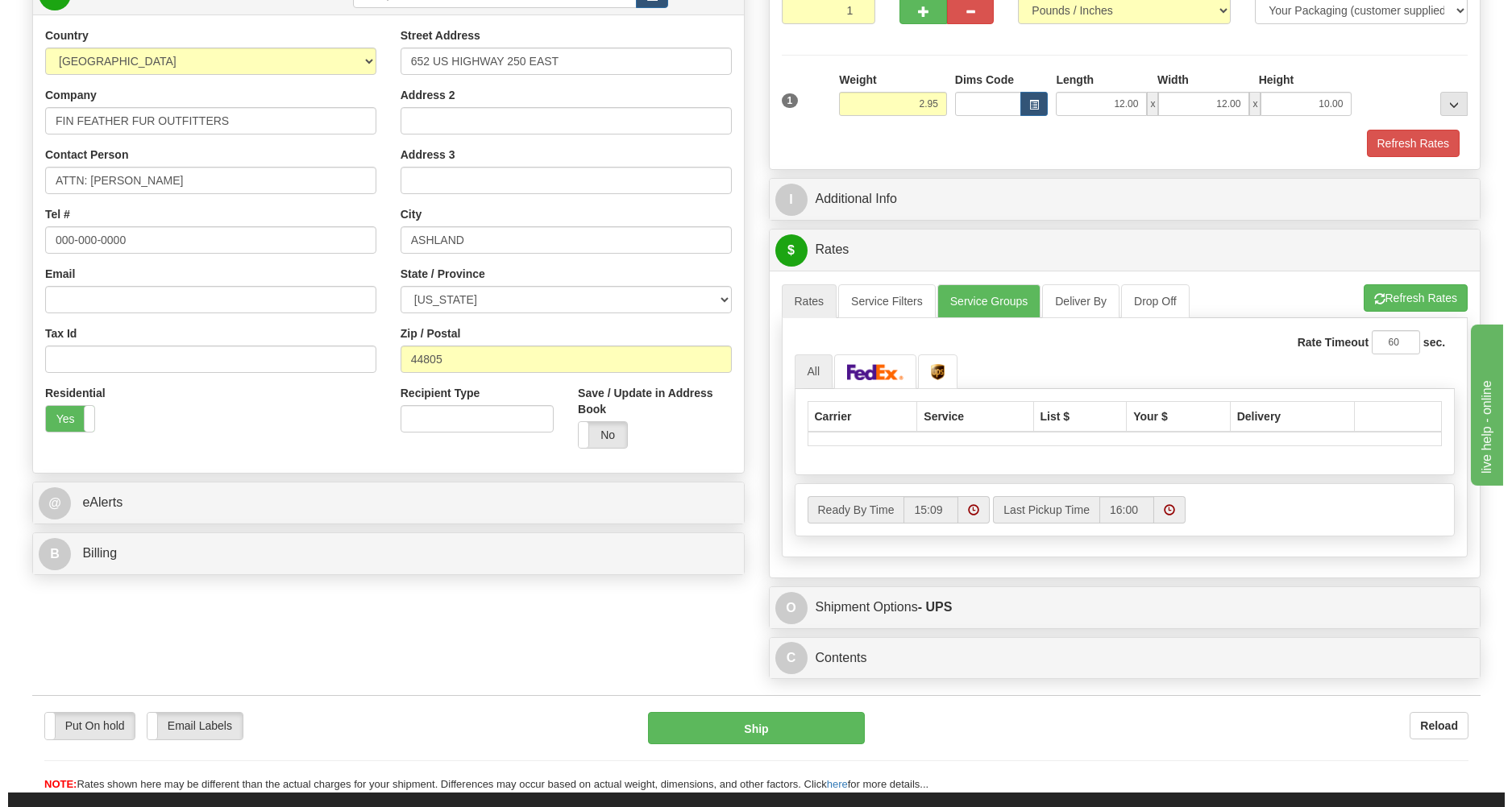
scroll to position [345, 0]
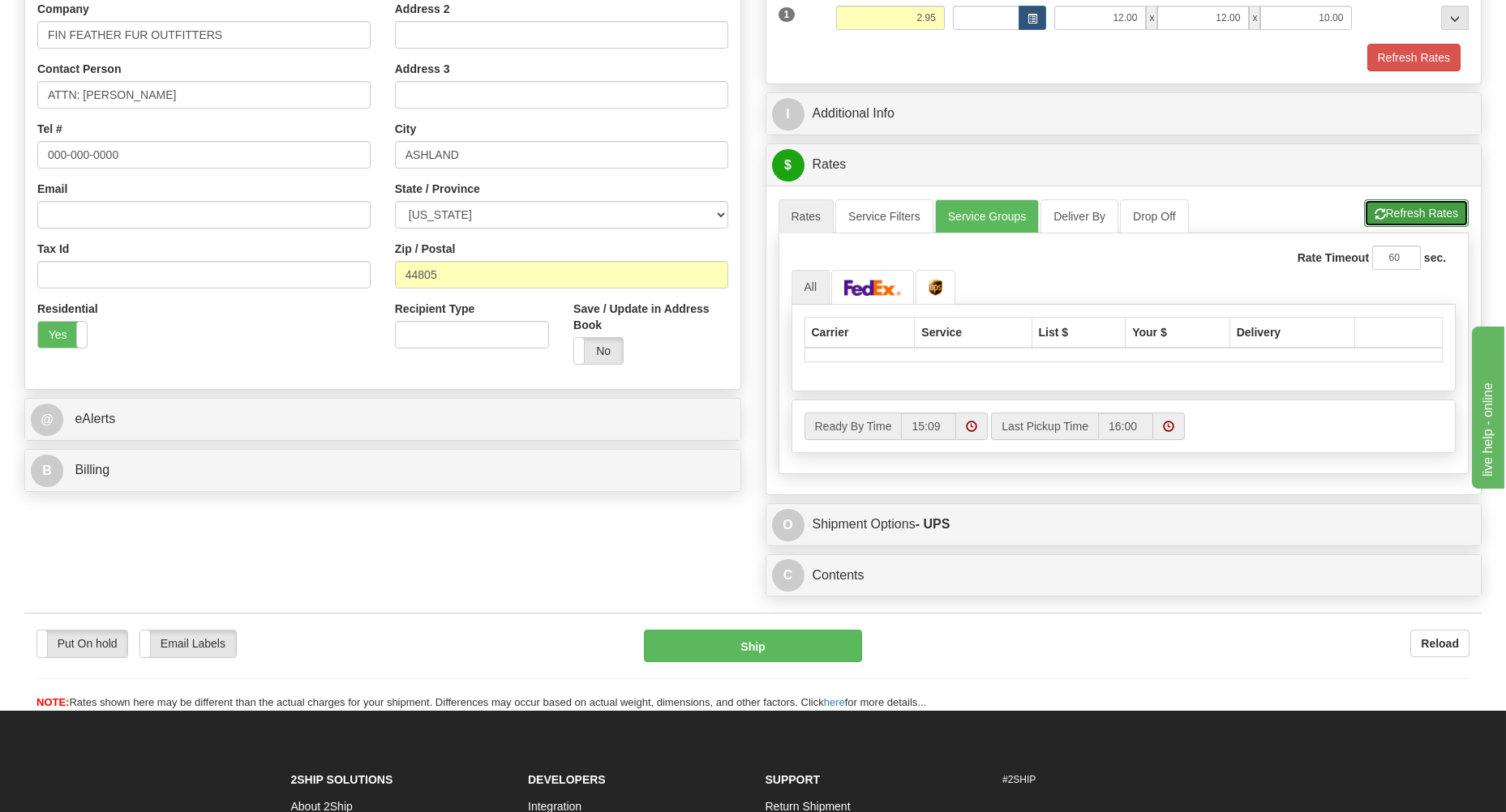
click at [1386, 218] on button "Refresh Rates" at bounding box center [1416, 213] width 105 height 27
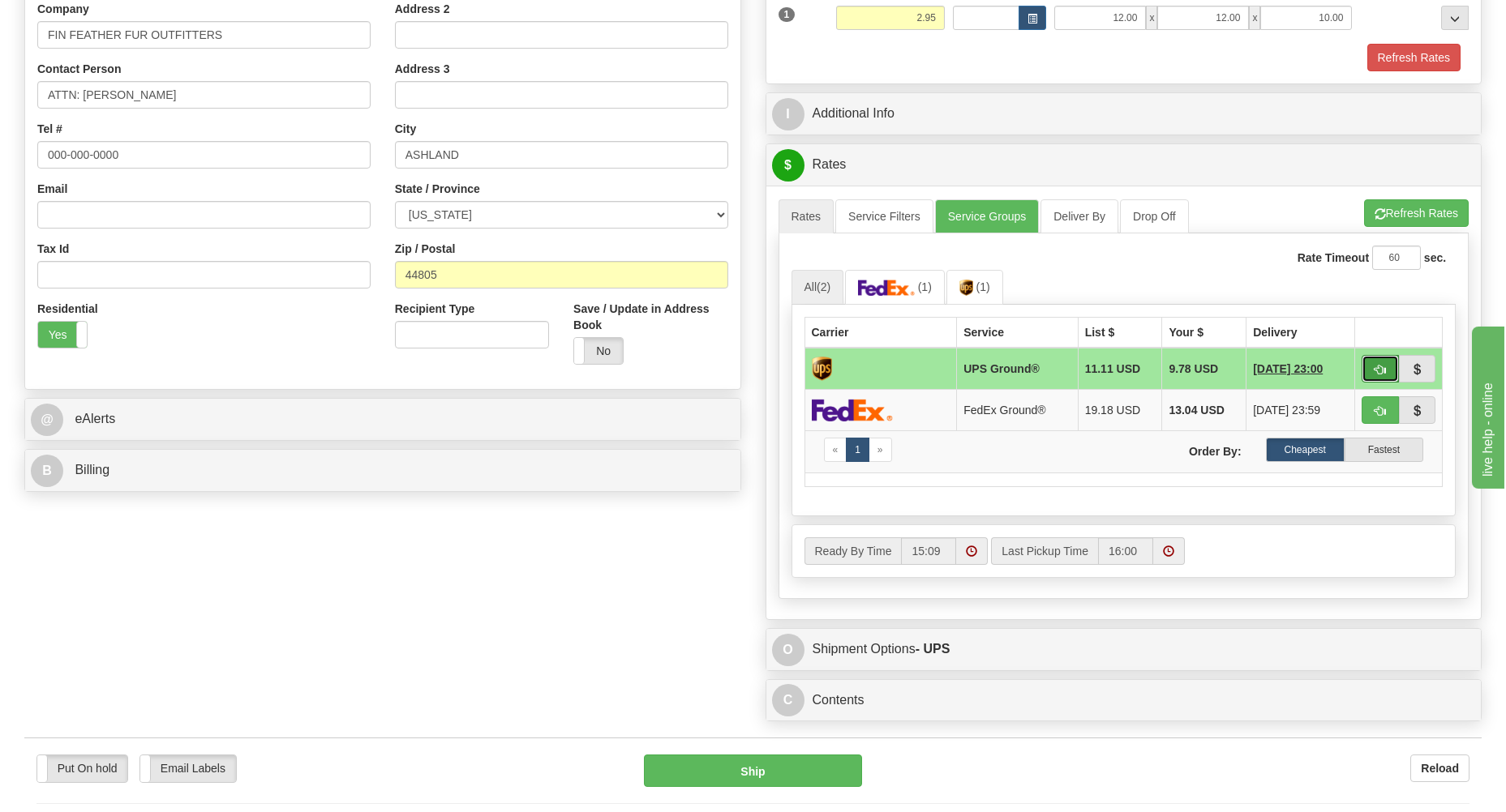
click at [1366, 372] on button "button" at bounding box center [1380, 368] width 37 height 27
type input "03"
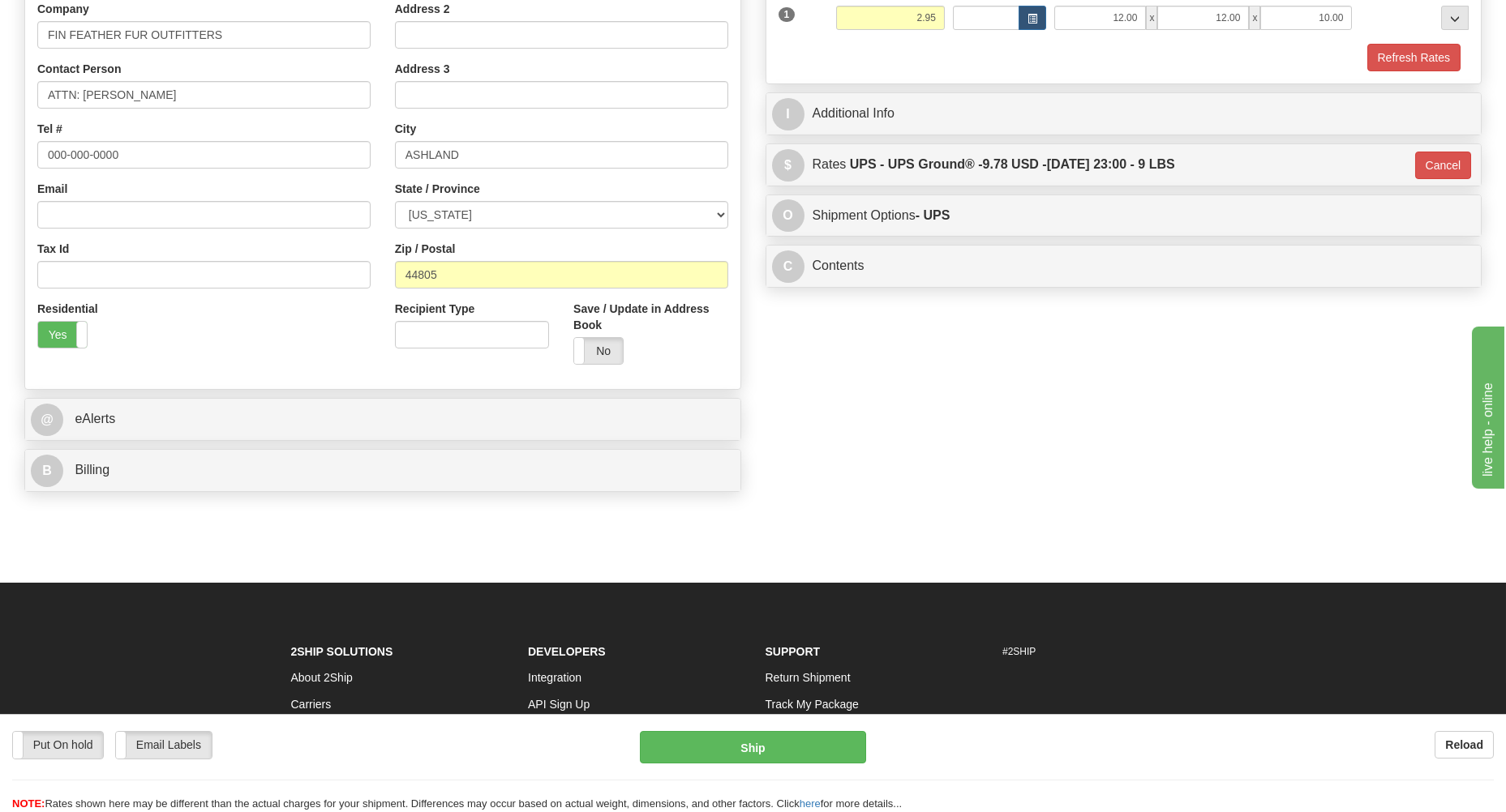
type input "3.00"
type input "03"
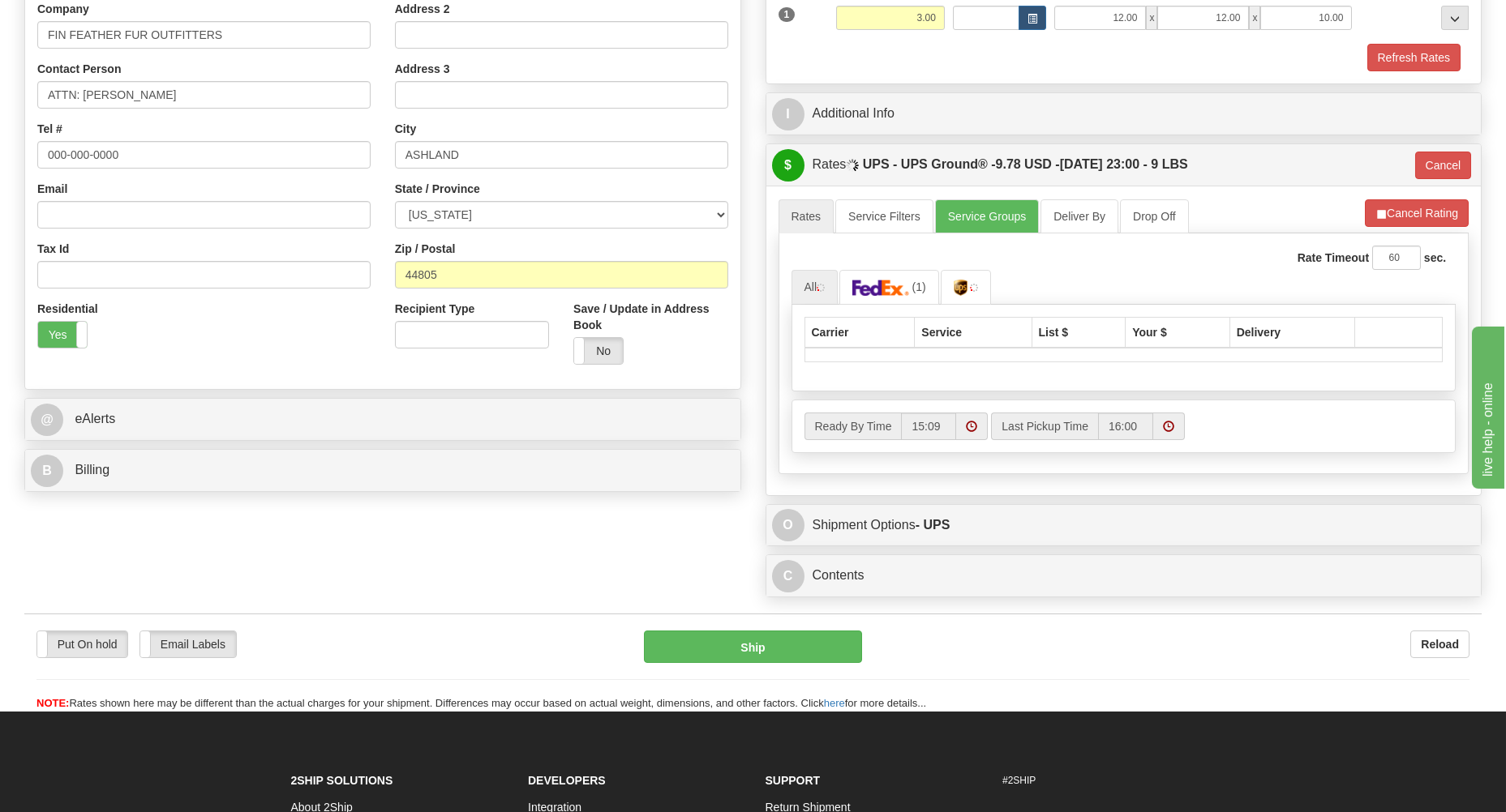
type input "2.95"
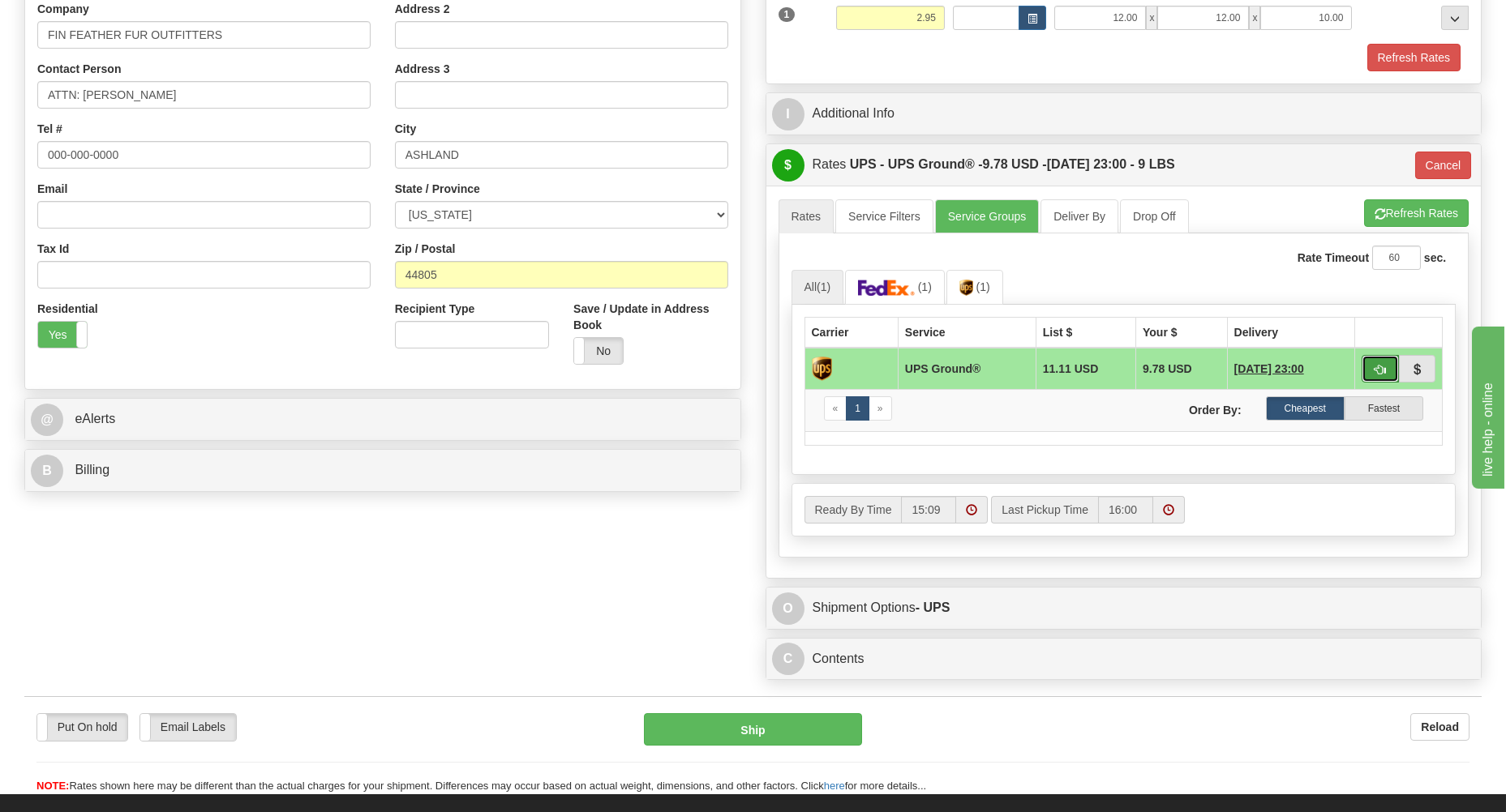
click at [1374, 367] on button "button" at bounding box center [1380, 368] width 37 height 27
click at [1371, 369] on button "button" at bounding box center [1380, 368] width 37 height 27
click at [1381, 213] on span "button" at bounding box center [1381, 214] width 12 height 11
type input "03"
click at [1368, 365] on button "button" at bounding box center [1380, 368] width 37 height 27
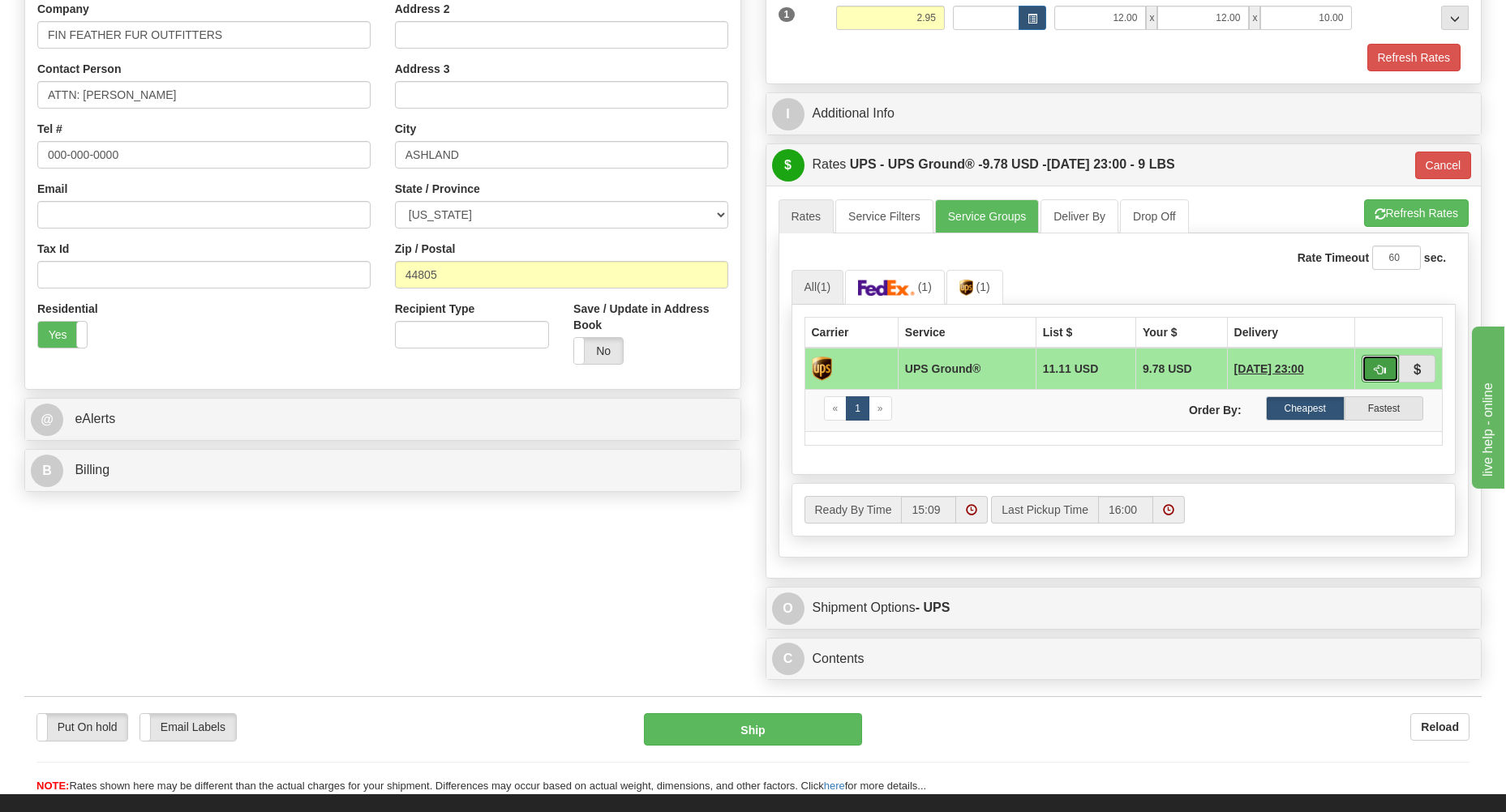
click at [1371, 365] on button "button" at bounding box center [1380, 368] width 37 height 27
click at [714, 739] on button "Ship" at bounding box center [753, 729] width 219 height 32
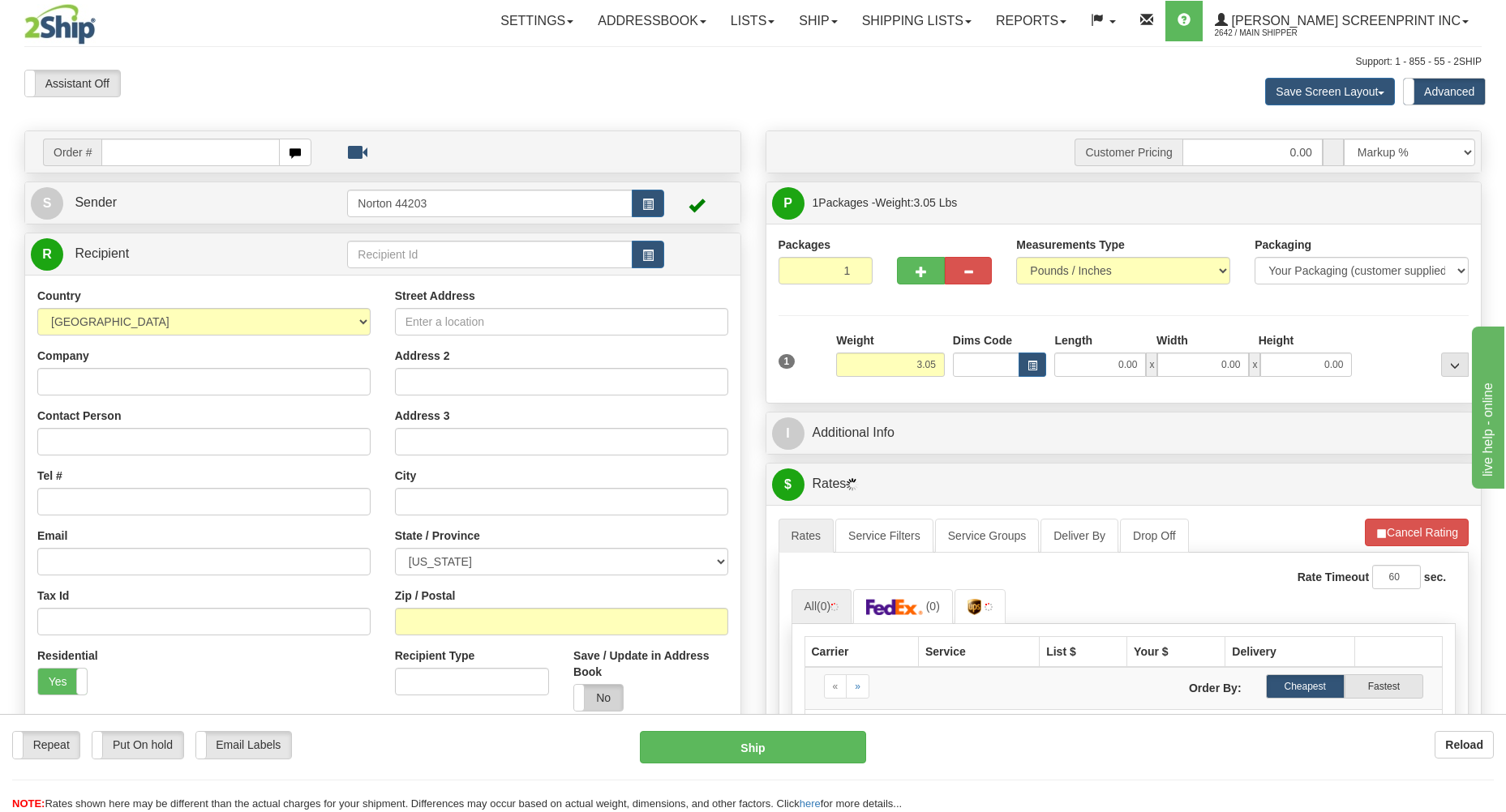
type input "0.00"
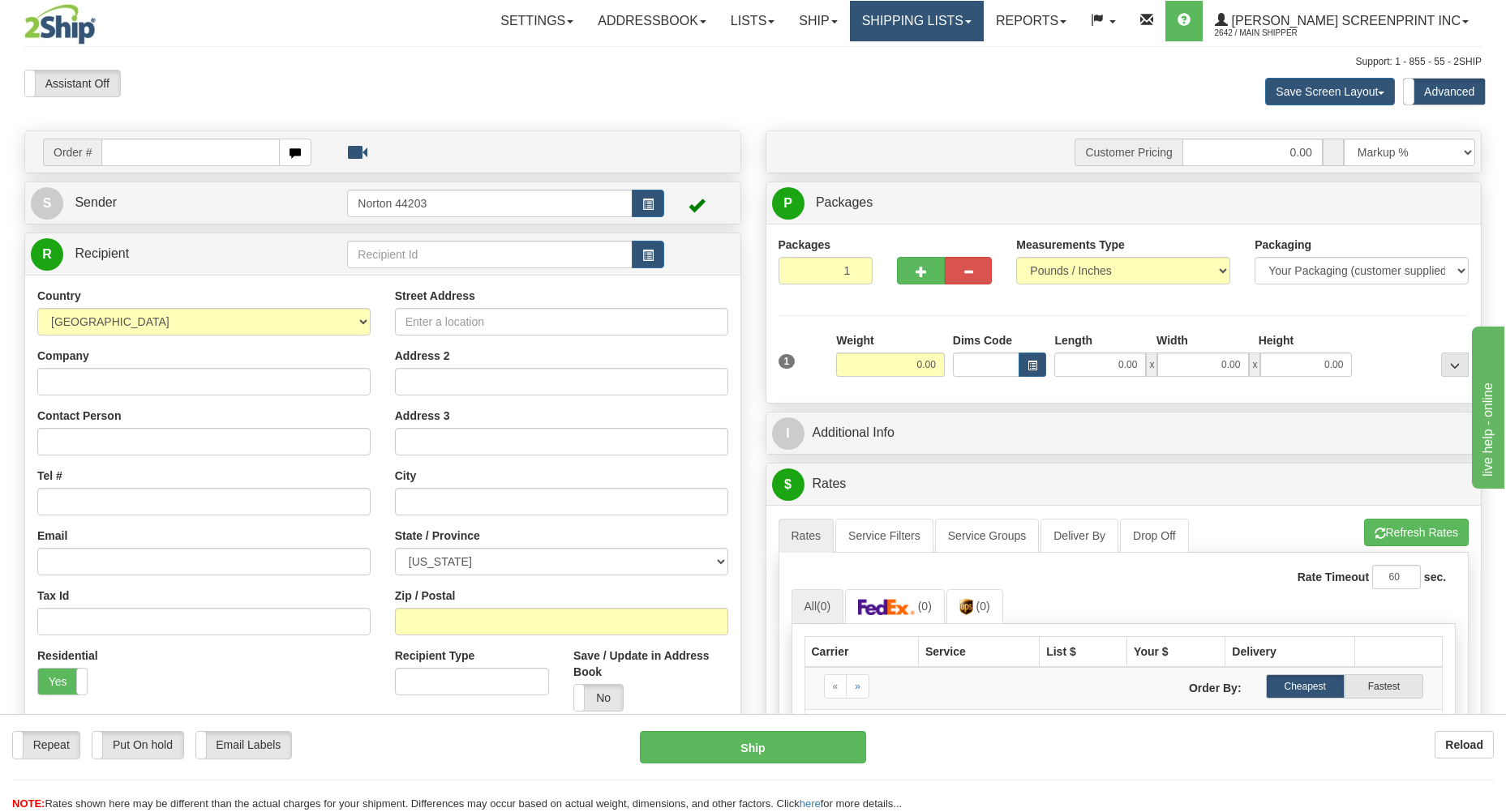
click at [977, 30] on link "Shipping lists" at bounding box center [917, 21] width 134 height 40
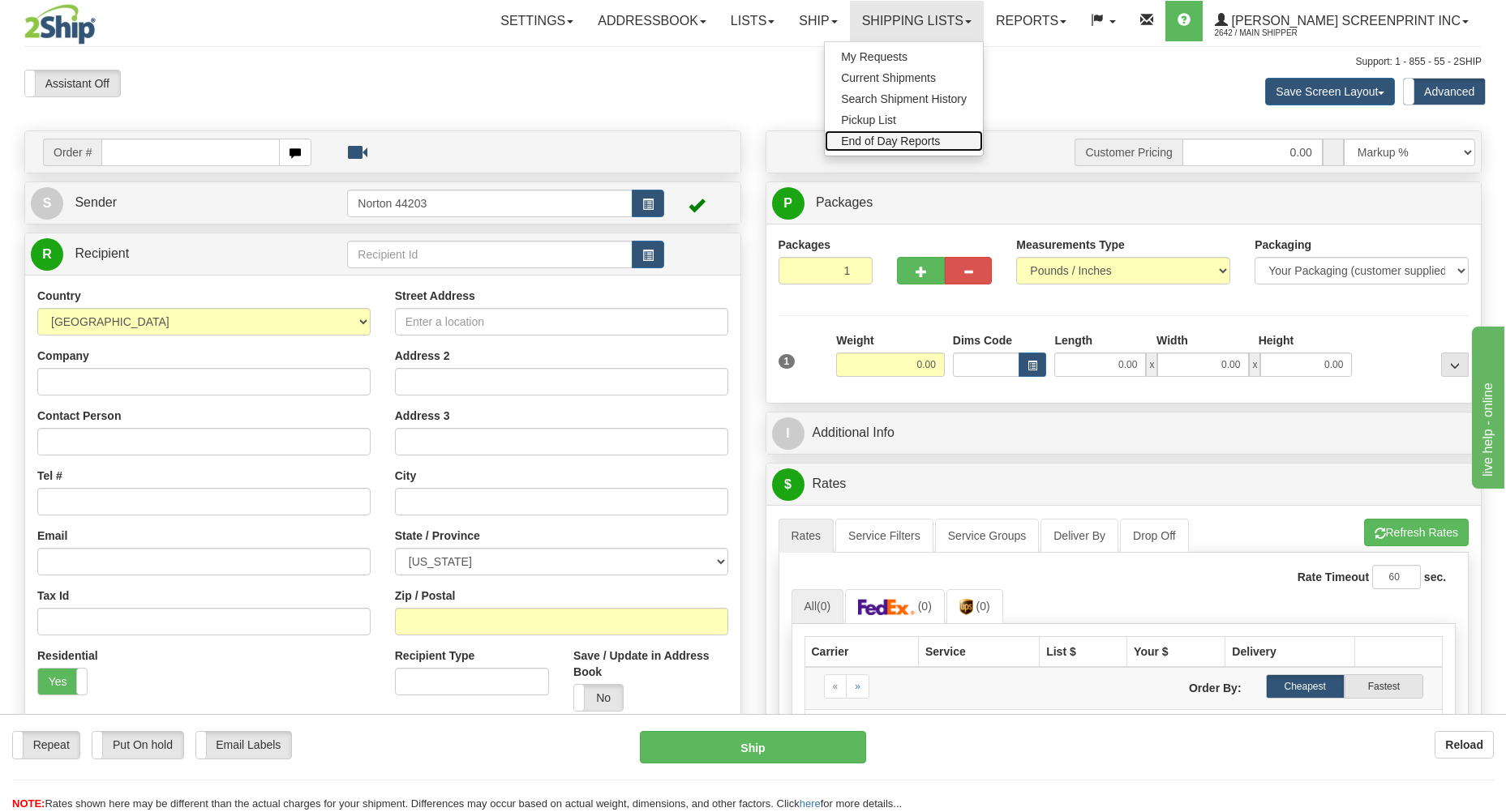
click at [926, 140] on span "End of Day Reports" at bounding box center [891, 141] width 99 height 13
